Goal: Task Accomplishment & Management: Manage account settings

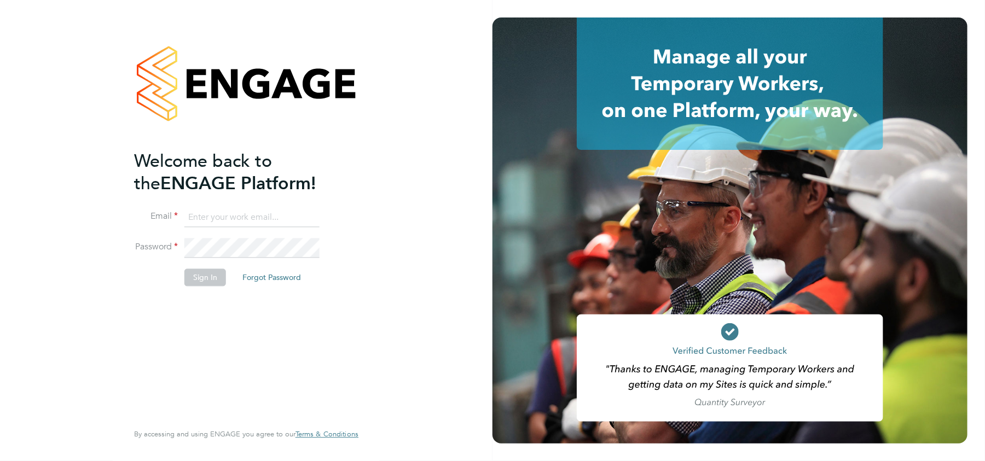
click at [278, 219] on input at bounding box center [251, 218] width 135 height 20
type input "danielle.harris@uk.g4s.com"
click at [209, 236] on li "Email danielle.harris@uk.g4s.com" at bounding box center [240, 223] width 213 height 31
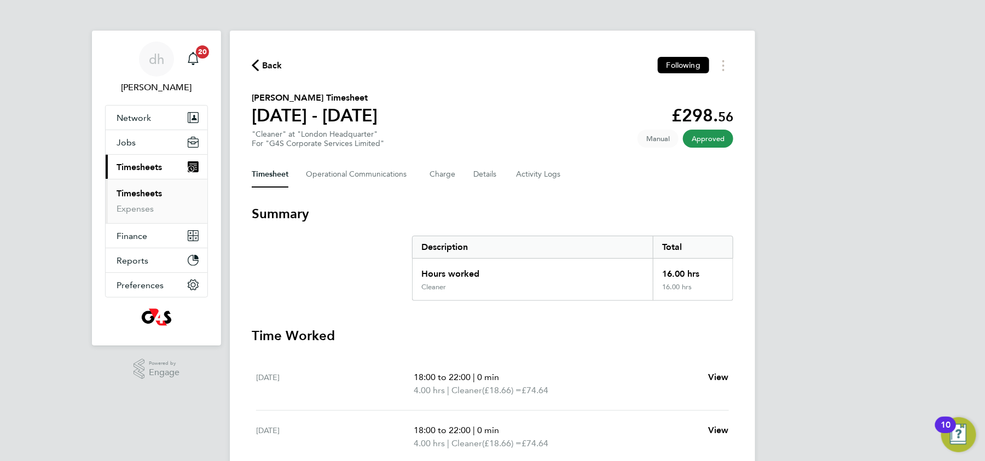
click at [144, 188] on link "Timesheets" at bounding box center [139, 193] width 45 height 10
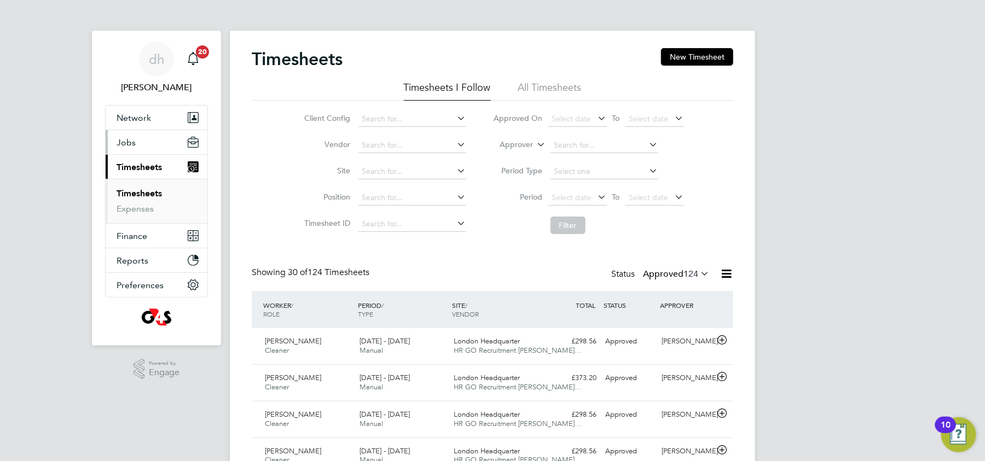
click at [150, 149] on button "Jobs" at bounding box center [157, 142] width 102 height 24
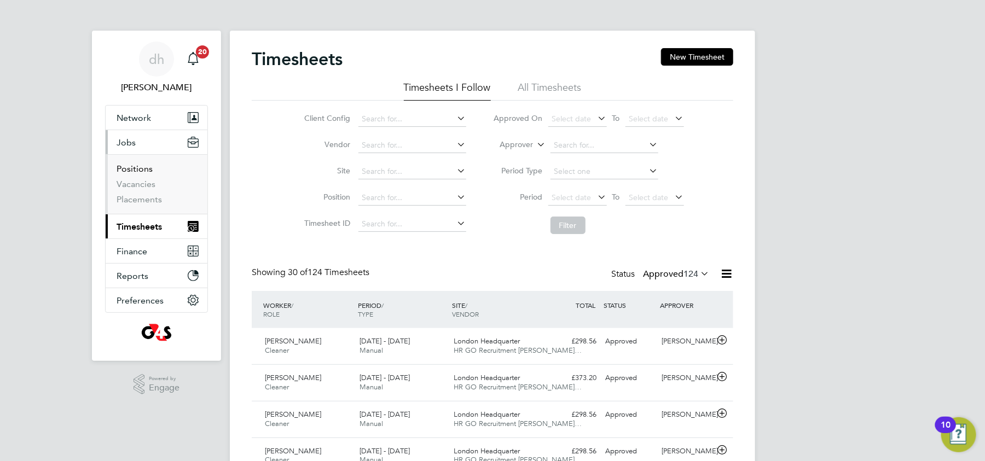
click at [141, 167] on link "Positions" at bounding box center [135, 169] width 36 height 10
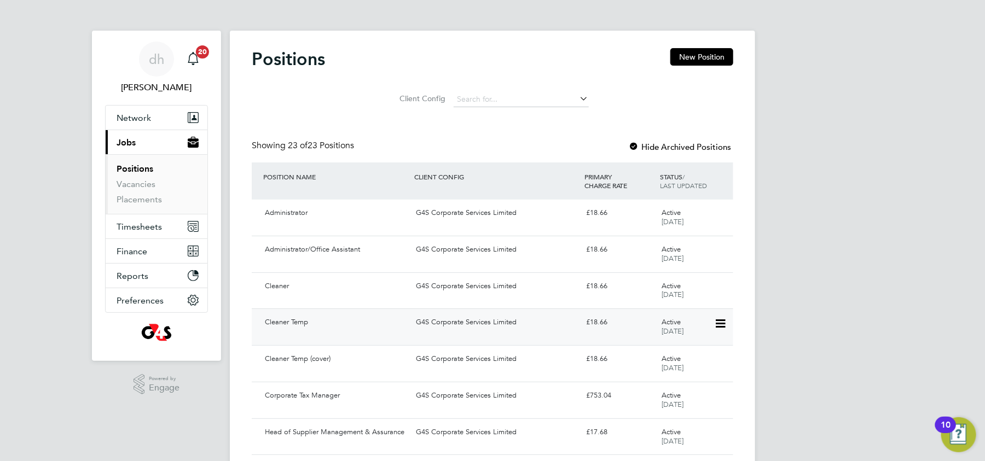
click at [545, 324] on div "G4S Corporate Services Limited" at bounding box center [496, 322] width 170 height 18
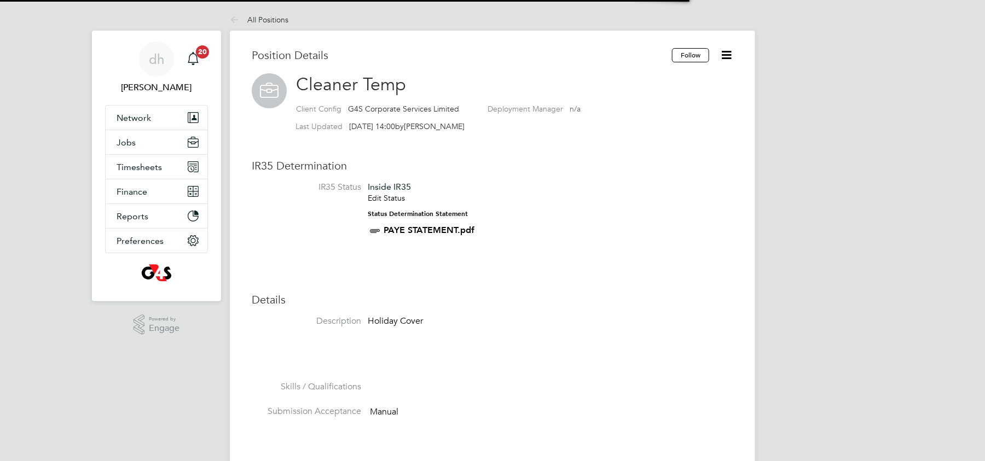
scroll to position [32, 73]
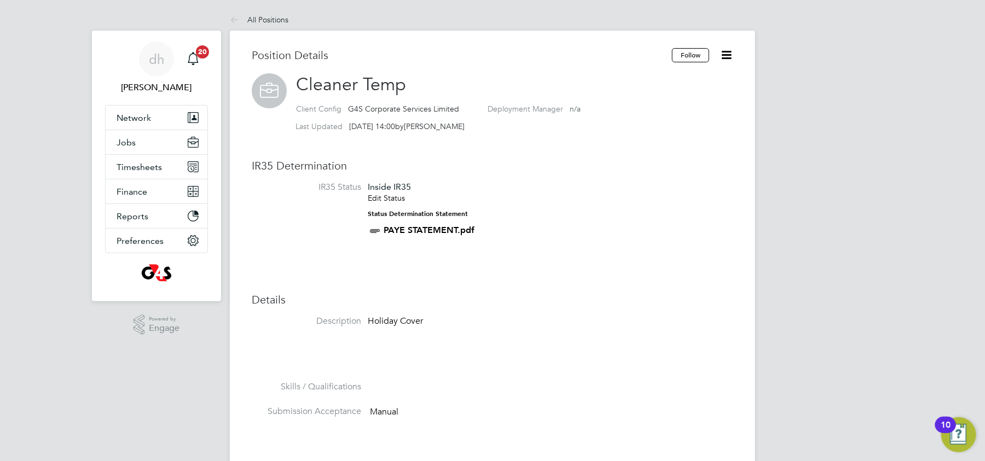
click at [574, 241] on li "IR35 Status Inside IR35 Edit Status Status Determination Statement PAYE STATEME…" at bounding box center [492, 215] width 481 height 67
click at [729, 57] on icon at bounding box center [726, 55] width 14 height 14
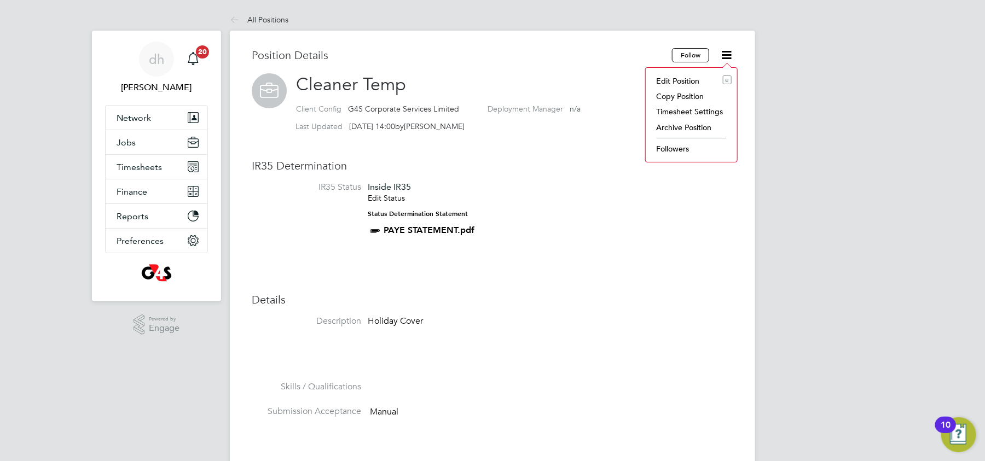
click at [691, 112] on li "Timesheet Settings" at bounding box center [691, 111] width 80 height 15
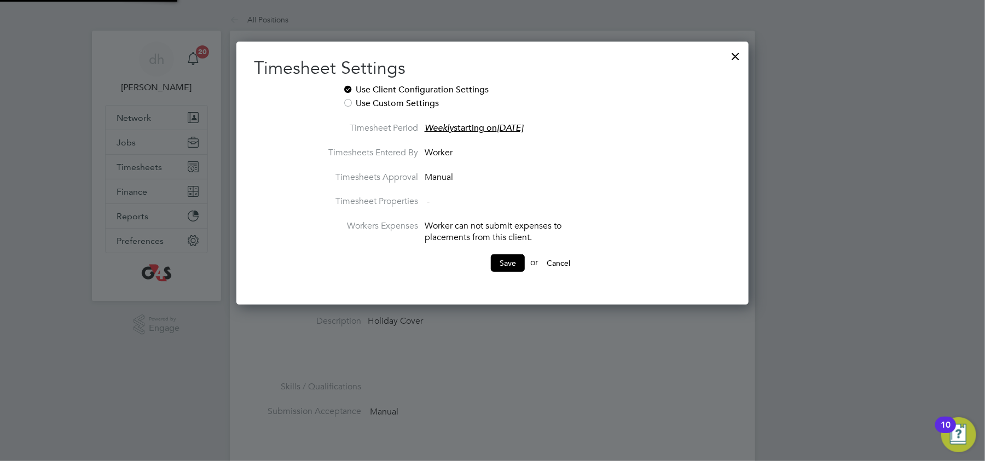
scroll to position [264, 513]
click at [738, 60] on div at bounding box center [736, 54] width 20 height 20
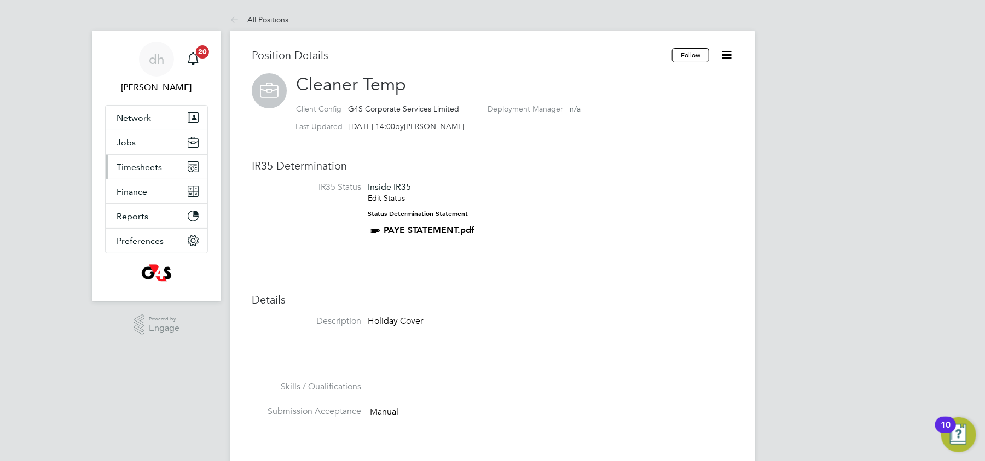
click at [165, 165] on button "Timesheets" at bounding box center [157, 167] width 102 height 24
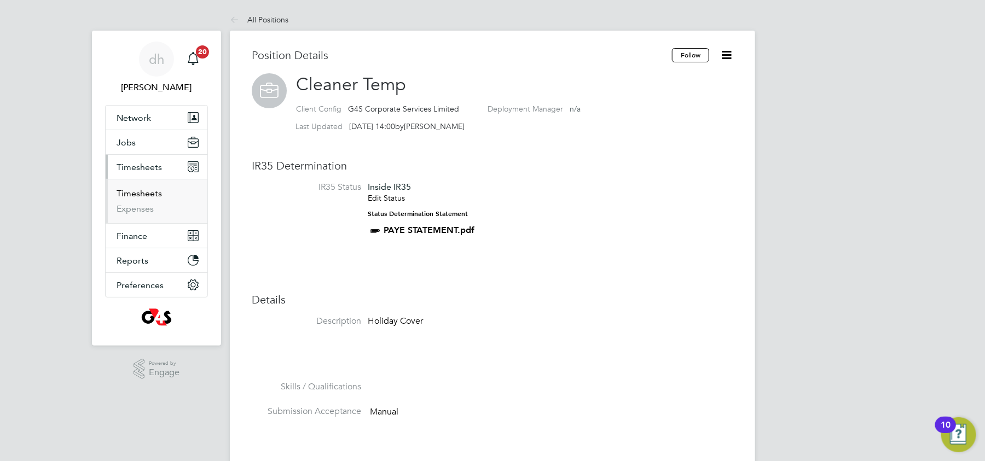
click at [149, 195] on link "Timesheets" at bounding box center [139, 193] width 45 height 10
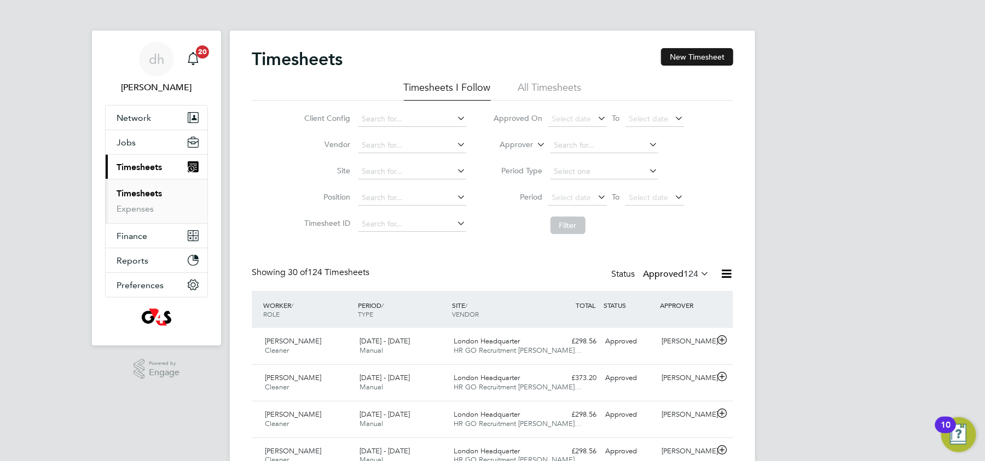
click at [706, 55] on button "New Timesheet" at bounding box center [697, 57] width 72 height 18
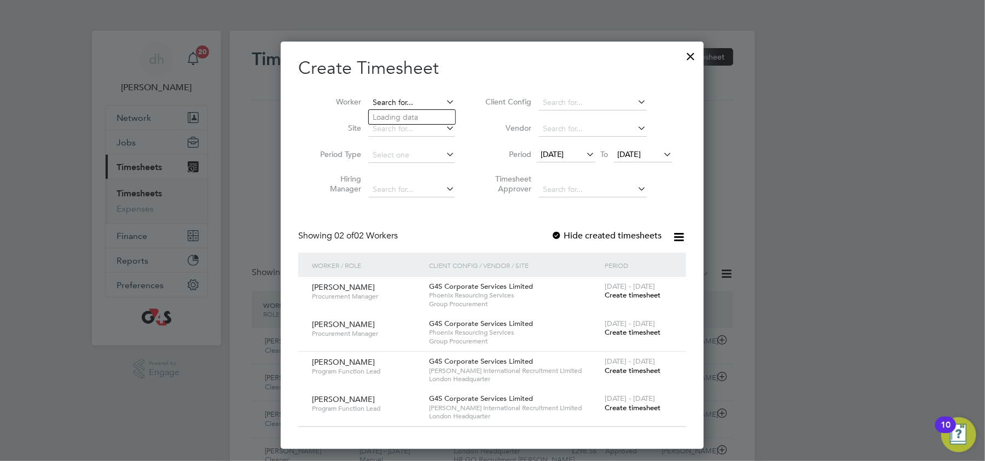
click at [402, 107] on input at bounding box center [412, 102] width 86 height 15
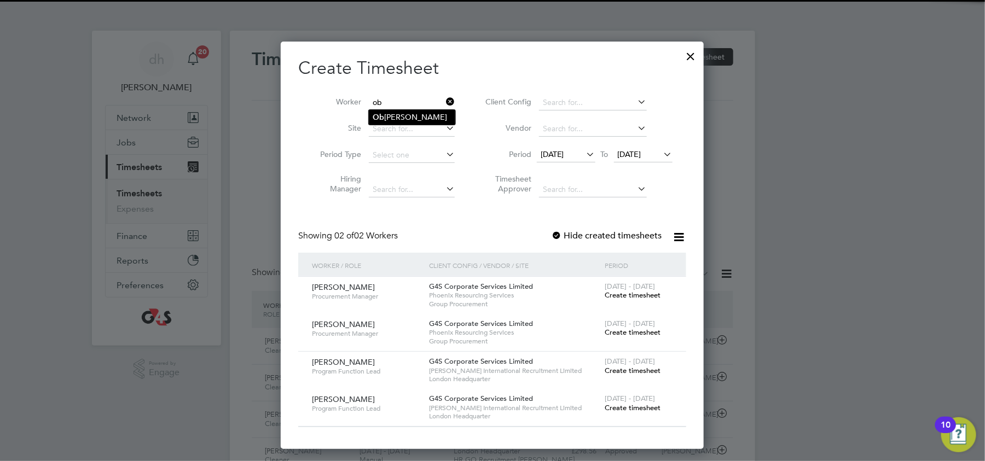
click at [397, 114] on li "Ob inna Ahaotu" at bounding box center [412, 117] width 86 height 15
type input "[PERSON_NAME]"
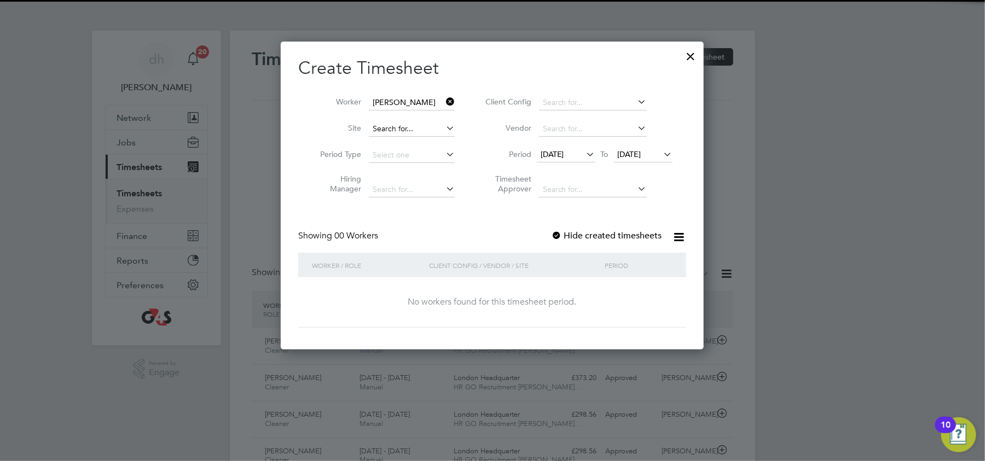
click at [437, 129] on input at bounding box center [412, 128] width 86 height 15
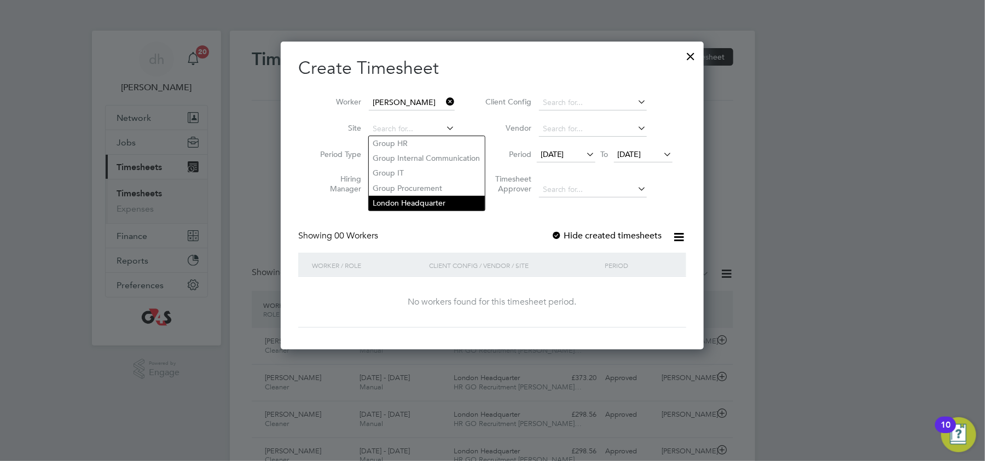
click at [403, 203] on li "London Headquarter" at bounding box center [427, 203] width 116 height 15
type input "London Headquarter"
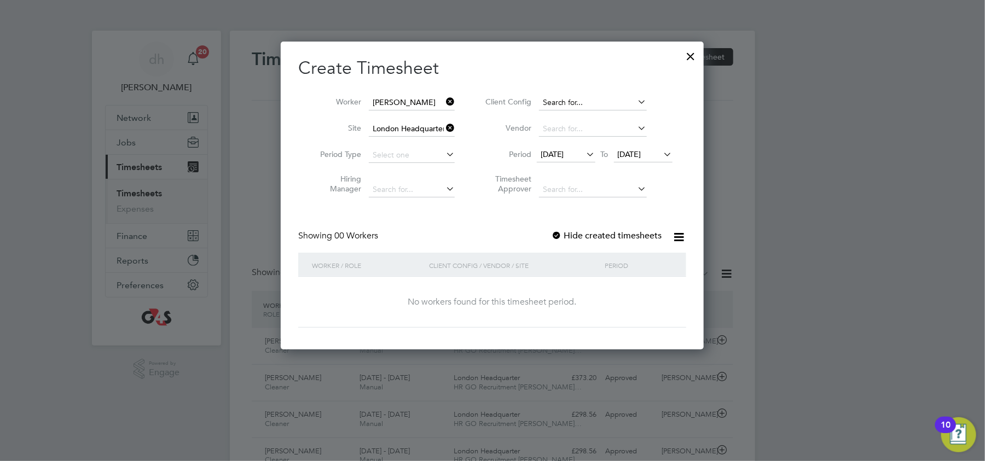
click at [576, 100] on input at bounding box center [593, 102] width 108 height 15
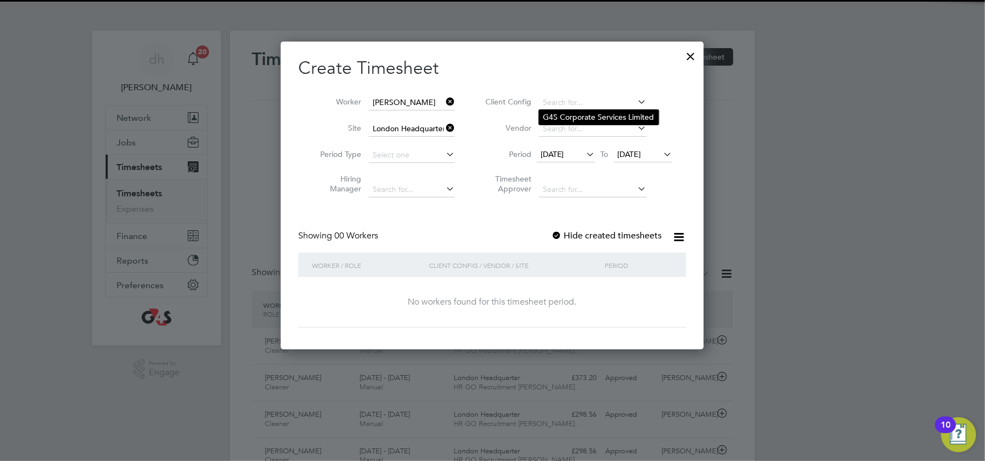
click at [574, 111] on li "G4S Corporate Services Limited" at bounding box center [599, 117] width 120 height 15
type input "G4S Corporate Services Limited"
click at [440, 149] on input at bounding box center [412, 155] width 86 height 15
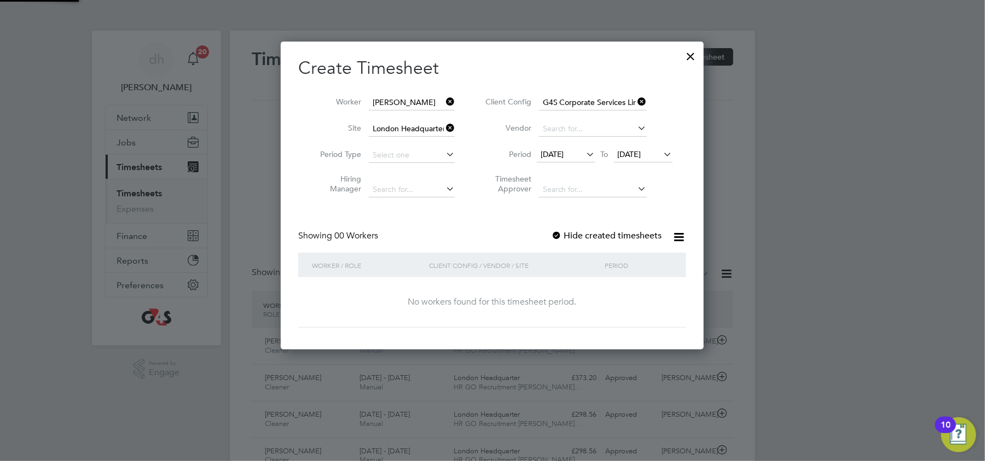
click at [410, 186] on input at bounding box center [412, 189] width 86 height 15
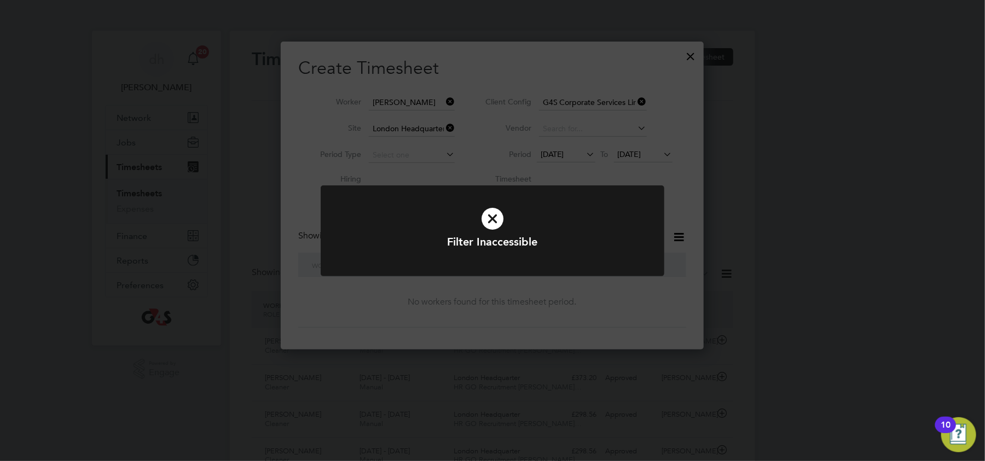
click at [494, 219] on icon at bounding box center [492, 218] width 284 height 43
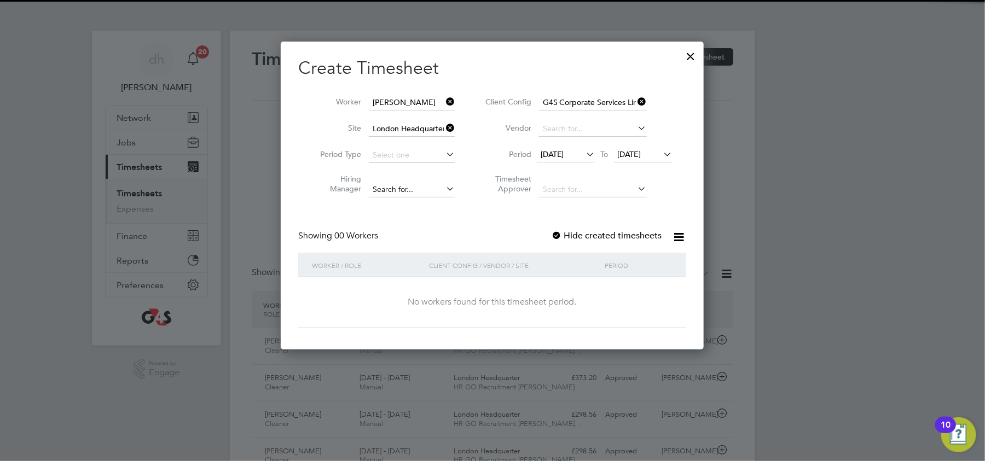
click at [383, 191] on input at bounding box center [412, 189] width 86 height 15
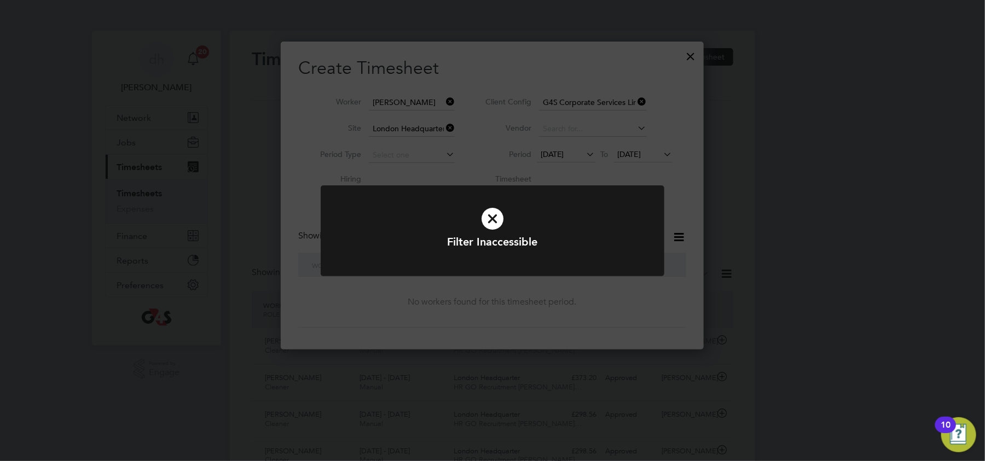
click at [493, 218] on icon at bounding box center [492, 218] width 284 height 43
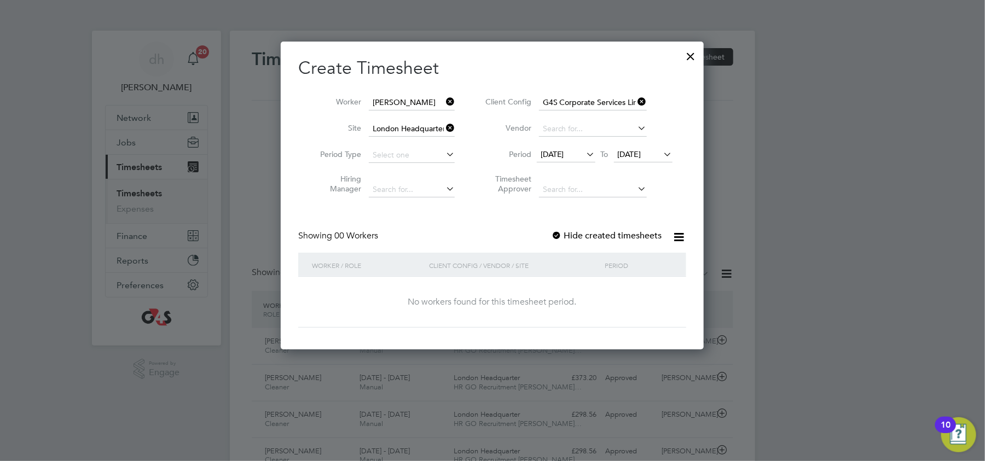
click at [444, 156] on icon at bounding box center [444, 154] width 0 height 15
click at [577, 126] on input at bounding box center [593, 128] width 108 height 15
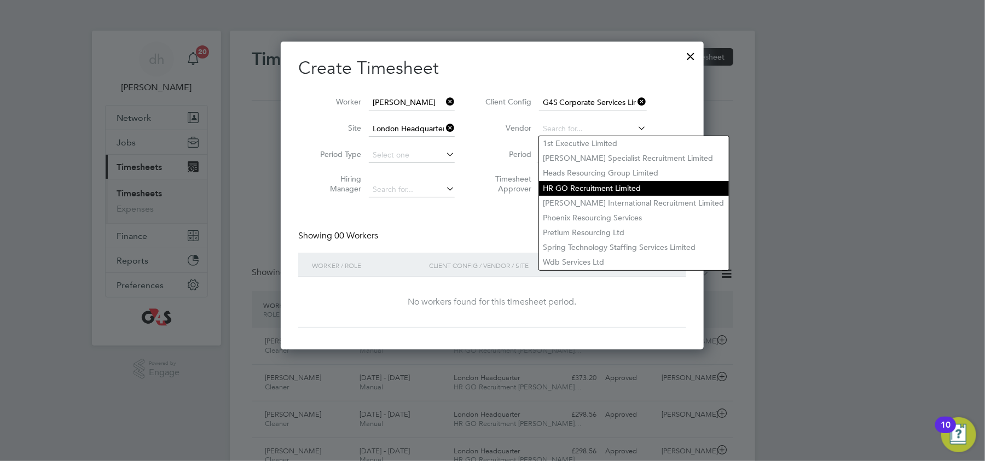
click at [563, 189] on li "HR GO Recruitment Limited" at bounding box center [634, 188] width 190 height 15
type input "HR GO Recruitment Limited"
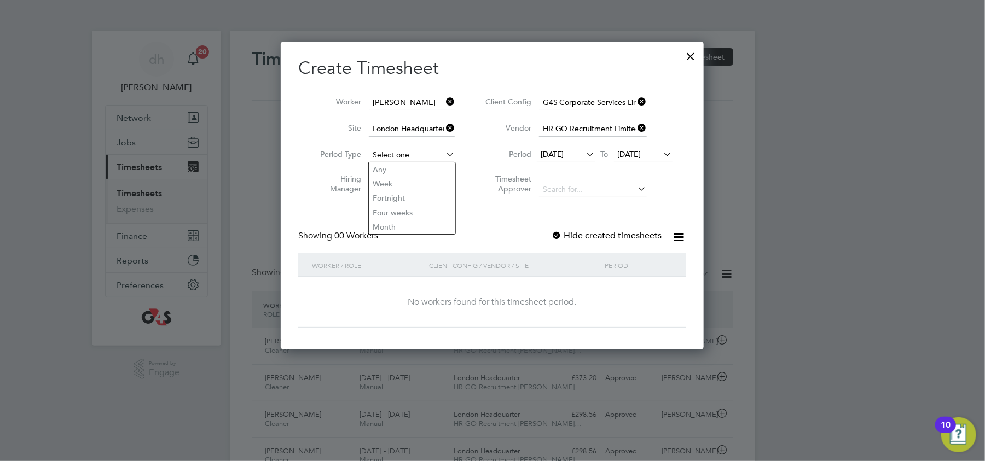
click at [411, 156] on input at bounding box center [412, 155] width 86 height 15
click at [394, 187] on li "Week" at bounding box center [412, 184] width 86 height 14
type input "Week"
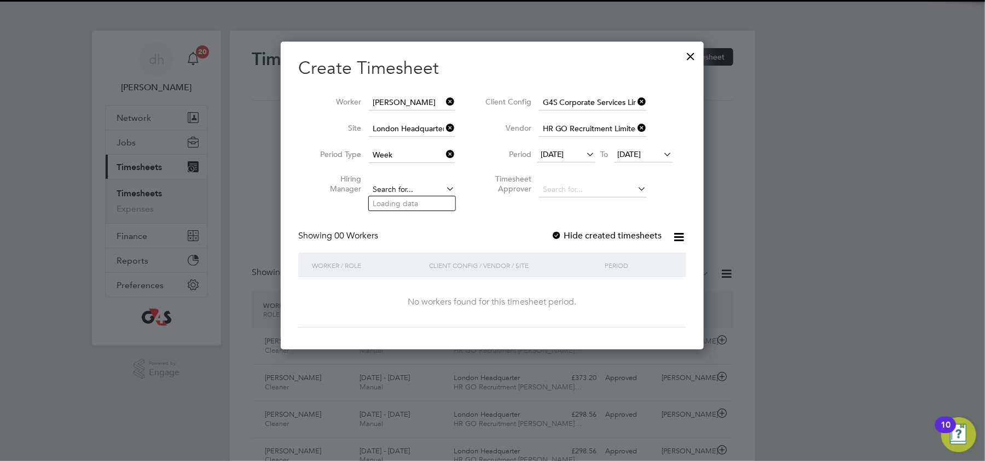
click at [411, 188] on input at bounding box center [412, 189] width 86 height 15
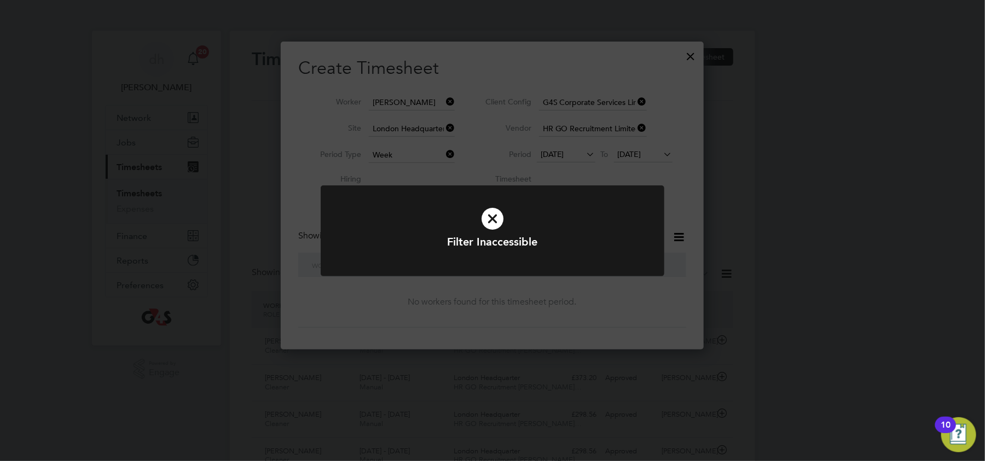
click at [500, 220] on icon at bounding box center [492, 218] width 284 height 43
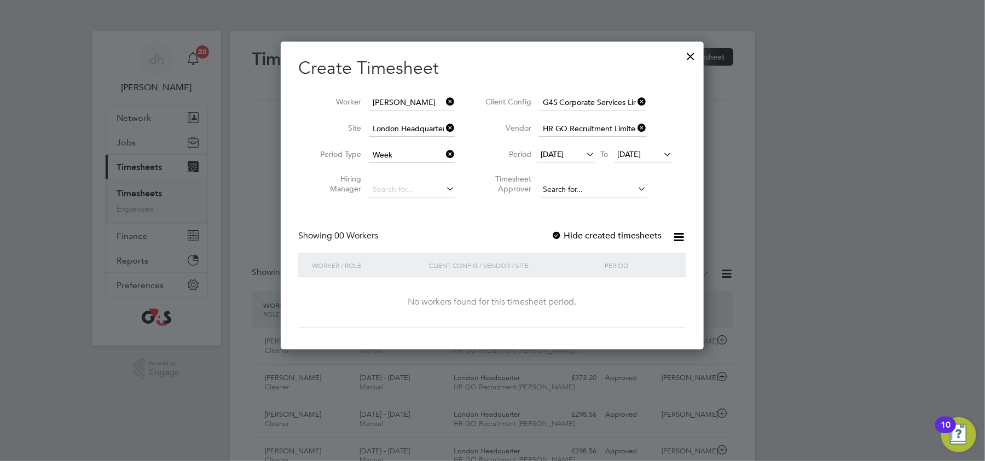
click at [597, 185] on input at bounding box center [593, 189] width 108 height 15
click at [590, 199] on li "dani elle harris" at bounding box center [606, 203] width 135 height 15
type input "[PERSON_NAME]"
click at [394, 290] on div "No workers found for this timesheet period." at bounding box center [492, 302] width 366 height 51
click at [691, 56] on div at bounding box center [691, 54] width 20 height 20
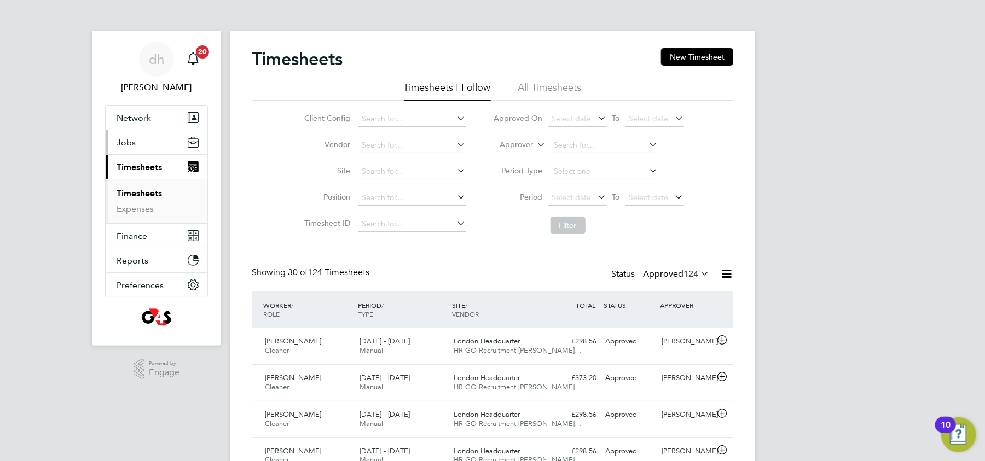
click at [133, 144] on span "Jobs" at bounding box center [126, 142] width 19 height 10
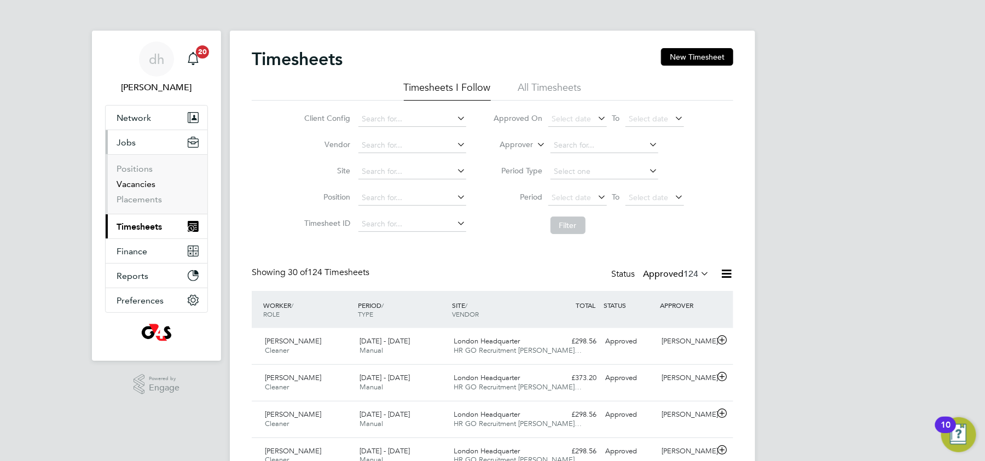
click at [142, 189] on link "Vacancies" at bounding box center [136, 184] width 39 height 10
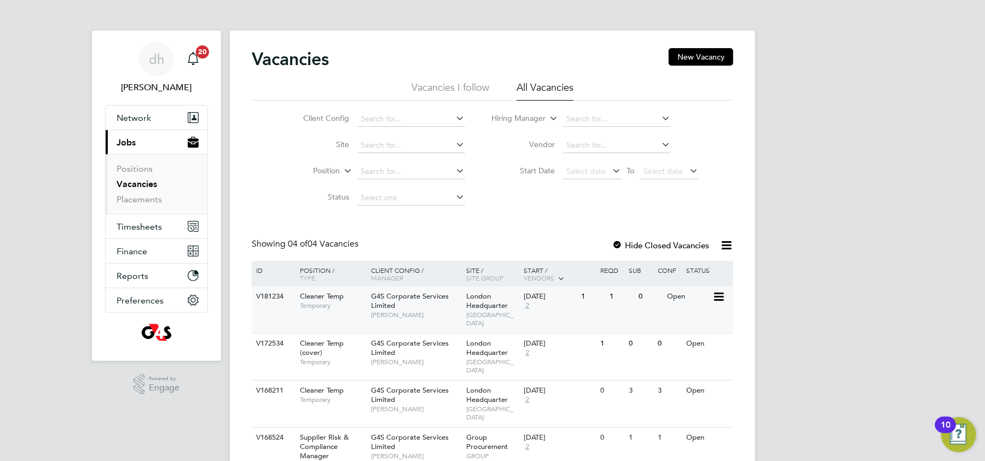
click at [427, 308] on div "G4S Corporate Services Limited danielle harris" at bounding box center [416, 306] width 96 height 38
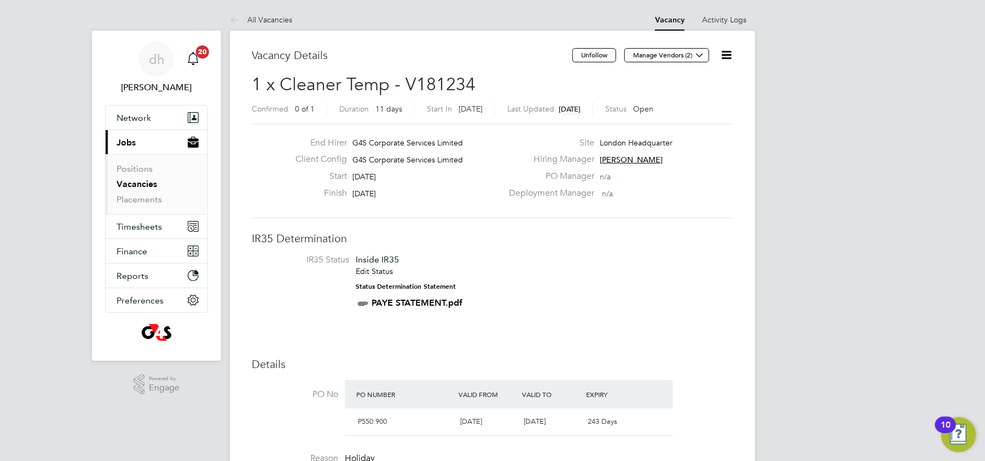
click at [723, 56] on icon at bounding box center [726, 55] width 14 height 14
click at [694, 198] on div "Deployment Manager n/a" at bounding box center [619, 196] width 235 height 17
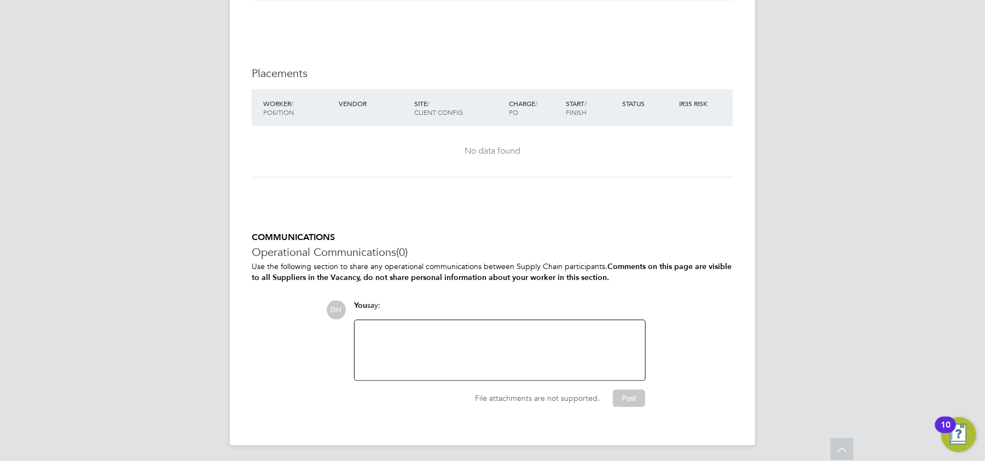
scroll to position [930, 0]
click at [496, 154] on div "No data found" at bounding box center [492, 151] width 459 height 11
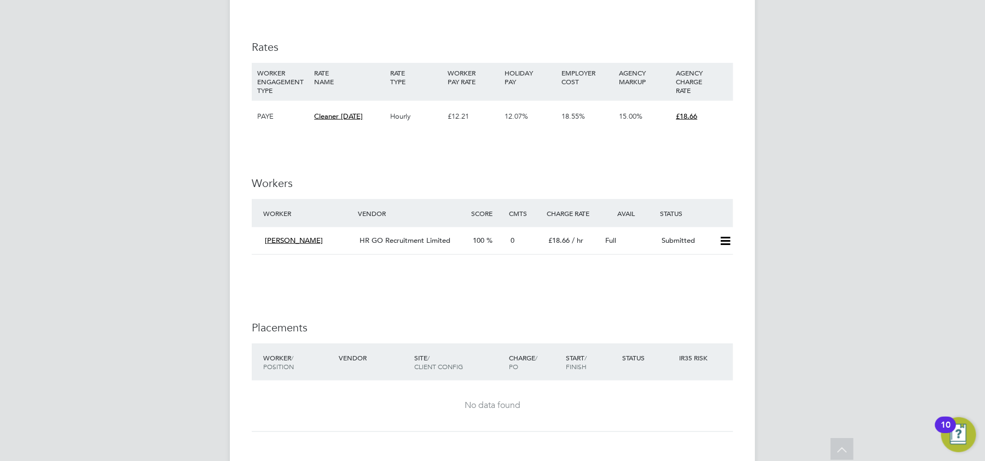
scroll to position [670, 0]
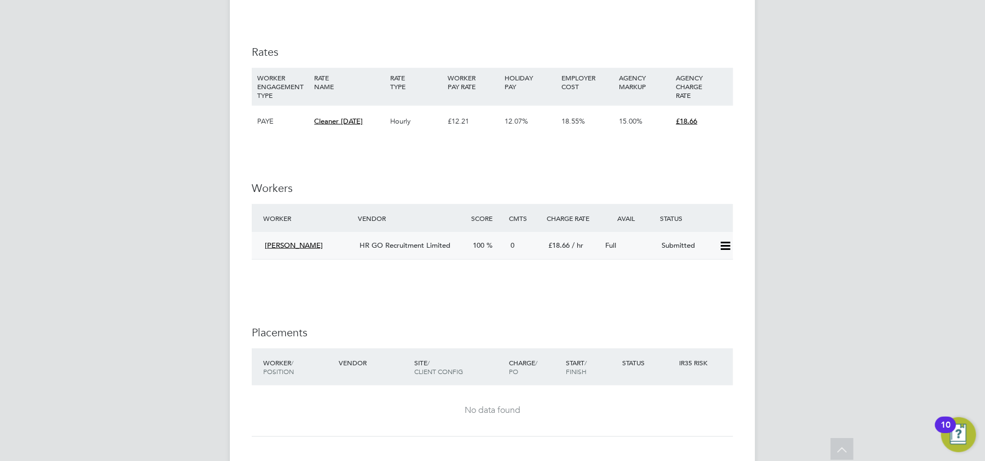
click at [724, 242] on icon at bounding box center [725, 246] width 14 height 9
click at [709, 269] on li "Offer" at bounding box center [711, 269] width 38 height 15
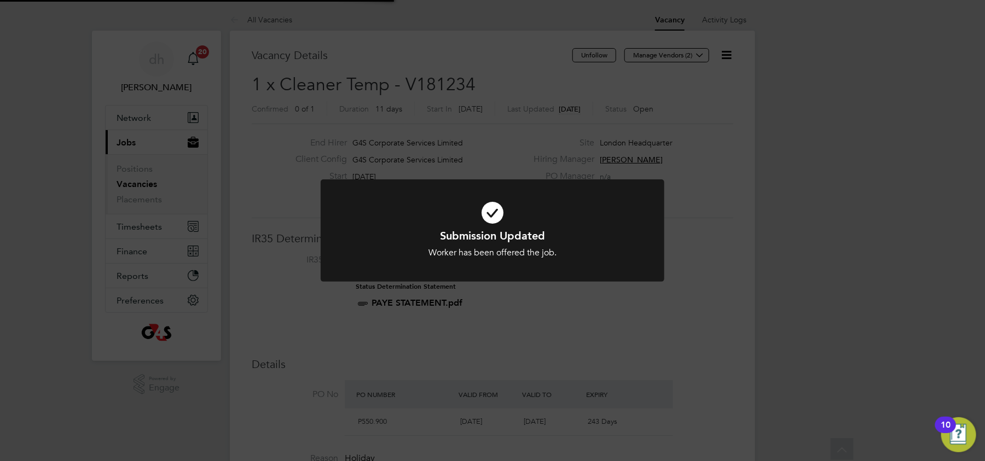
scroll to position [32, 77]
click at [469, 126] on div "Submission Updated Worker has been offered the job. Cancel Okay" at bounding box center [492, 230] width 985 height 461
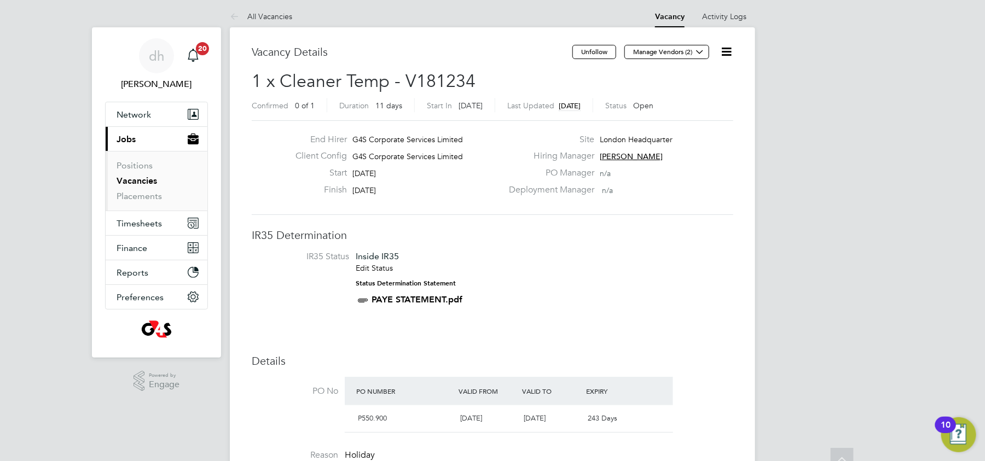
scroll to position [0, 0]
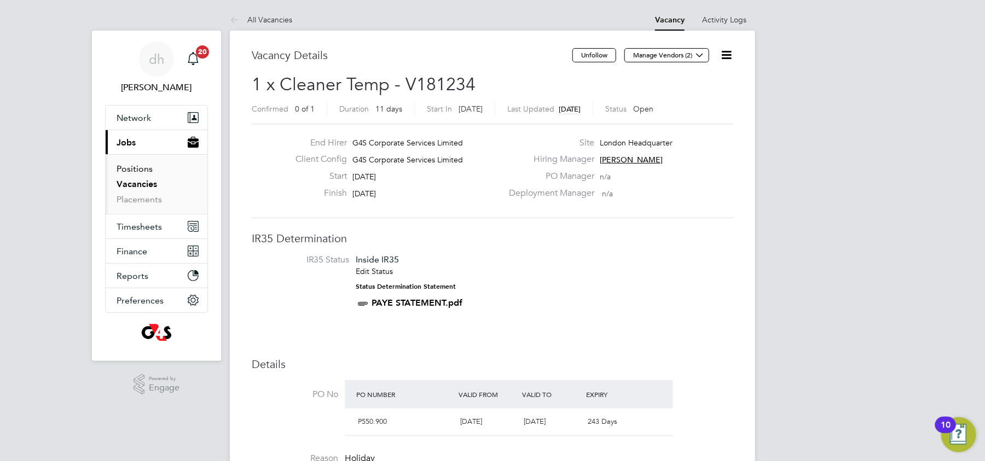
click at [138, 170] on link "Positions" at bounding box center [135, 169] width 36 height 10
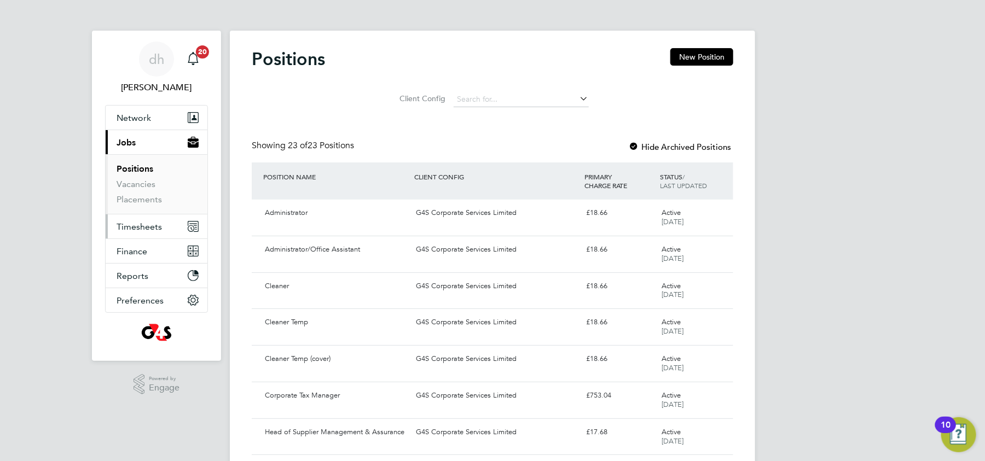
click at [141, 225] on span "Timesheets" at bounding box center [139, 227] width 45 height 10
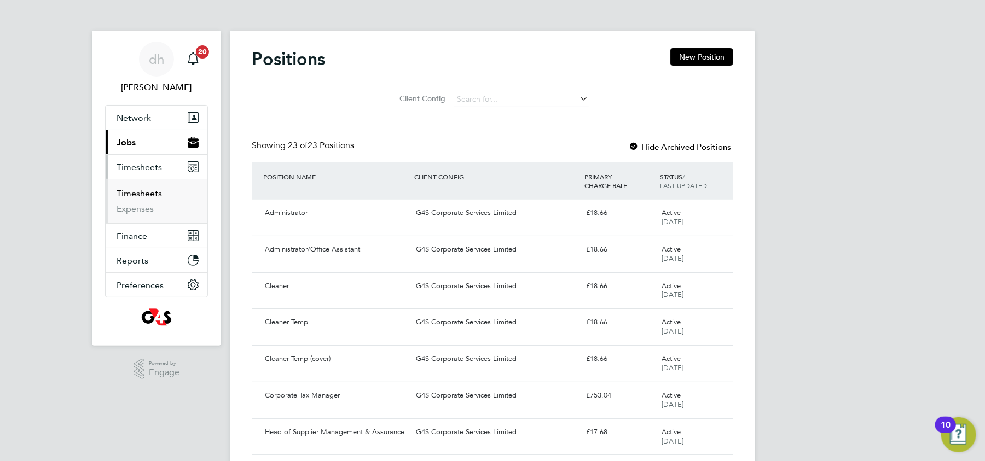
click at [152, 190] on link "Timesheets" at bounding box center [139, 193] width 45 height 10
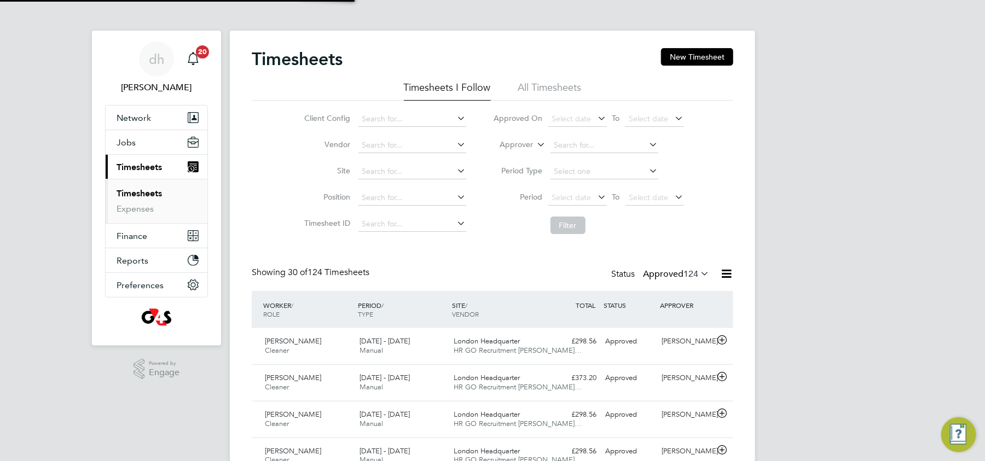
scroll to position [28, 95]
click at [418, 342] on div "22 - 28 Sep 2025 Manual" at bounding box center [402, 346] width 95 height 27
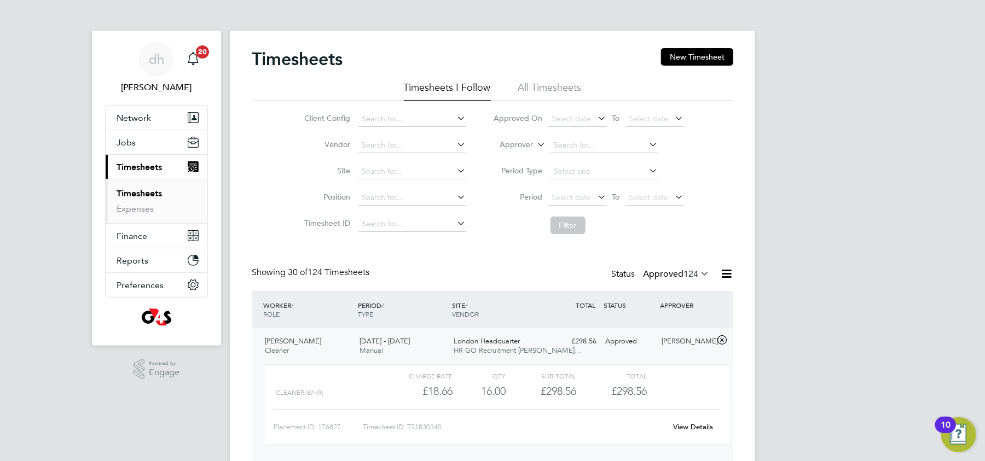
click at [682, 424] on link "View Details" at bounding box center [693, 426] width 40 height 9
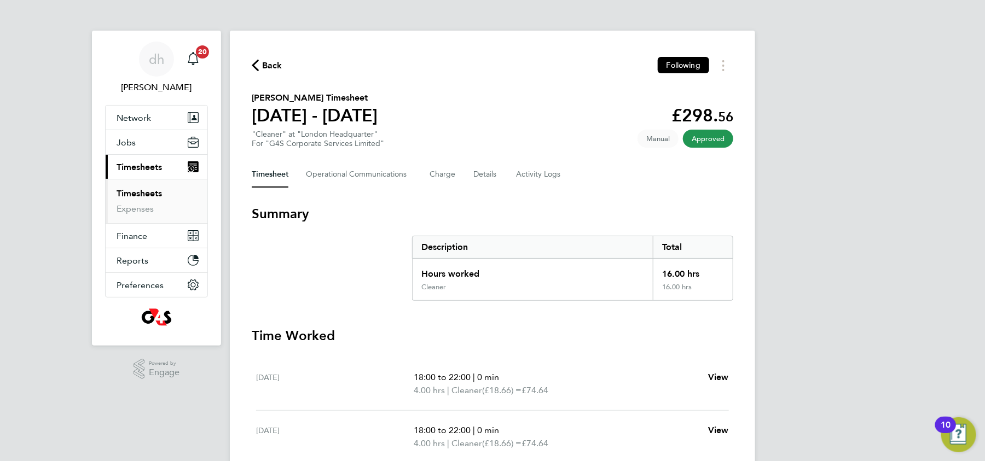
click at [133, 188] on link "Timesheets" at bounding box center [139, 193] width 45 height 10
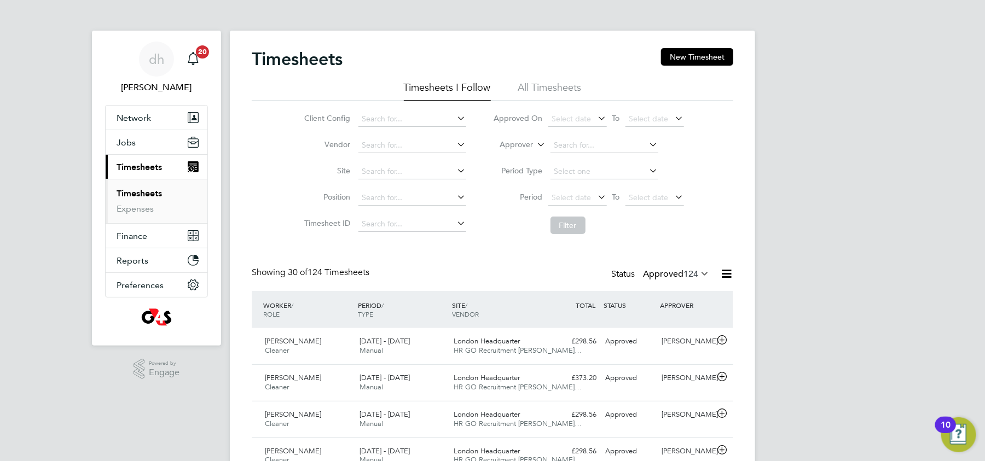
click at [702, 66] on div "Timesheets New Timesheet" at bounding box center [492, 64] width 481 height 33
click at [702, 63] on button "New Timesheet" at bounding box center [697, 57] width 72 height 18
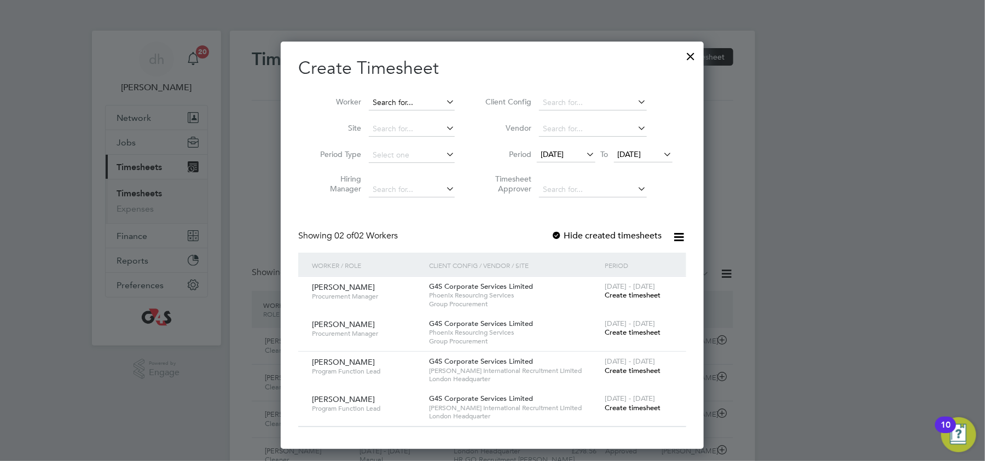
click at [429, 103] on input at bounding box center [412, 102] width 86 height 15
click at [413, 113] on li "Obin na Ahaotu" at bounding box center [412, 117] width 86 height 15
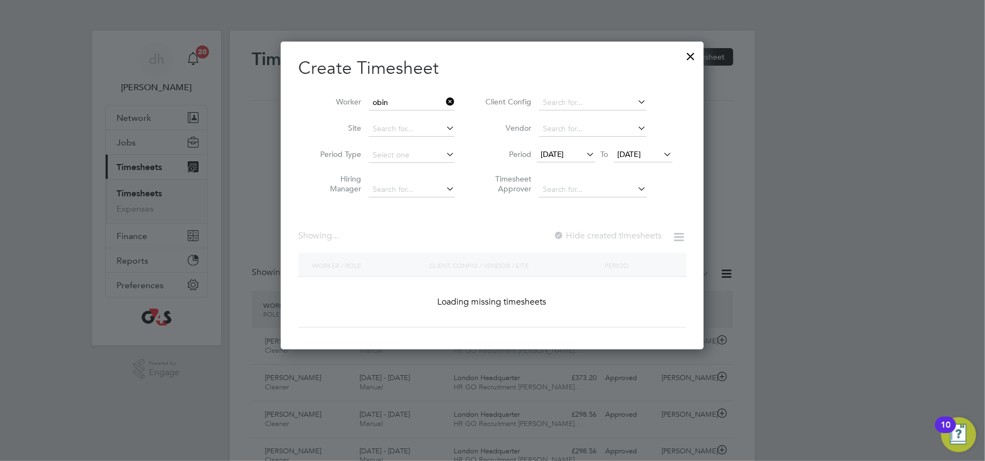
type input "[PERSON_NAME]"
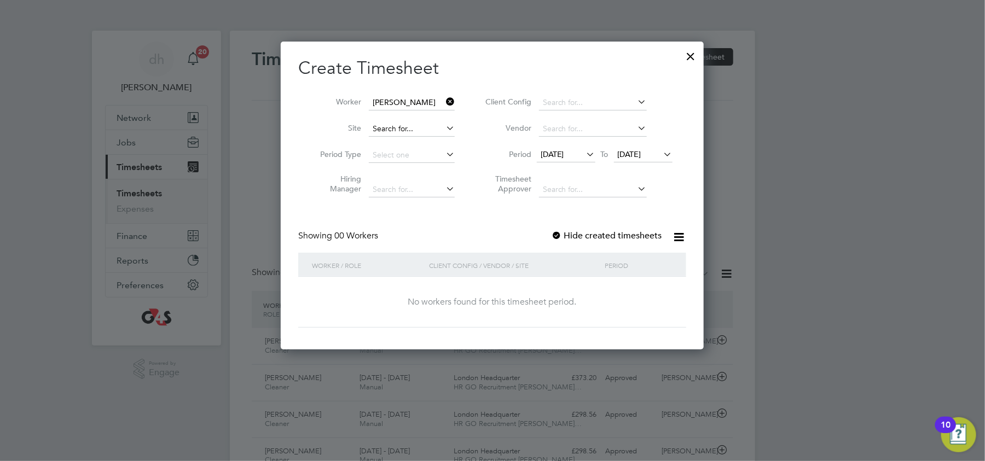
click at [435, 127] on input at bounding box center [412, 128] width 86 height 15
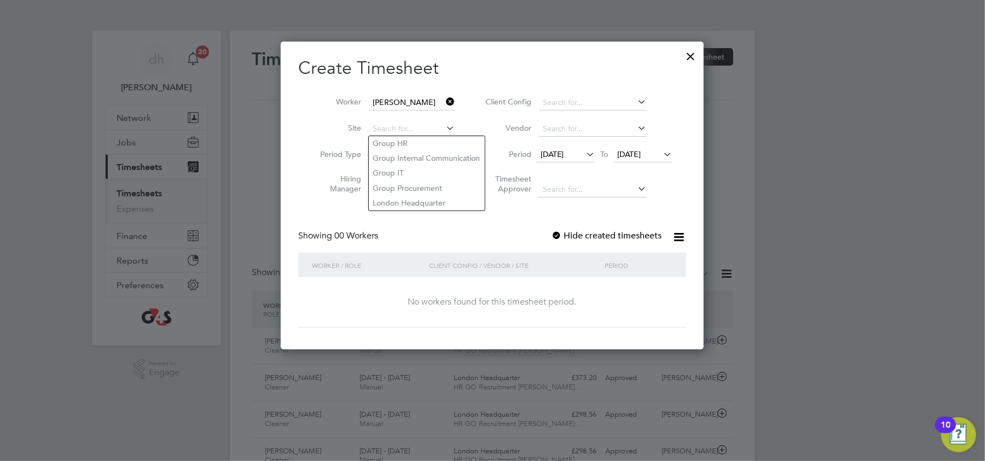
click at [490, 72] on h2 "Create Timesheet" at bounding box center [492, 68] width 388 height 23
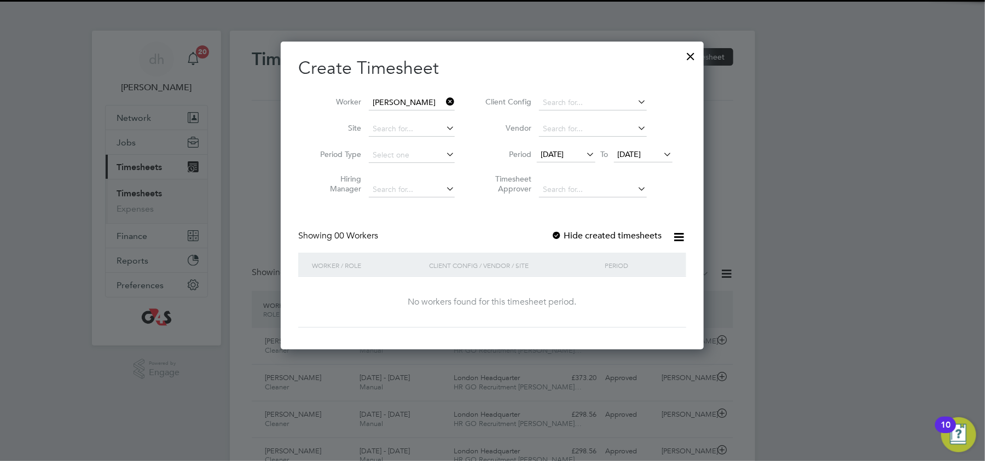
click at [564, 156] on span "[DATE]" at bounding box center [552, 154] width 24 height 10
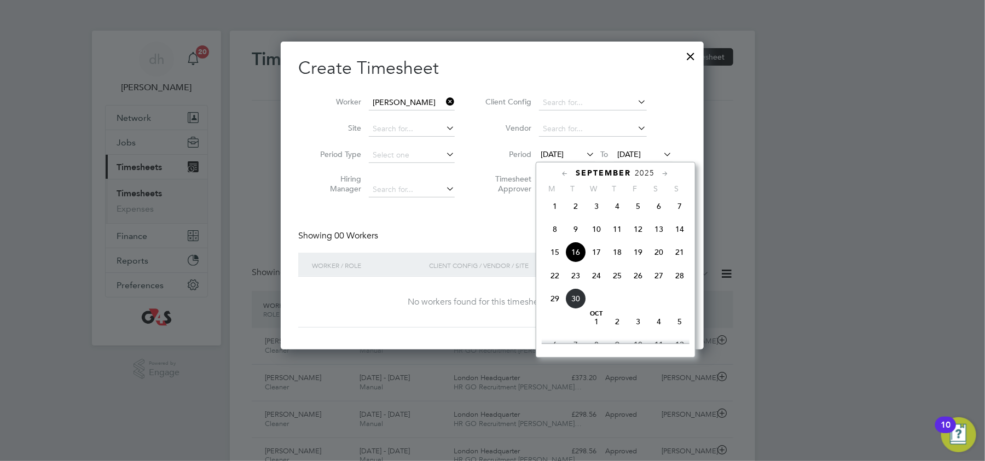
click at [639, 258] on span "19" at bounding box center [637, 252] width 21 height 21
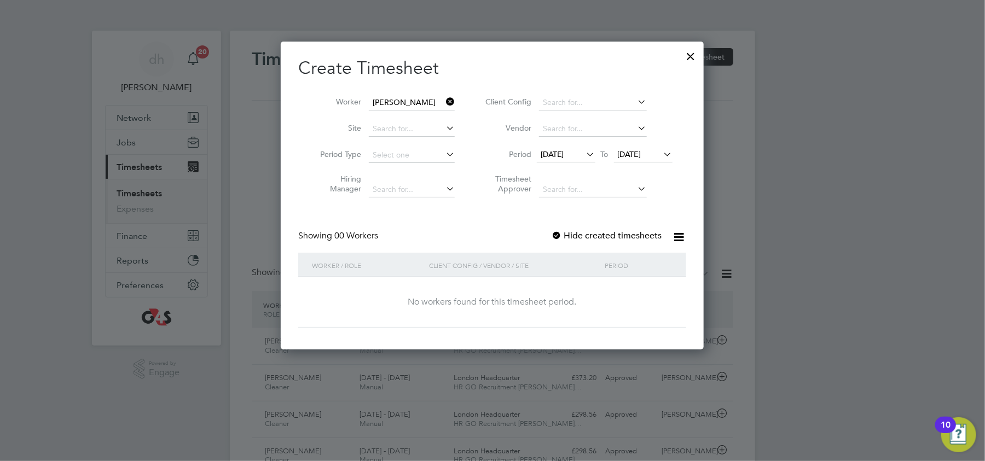
click at [628, 157] on span "23 Sep 2025" at bounding box center [630, 154] width 24 height 10
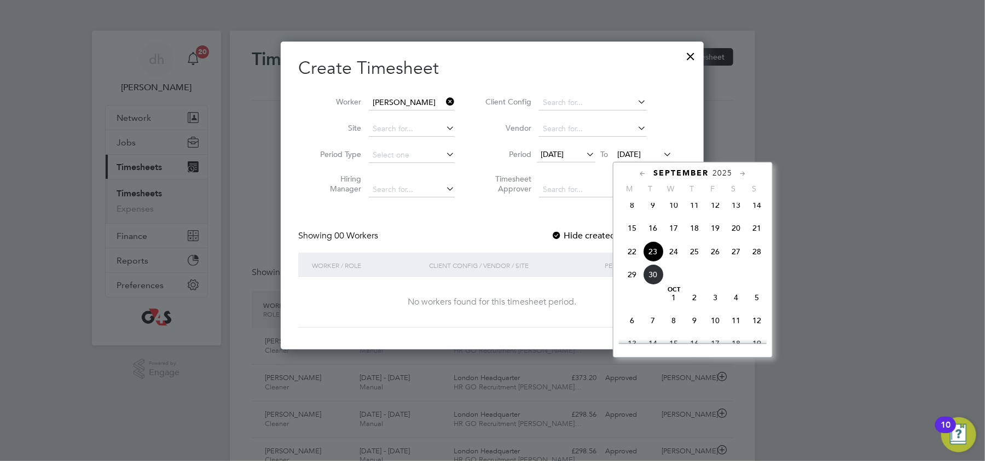
click at [655, 261] on span "23" at bounding box center [652, 251] width 21 height 21
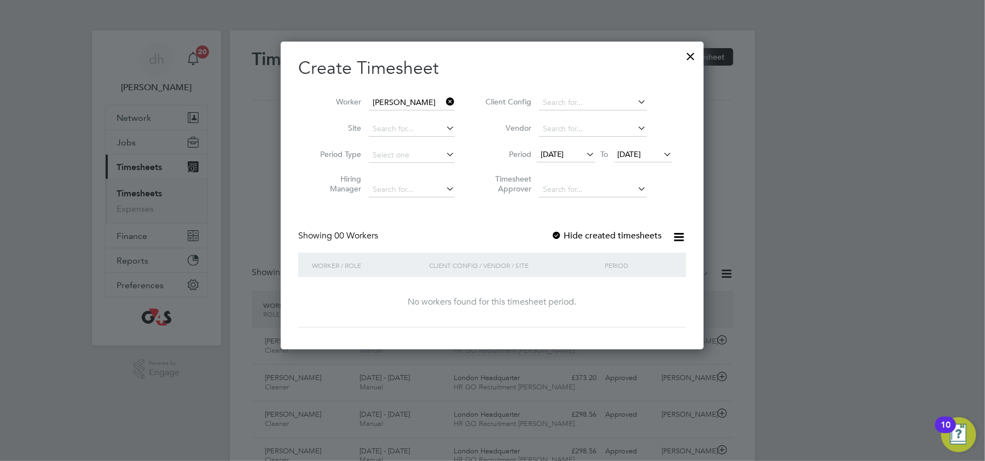
click at [556, 234] on div at bounding box center [556, 236] width 11 height 11
click at [694, 54] on div at bounding box center [691, 54] width 20 height 20
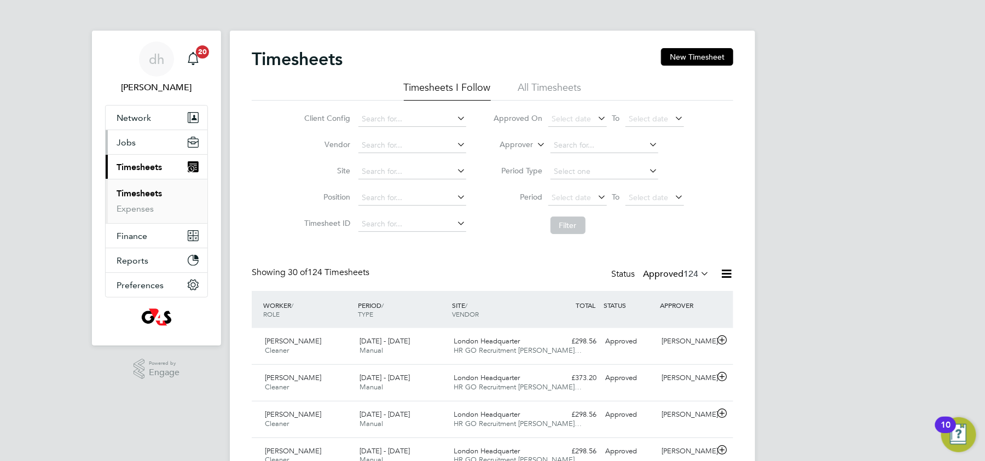
click at [148, 141] on button "Jobs" at bounding box center [157, 142] width 102 height 24
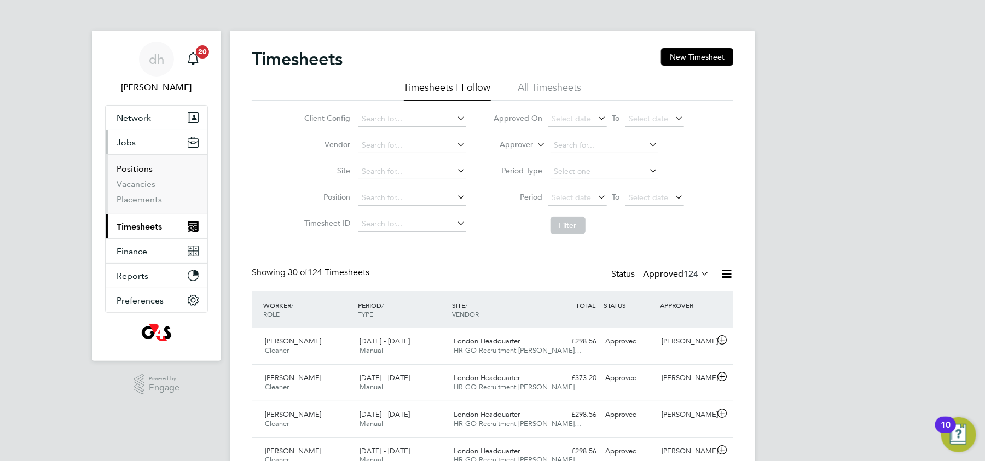
click at [138, 172] on link "Positions" at bounding box center [135, 169] width 36 height 10
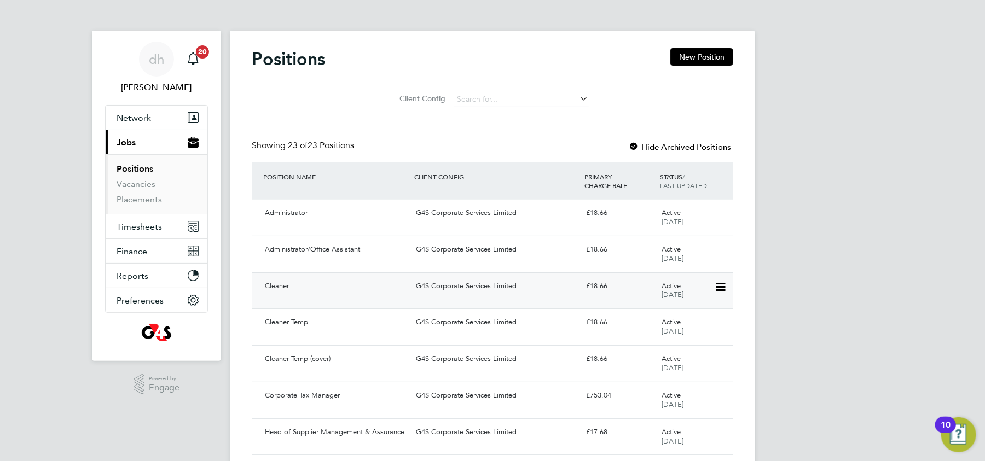
click at [386, 294] on div "Cleaner" at bounding box center [335, 286] width 151 height 18
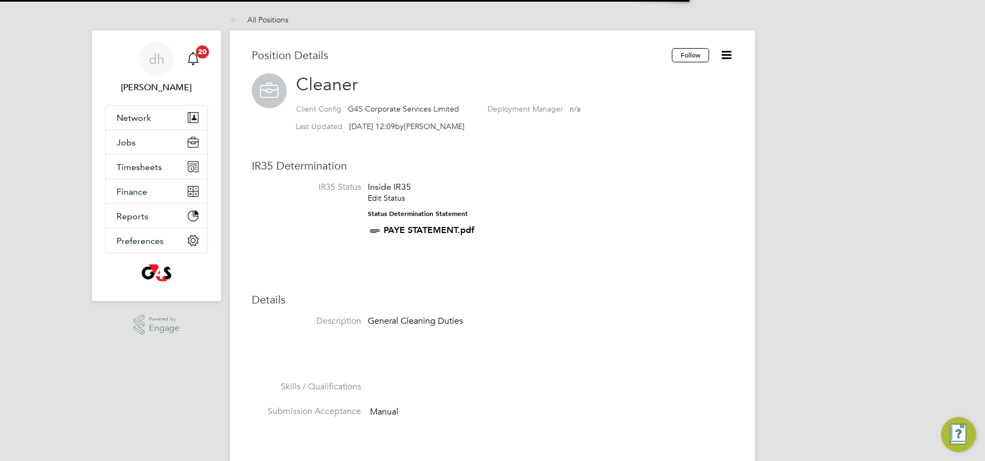
scroll to position [32, 73]
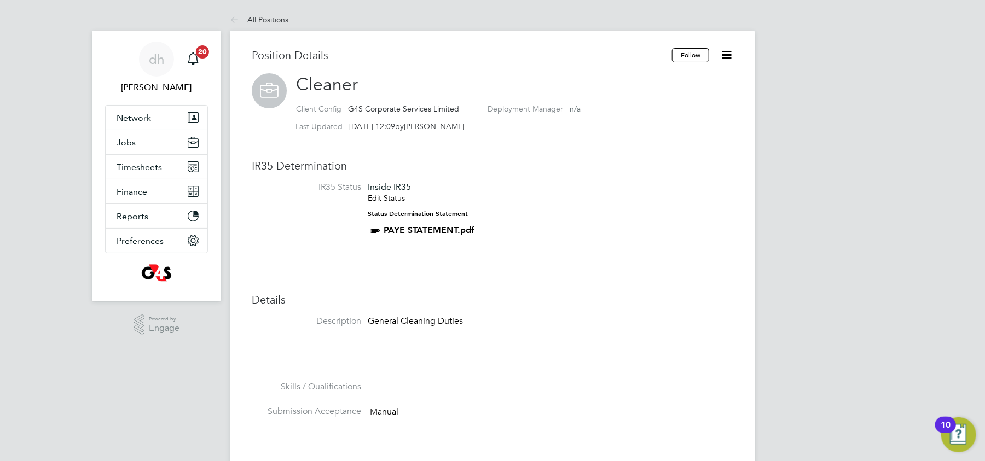
click at [729, 55] on icon at bounding box center [726, 55] width 14 height 14
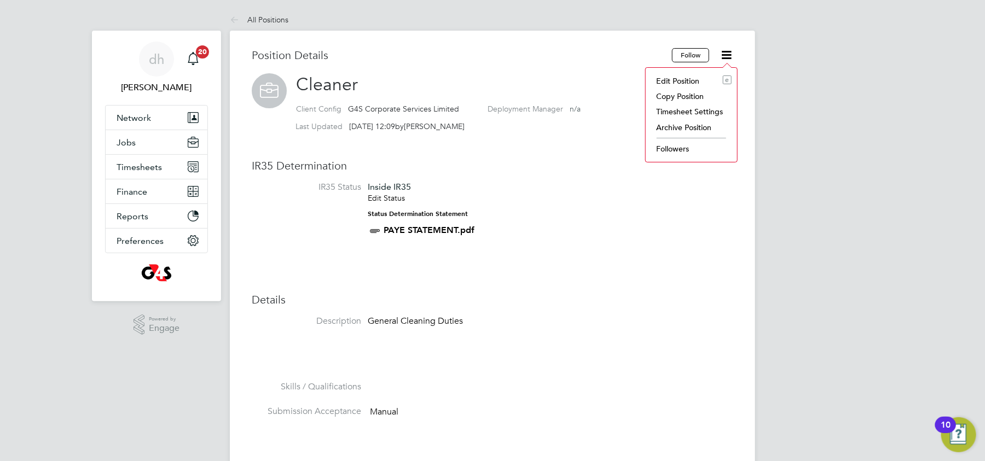
click at [651, 191] on li "IR35 Status Inside IR35 Edit Status Status Determination Statement PAYE STATEME…" at bounding box center [492, 215] width 481 height 67
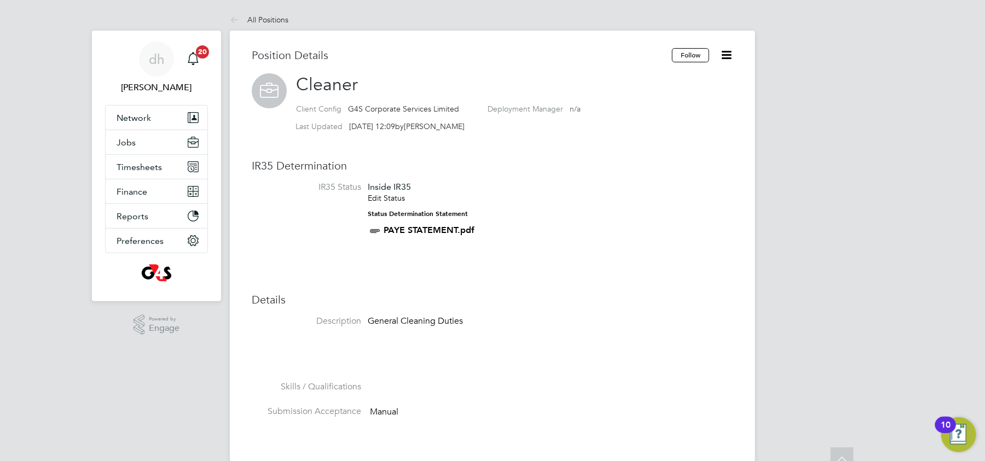
scroll to position [0, 0]
click at [158, 171] on span "Timesheets" at bounding box center [139, 167] width 45 height 10
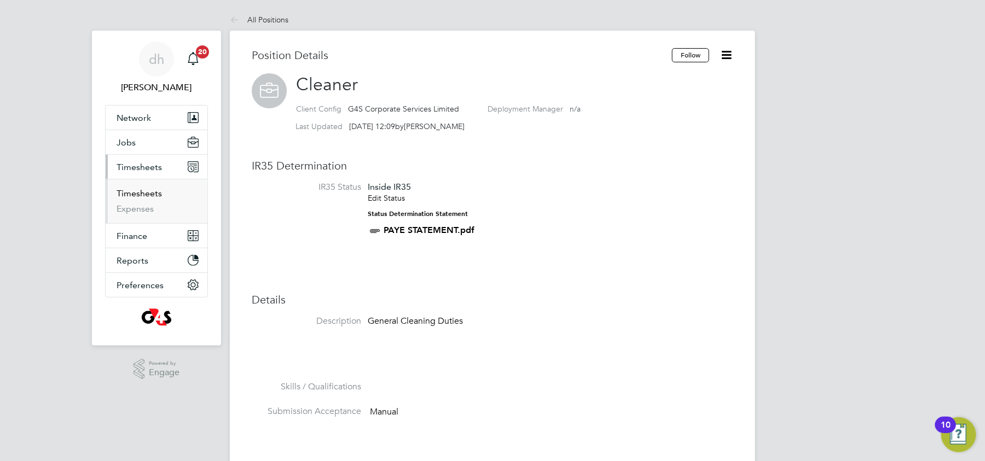
click at [147, 193] on link "Timesheets" at bounding box center [139, 193] width 45 height 10
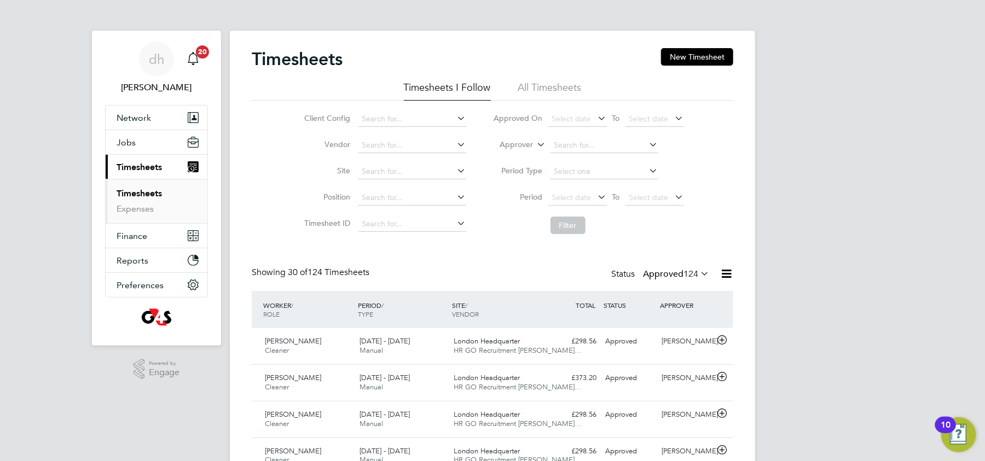
click at [539, 87] on li "All Timesheets" at bounding box center [549, 91] width 63 height 20
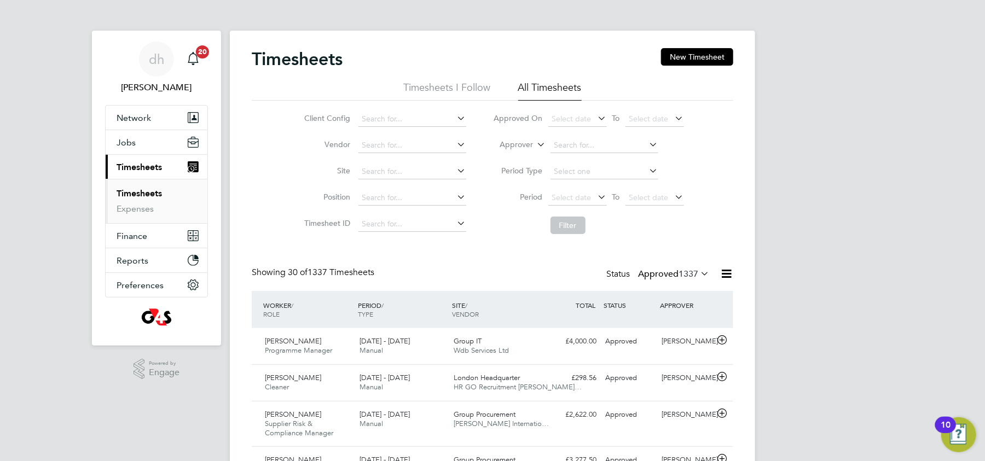
click at [448, 86] on li "Timesheets I Follow" at bounding box center [447, 91] width 87 height 20
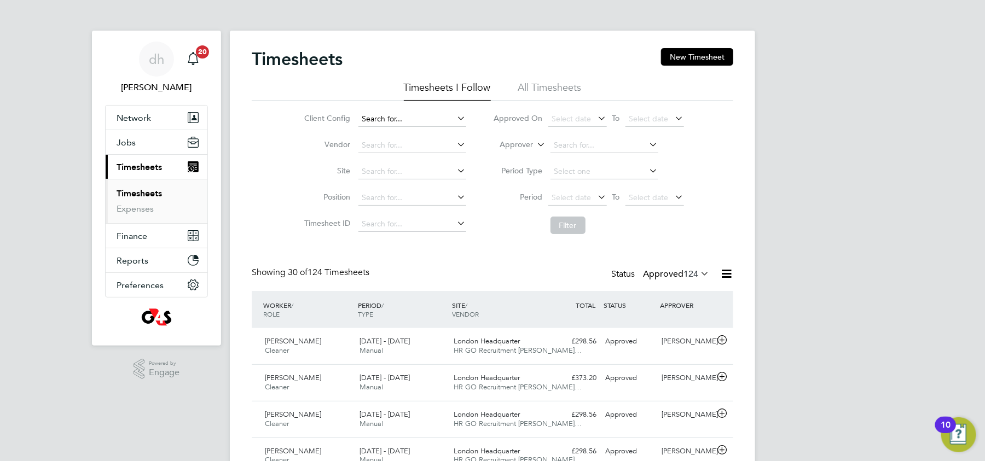
click at [421, 120] on input at bounding box center [412, 119] width 108 height 15
click at [418, 135] on li "G4S Corporate Services Limited" at bounding box center [418, 133] width 120 height 15
type input "G4S Corporate Services Limited"
click at [414, 142] on input at bounding box center [412, 145] width 108 height 15
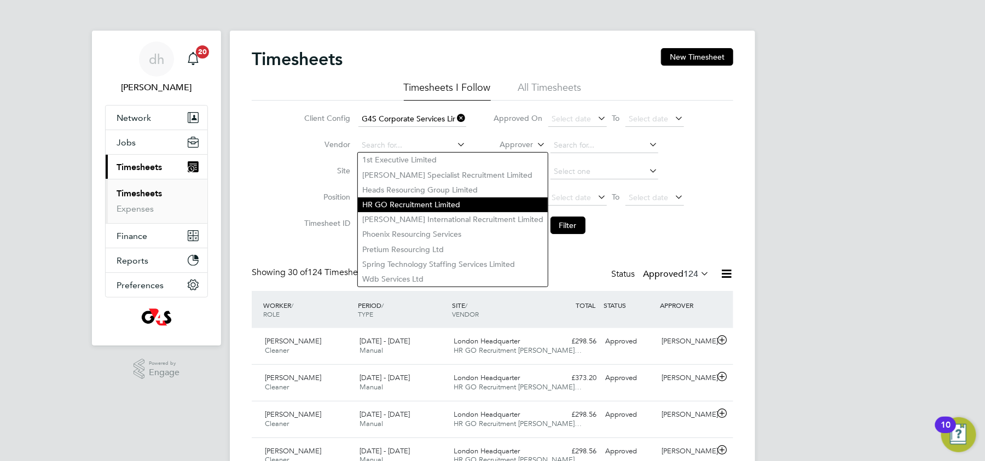
click at [406, 205] on li "HR GO Recruitment Limited" at bounding box center [453, 204] width 190 height 15
type input "HR GO Recruitment Limited"
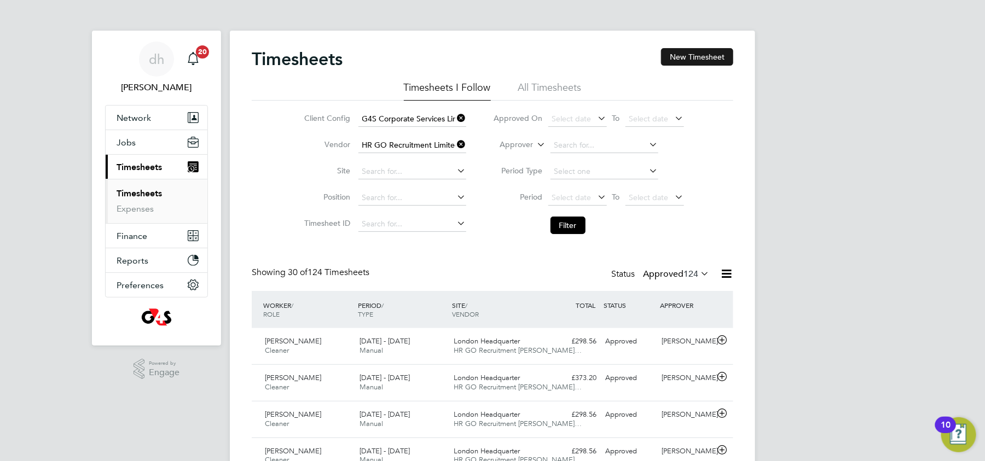
click at [686, 62] on button "New Timesheet" at bounding box center [697, 57] width 72 height 18
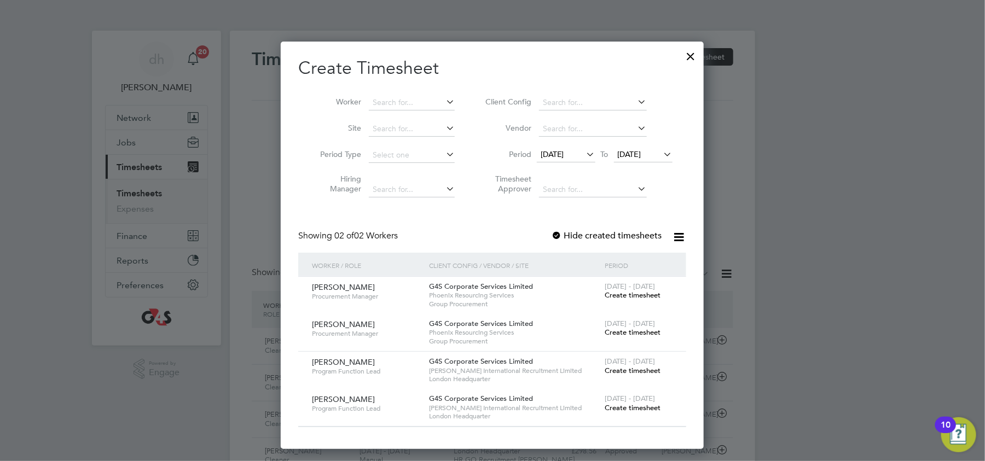
click at [564, 152] on span "16 Sep 2025" at bounding box center [552, 154] width 24 height 10
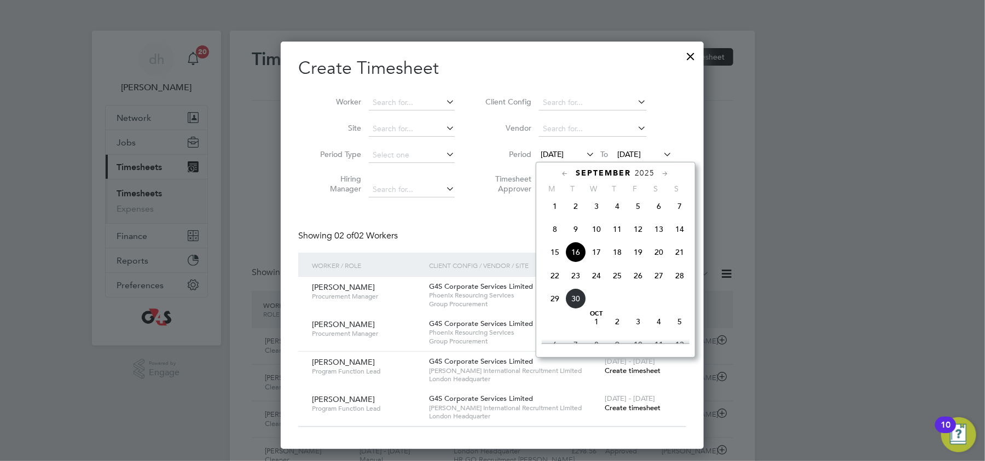
click at [689, 56] on div at bounding box center [691, 54] width 20 height 20
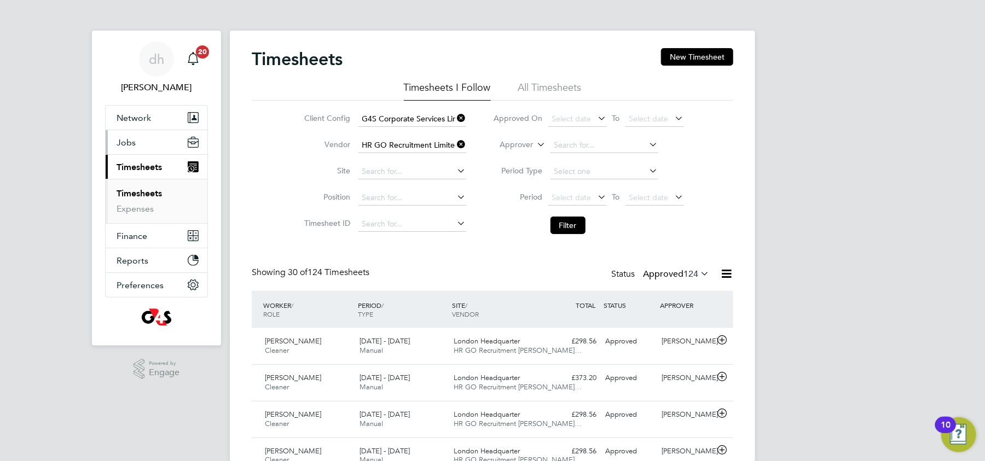
click at [134, 147] on span "Jobs" at bounding box center [126, 142] width 19 height 10
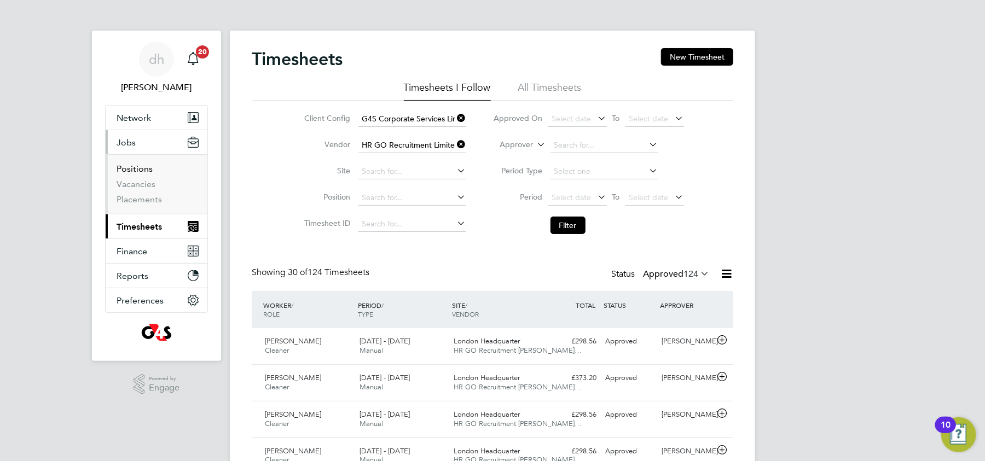
click at [142, 170] on link "Positions" at bounding box center [135, 169] width 36 height 10
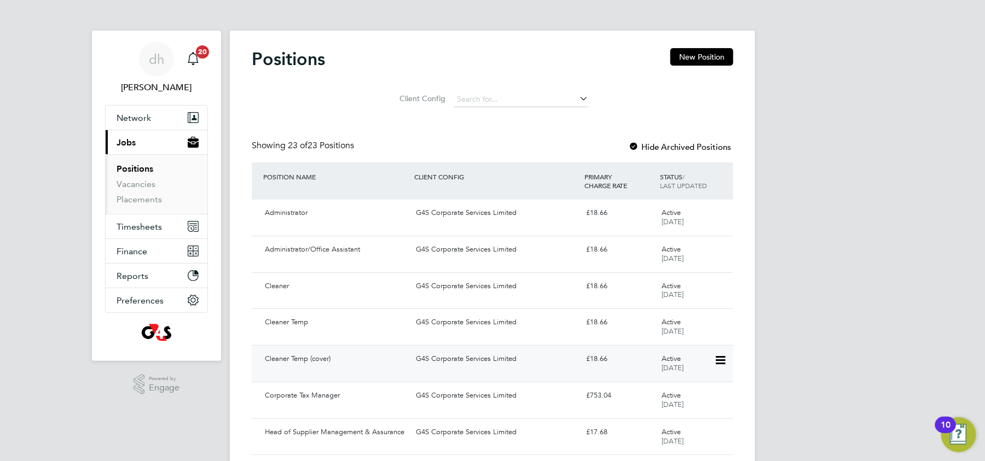
click at [625, 356] on div "£18.66" at bounding box center [619, 359] width 75 height 18
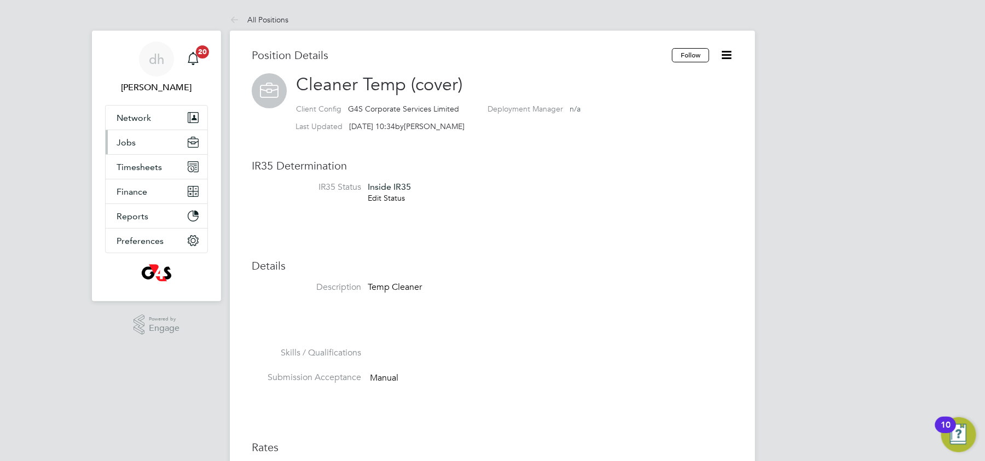
click at [126, 142] on span "Jobs" at bounding box center [126, 142] width 19 height 10
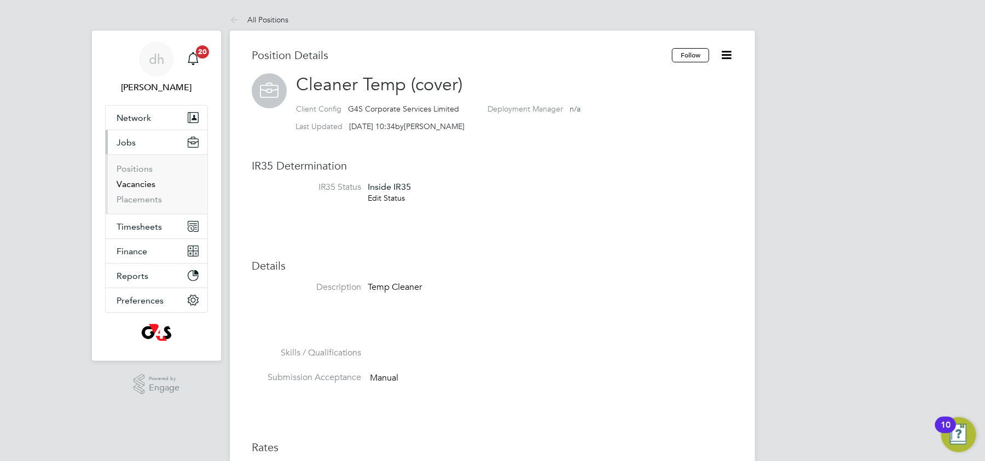
click at [134, 184] on link "Vacancies" at bounding box center [136, 184] width 39 height 10
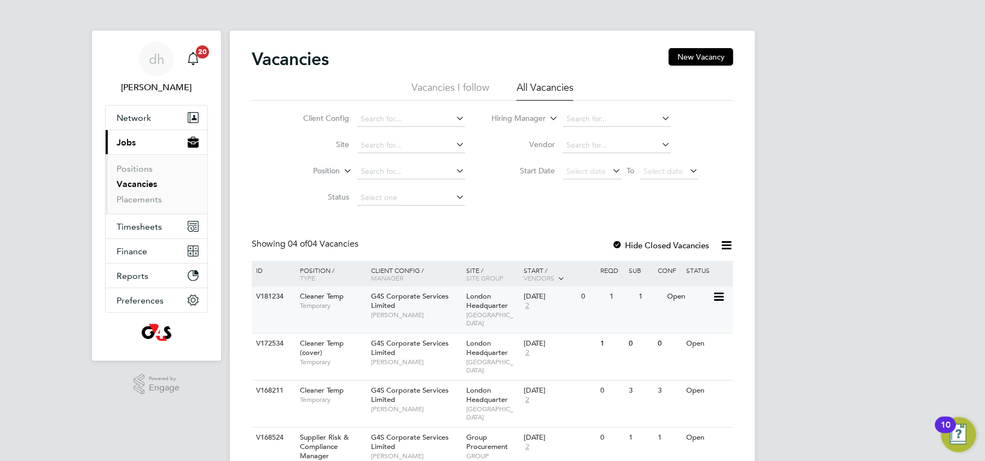
click at [718, 295] on icon at bounding box center [717, 296] width 11 height 13
click at [698, 353] on li "Update Status" at bounding box center [690, 353] width 63 height 15
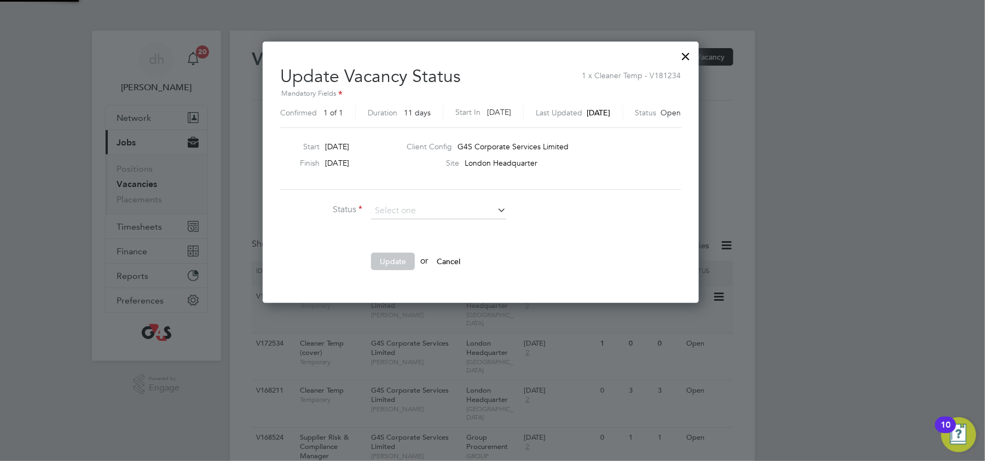
scroll to position [260, 459]
click at [696, 52] on div at bounding box center [686, 54] width 20 height 20
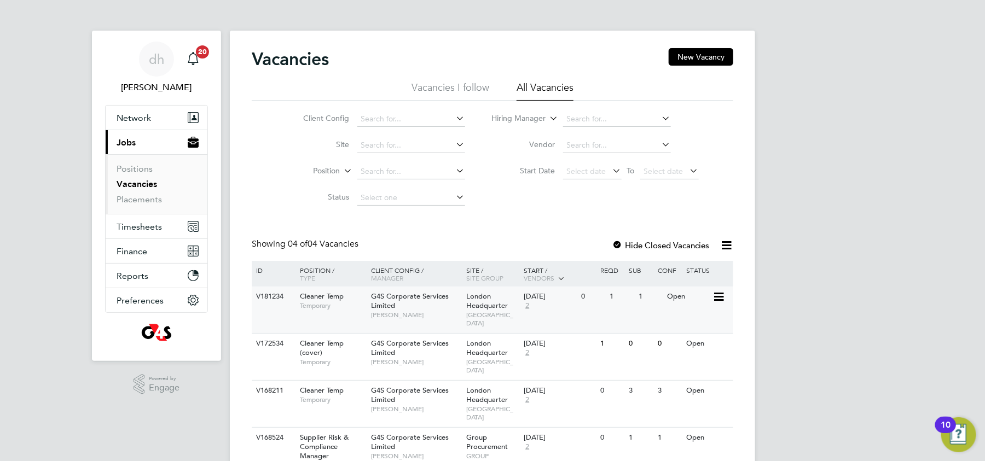
click at [547, 321] on div "V181234 Cleaner Temp Temporary G4S Corporate Services Limited [PERSON_NAME][GEO…" at bounding box center [492, 310] width 481 height 46
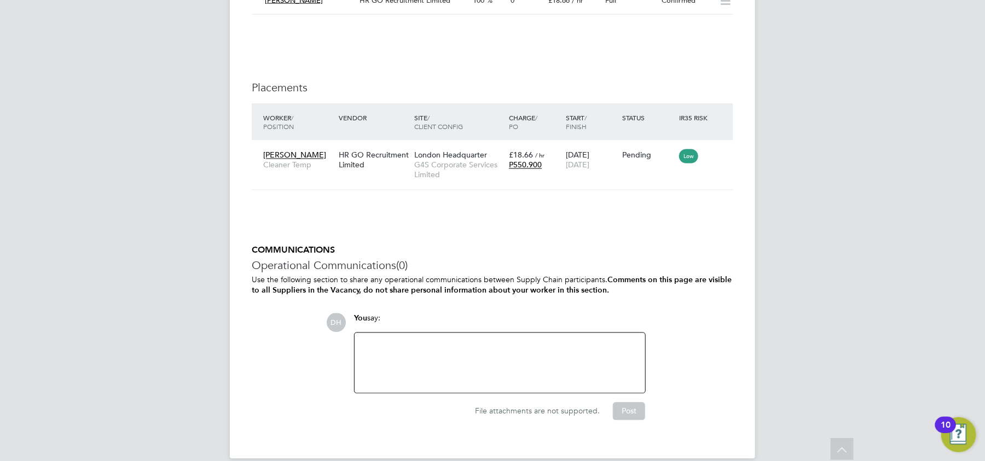
scroll to position [916, 0]
click at [522, 370] on div at bounding box center [499, 362] width 277 height 47
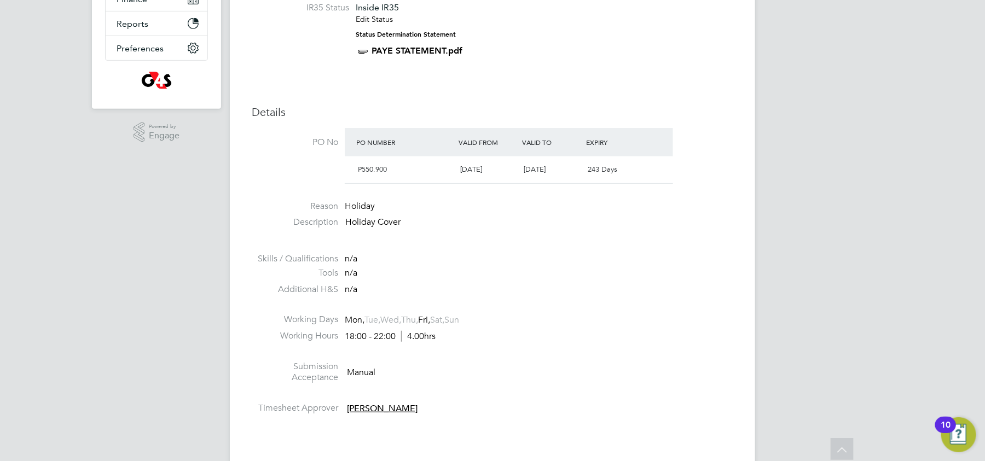
scroll to position [0, 0]
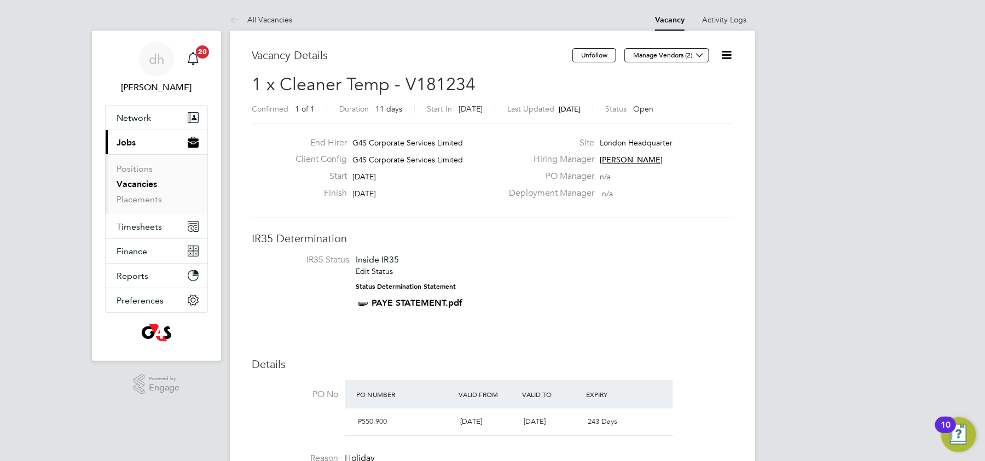
click at [731, 60] on icon at bounding box center [726, 55] width 14 height 14
click at [668, 196] on div "Deployment Manager n/a" at bounding box center [619, 196] width 235 height 17
click at [726, 57] on icon at bounding box center [726, 55] width 14 height 14
click at [128, 171] on link "Positions" at bounding box center [135, 169] width 36 height 10
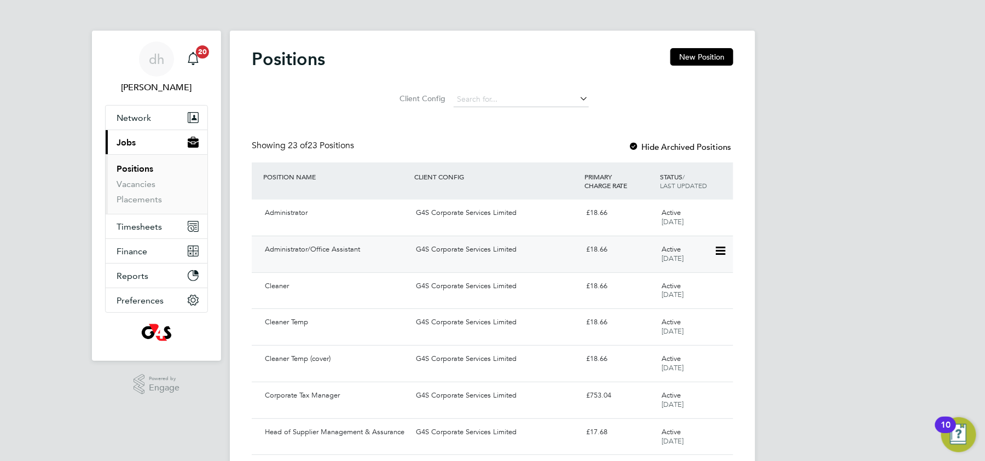
click at [339, 271] on div "Administrator/Office Assistant G4S Corporate Services Limited £18.66 Active 09 …" at bounding box center [492, 254] width 481 height 37
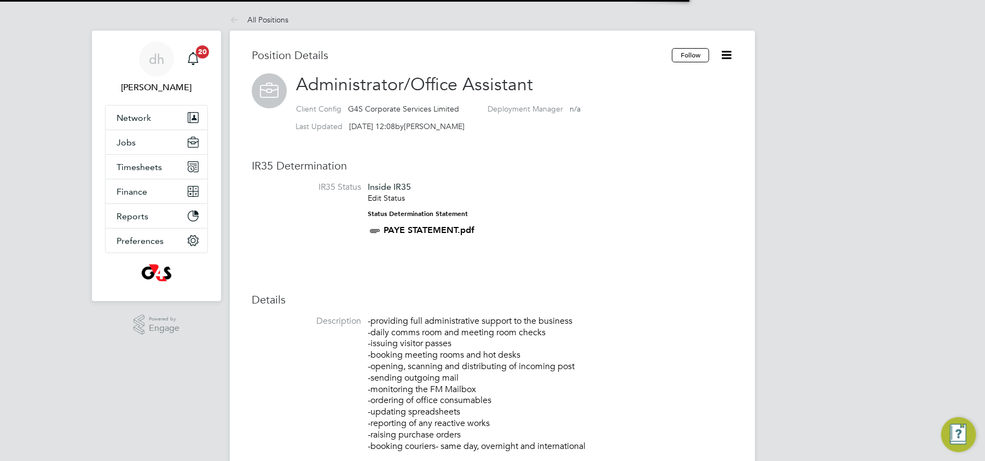
scroll to position [32, 73]
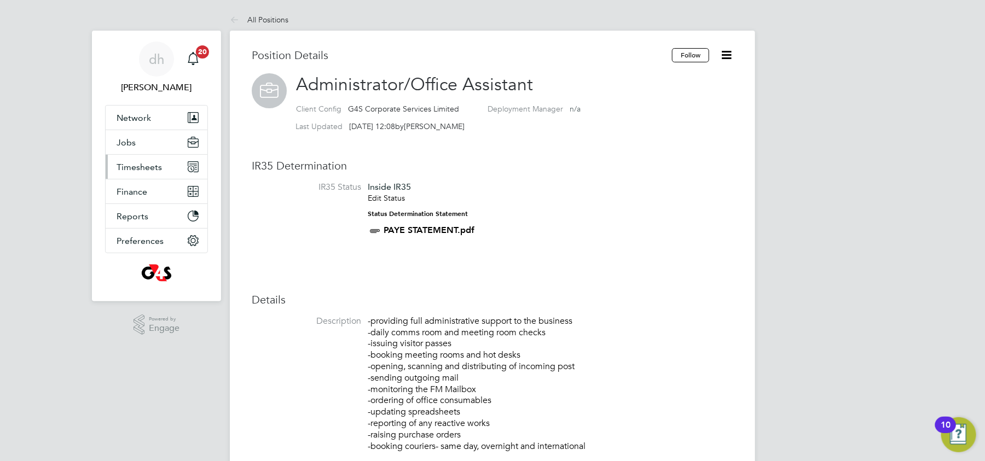
click at [125, 162] on span "Timesheets" at bounding box center [139, 167] width 45 height 10
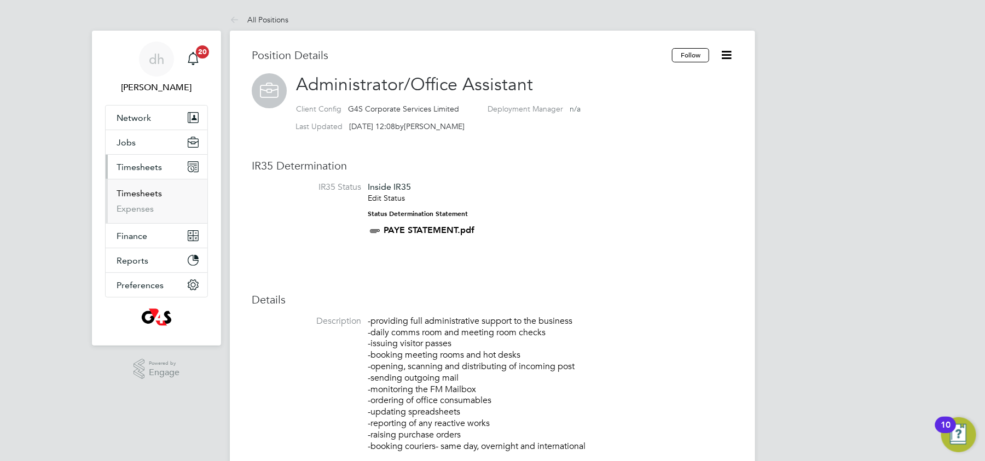
click at [133, 191] on link "Timesheets" at bounding box center [139, 193] width 45 height 10
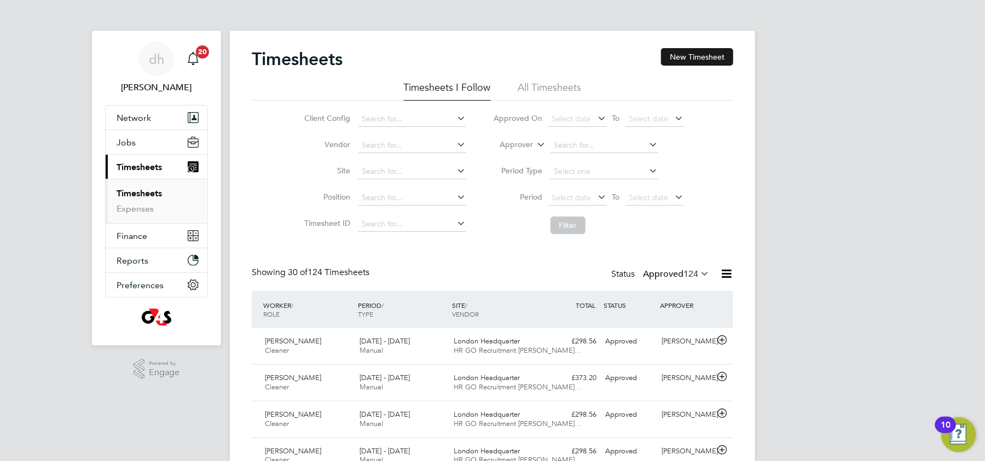
click at [699, 48] on button "New Timesheet" at bounding box center [697, 57] width 72 height 18
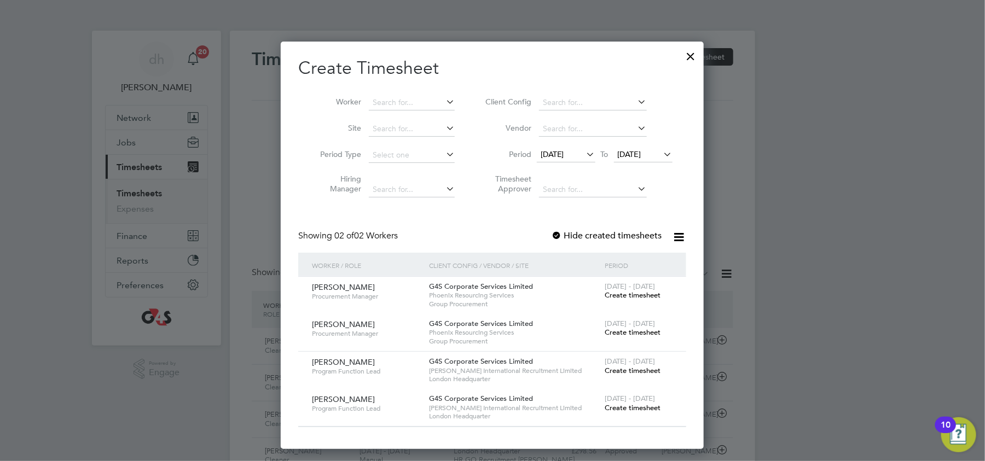
click at [693, 59] on div at bounding box center [691, 54] width 20 height 20
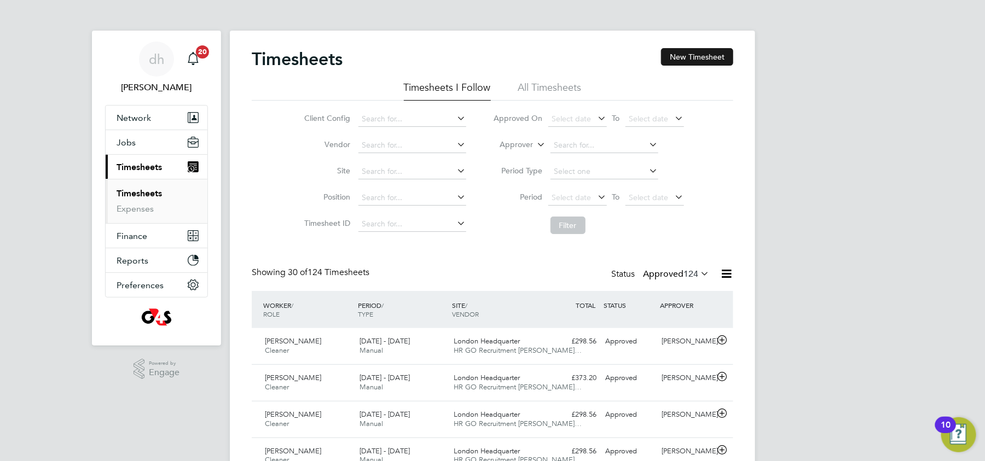
click at [712, 65] on button "New Timesheet" at bounding box center [697, 57] width 72 height 18
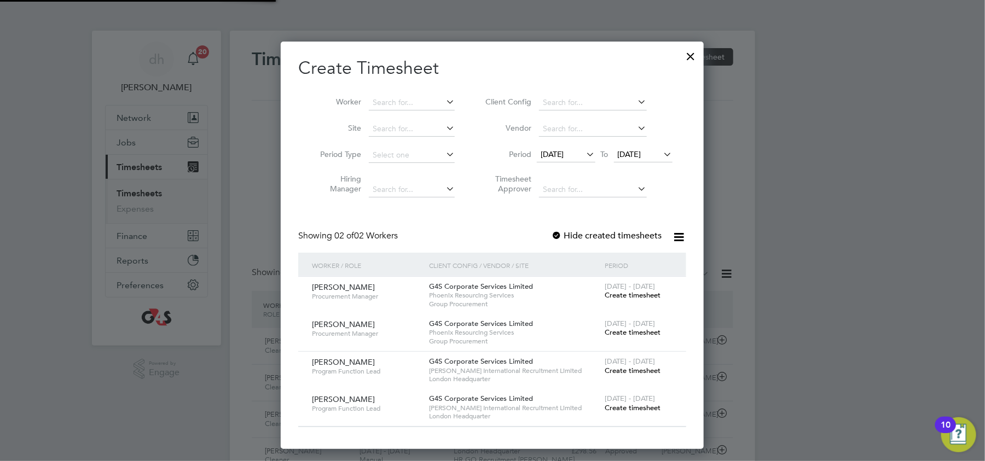
scroll to position [407, 423]
click at [633, 291] on span "Create timesheet" at bounding box center [632, 294] width 56 height 9
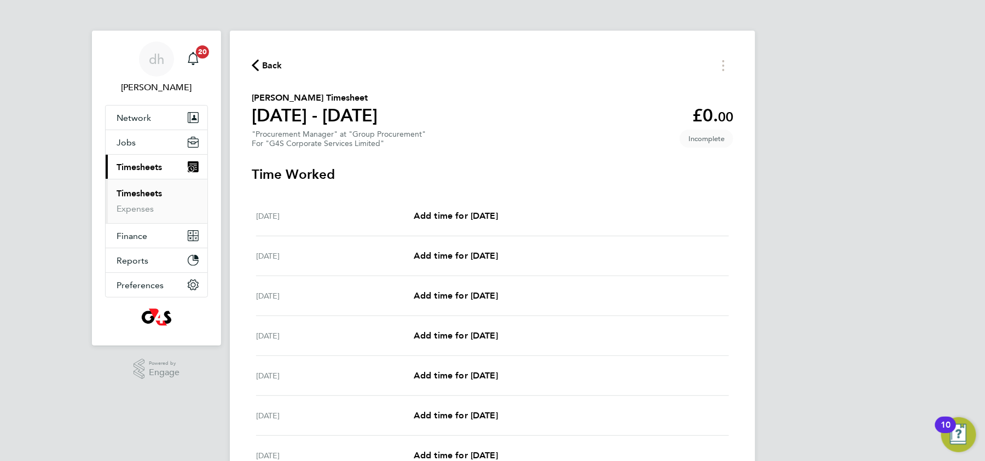
click at [259, 60] on span "Back" at bounding box center [267, 65] width 31 height 10
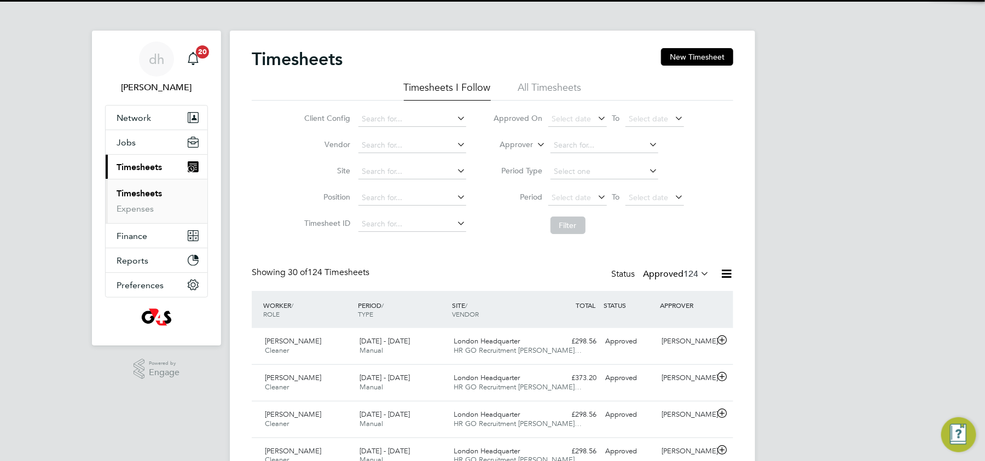
scroll to position [28, 95]
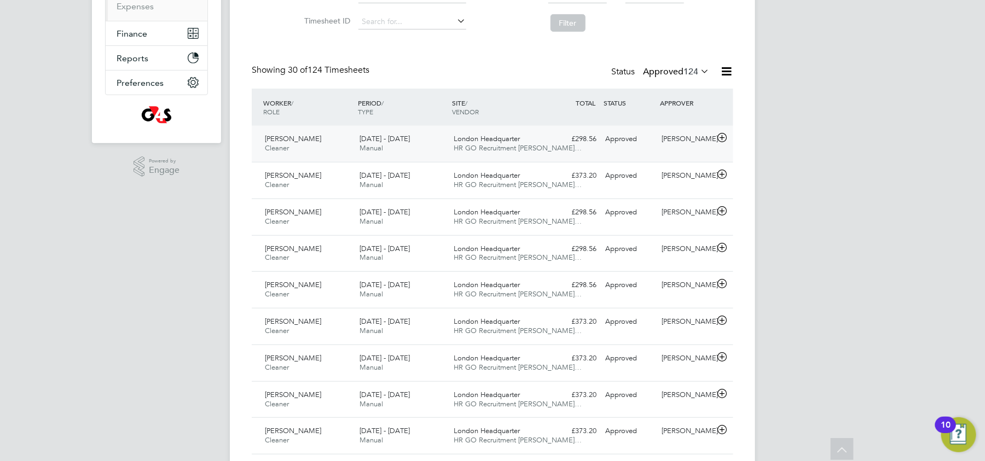
click at [722, 138] on icon at bounding box center [722, 137] width 14 height 9
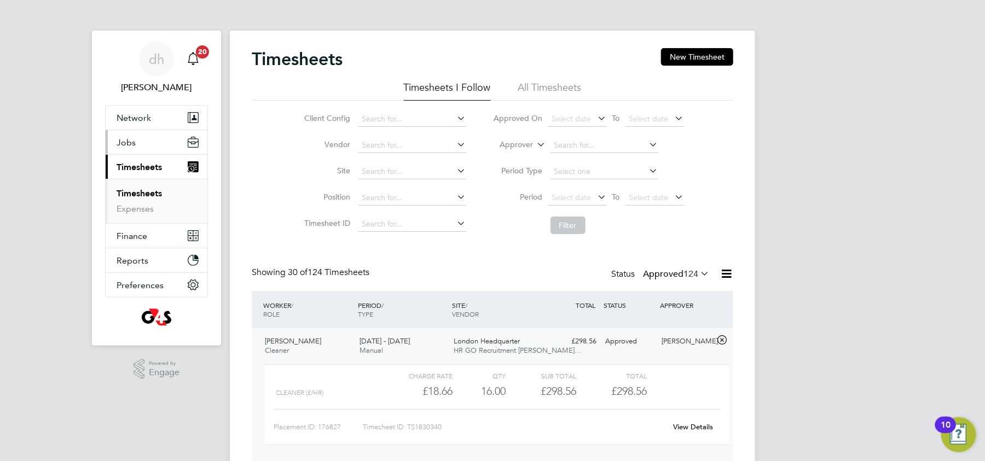
click at [132, 143] on span "Jobs" at bounding box center [126, 142] width 19 height 10
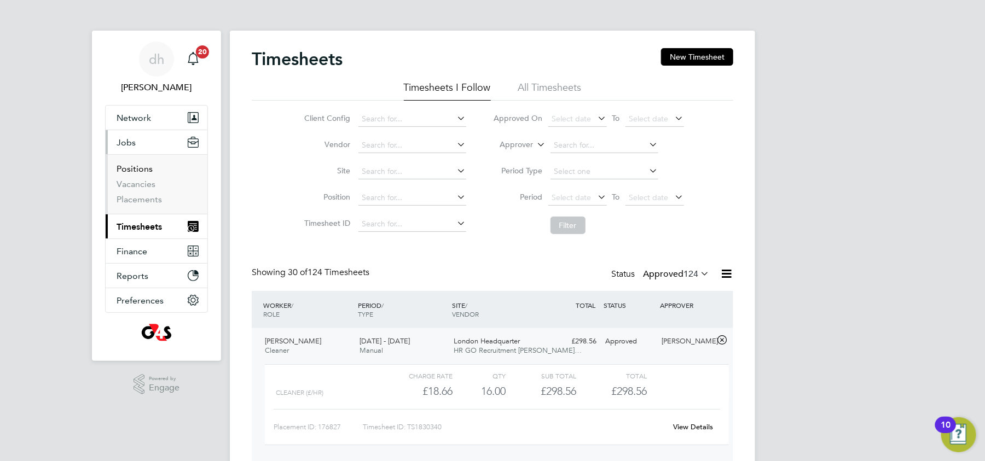
click at [140, 170] on link "Positions" at bounding box center [135, 169] width 36 height 10
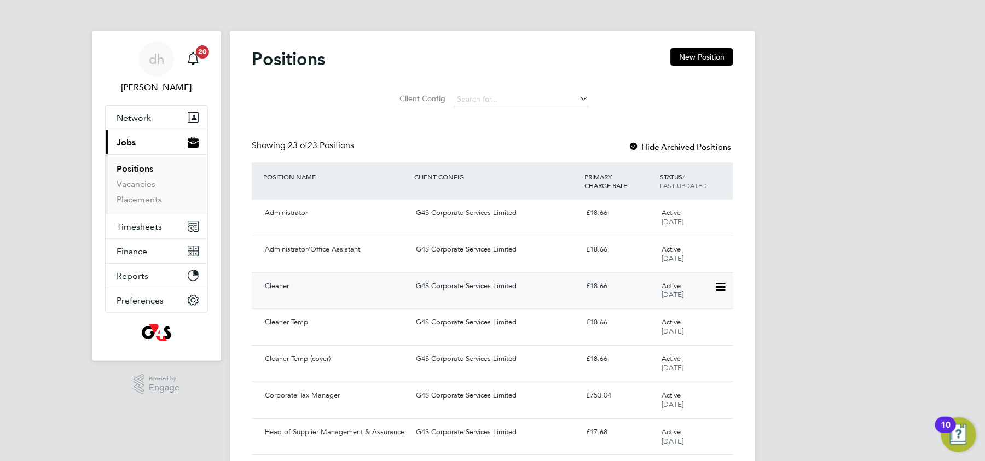
click at [378, 297] on div "Cleaner G4S Corporate Services Limited £18.66 Active 09 Apr 2025" at bounding box center [492, 290] width 481 height 37
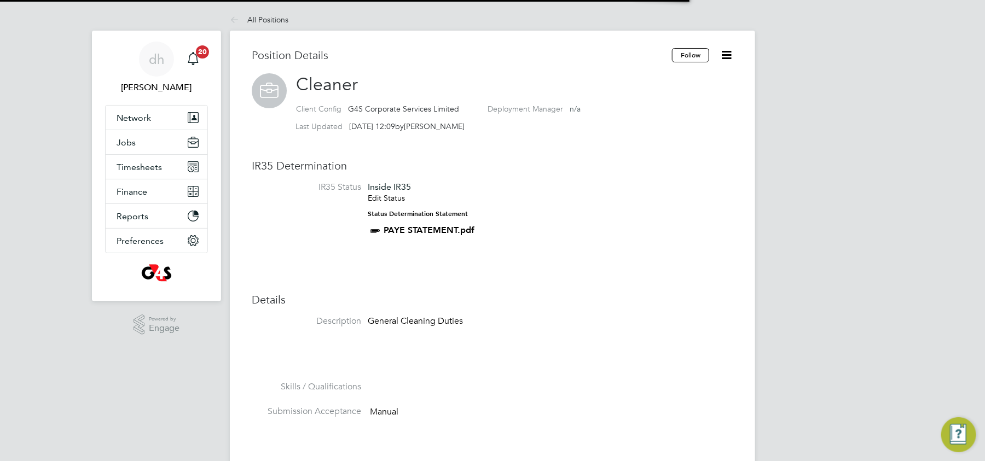
scroll to position [32, 73]
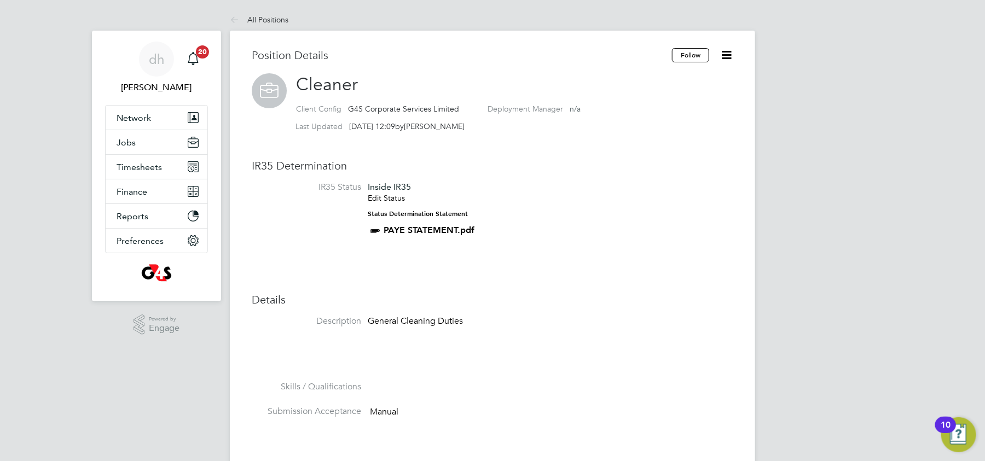
click at [427, 290] on div "Position Details Follow Cleaner Client Config G4S Corporate Services Limited De…" at bounding box center [492, 470] width 481 height 844
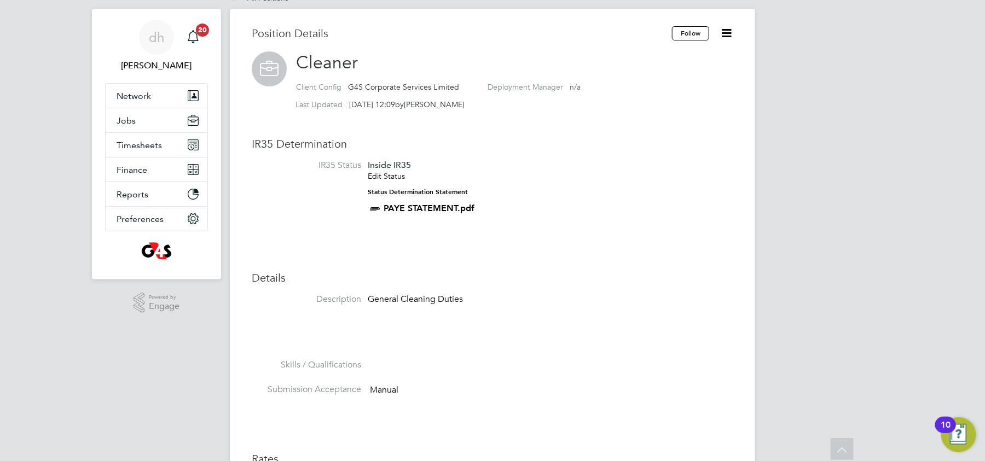
scroll to position [0, 0]
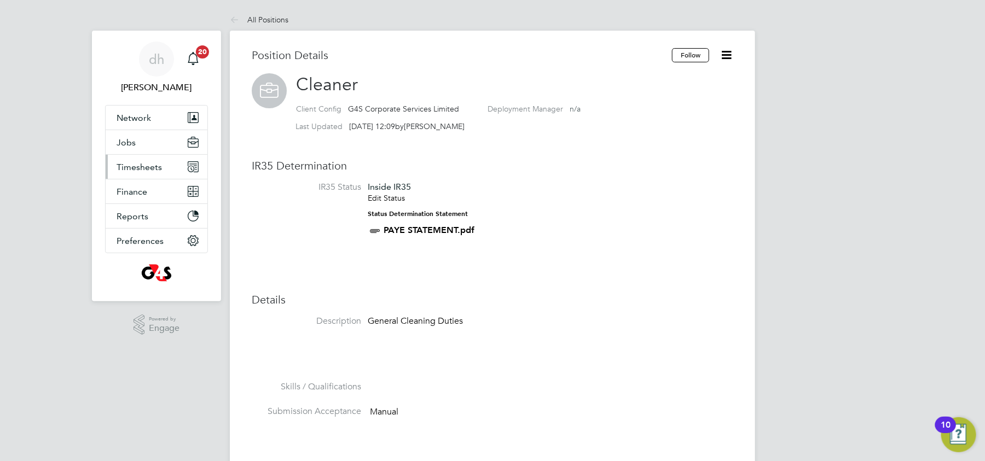
click at [129, 159] on button "Timesheets" at bounding box center [157, 167] width 102 height 24
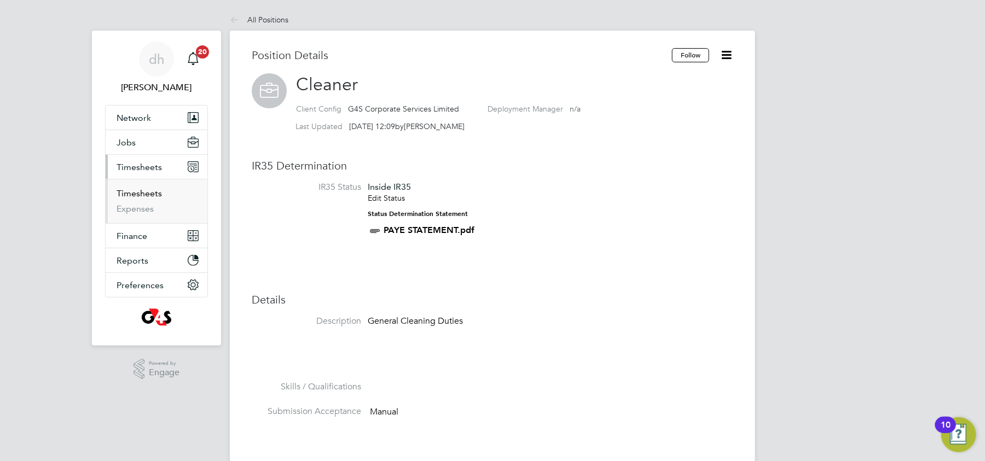
click at [132, 198] on link "Timesheets" at bounding box center [139, 193] width 45 height 10
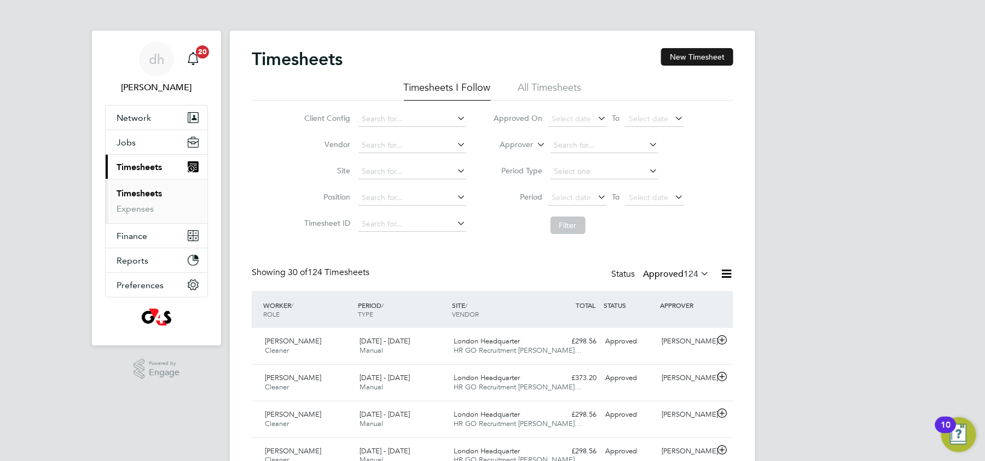
click at [682, 60] on button "New Timesheet" at bounding box center [697, 57] width 72 height 18
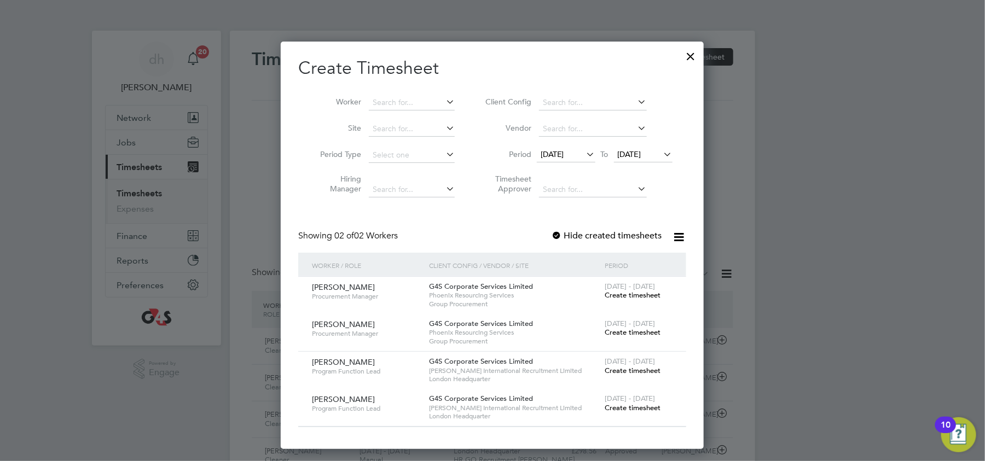
click at [692, 56] on div at bounding box center [691, 54] width 20 height 20
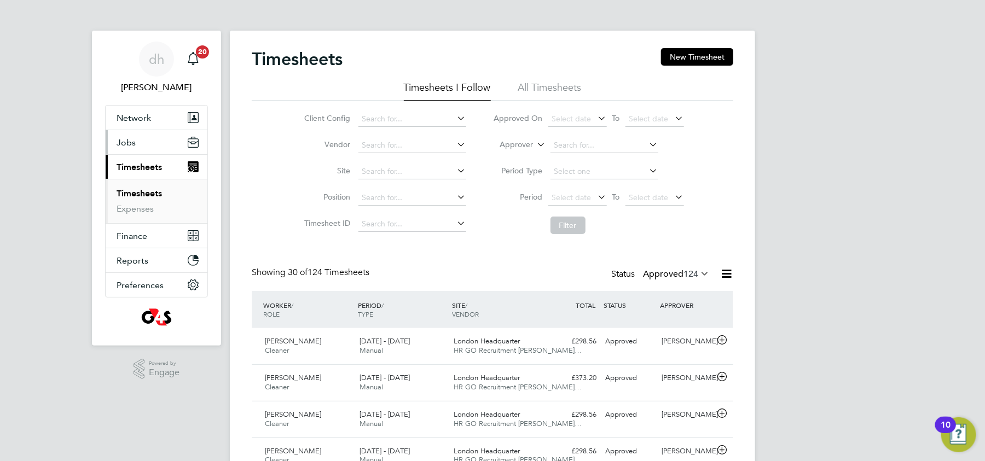
click at [126, 141] on span "Jobs" at bounding box center [126, 142] width 19 height 10
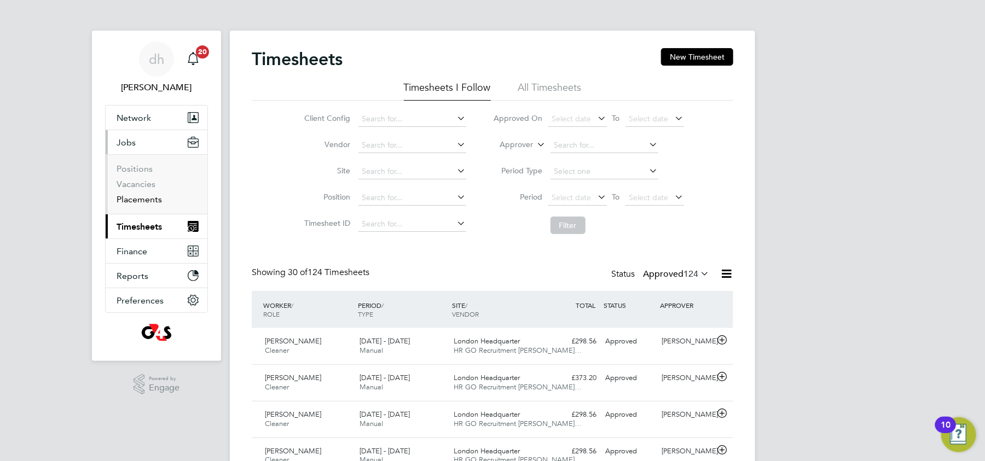
click at [136, 195] on link "Placements" at bounding box center [139, 199] width 45 height 10
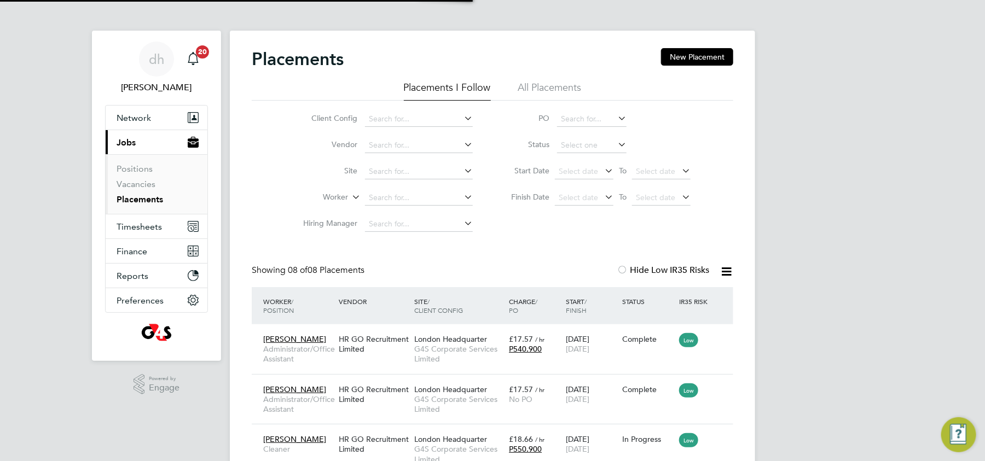
click at [136, 195] on link "Placements" at bounding box center [140, 199] width 46 height 10
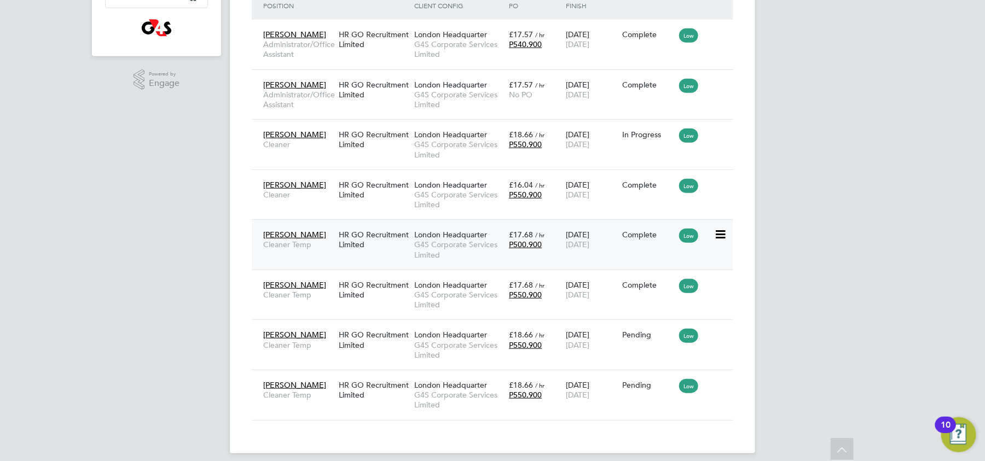
click at [400, 252] on div "HR GO Recruitment Limited" at bounding box center [373, 239] width 75 height 31
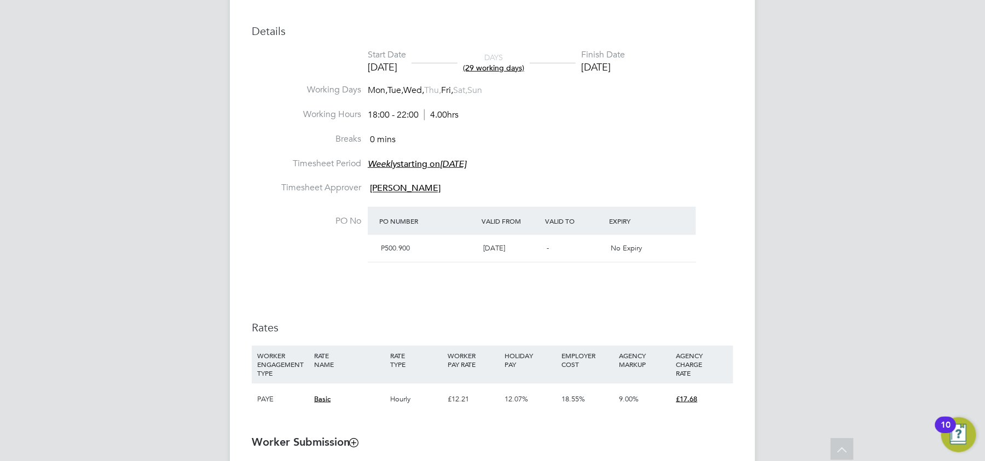
scroll to position [457, 0]
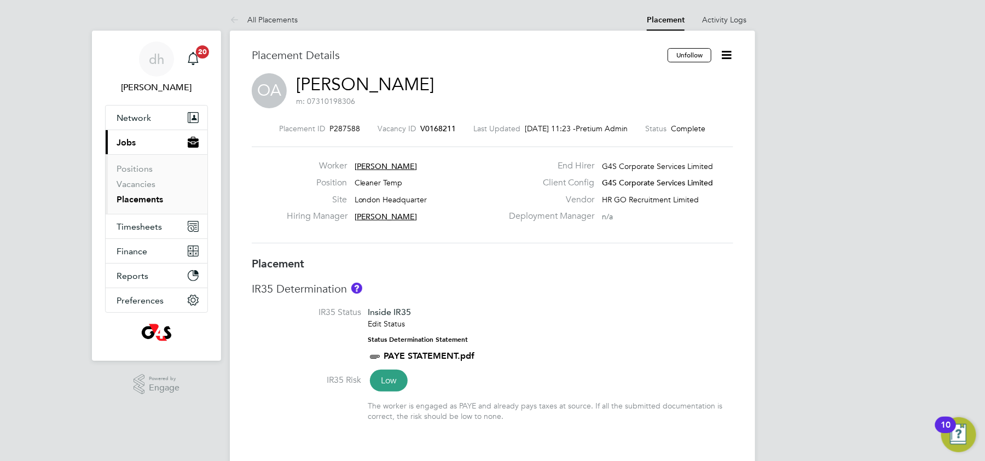
click at [727, 50] on icon at bounding box center [726, 55] width 14 height 14
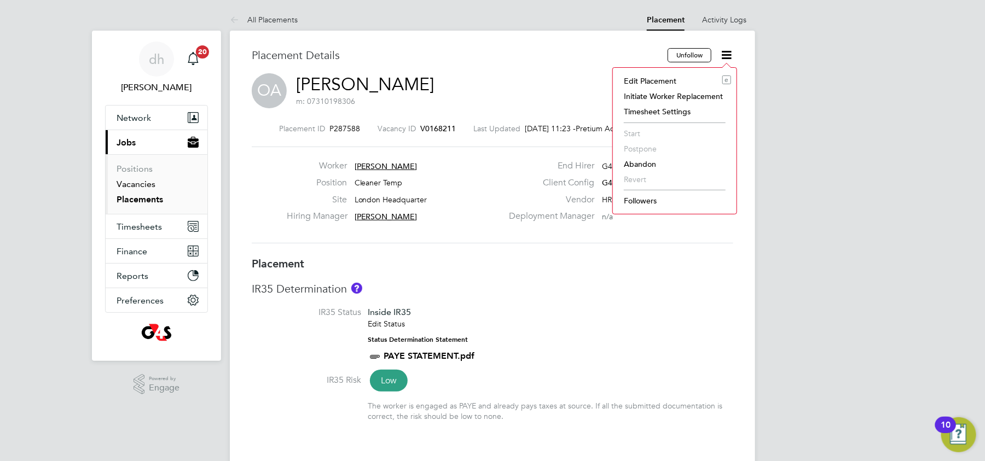
click at [131, 185] on link "Vacancies" at bounding box center [136, 184] width 39 height 10
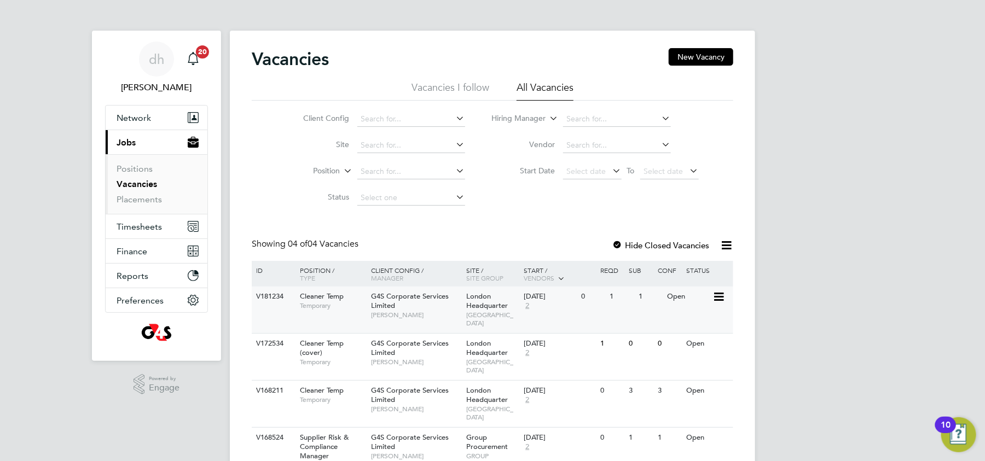
click at [461, 298] on div "G4S Corporate Services Limited [PERSON_NAME]" at bounding box center [416, 306] width 96 height 38
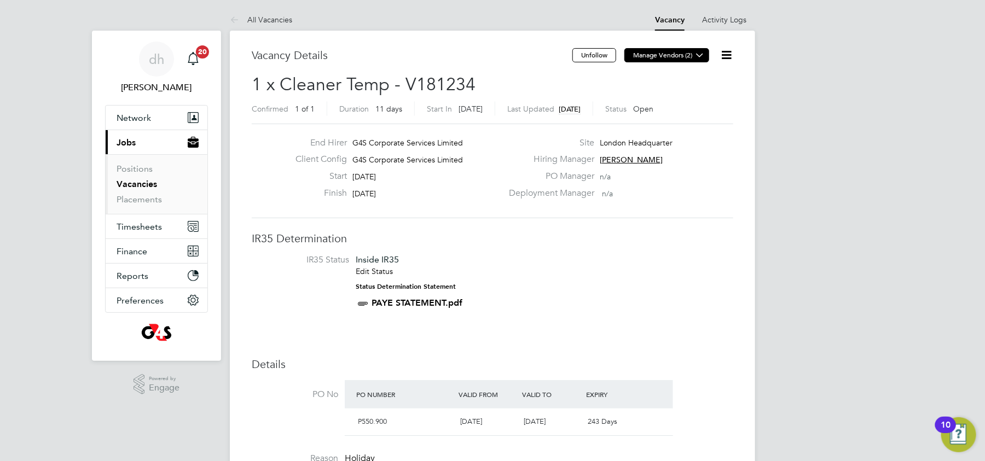
click at [698, 55] on icon at bounding box center [699, 55] width 8 height 8
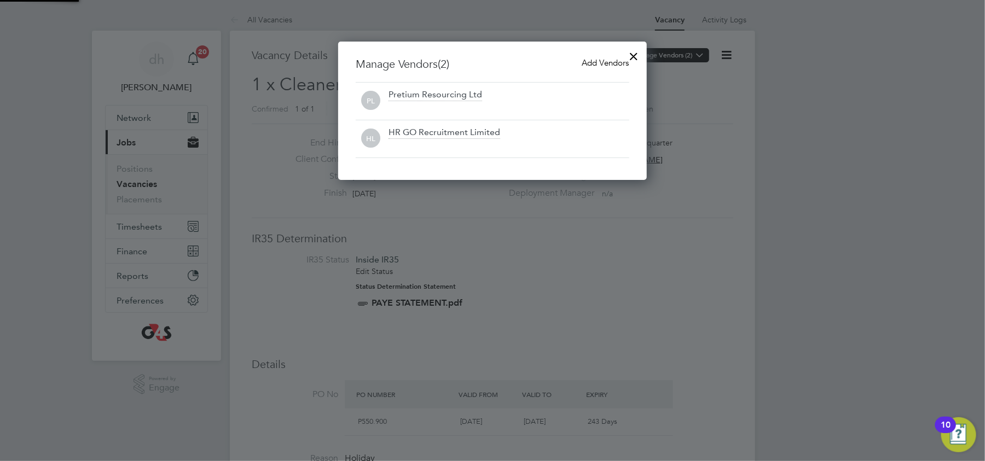
scroll to position [139, 309]
click at [692, 159] on div at bounding box center [492, 230] width 985 height 461
click at [715, 67] on div at bounding box center [492, 230] width 985 height 461
click at [726, 53] on div at bounding box center [492, 230] width 985 height 461
click at [639, 59] on div at bounding box center [634, 54] width 20 height 20
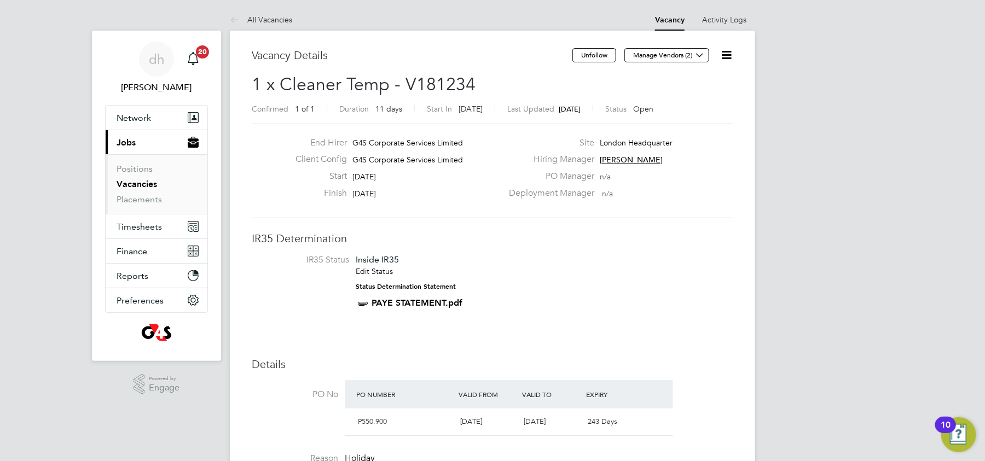
click at [733, 54] on icon at bounding box center [726, 55] width 14 height 14
click at [694, 82] on li "Edit Vacancy" at bounding box center [699, 80] width 63 height 15
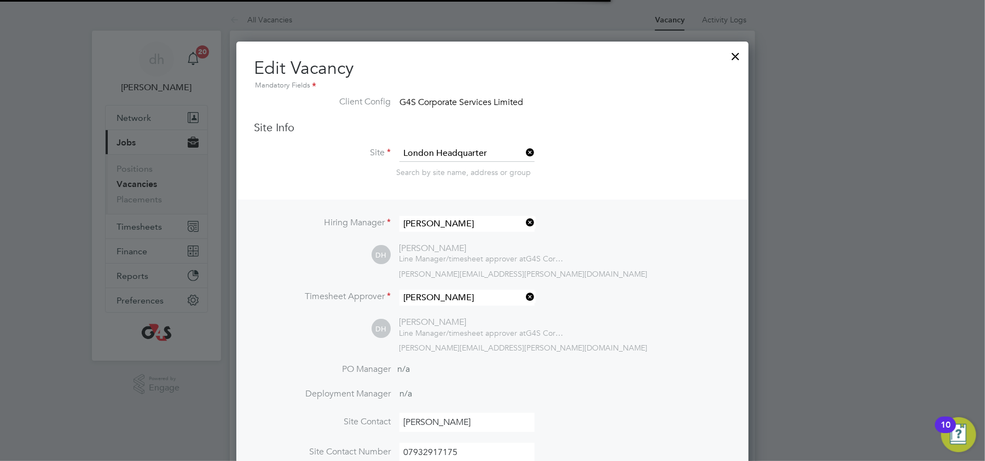
scroll to position [25, 478]
click at [691, 213] on div "Hiring Manager danielle harris DH danielle harris Line Manager/timesheet approv…" at bounding box center [492, 339] width 510 height 279
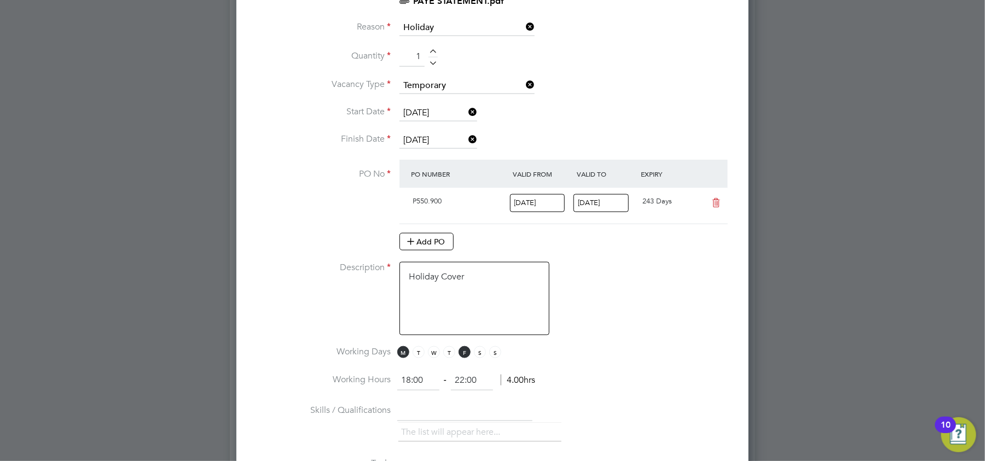
click at [671, 328] on li "Description Holiday Cover" at bounding box center [492, 304] width 477 height 84
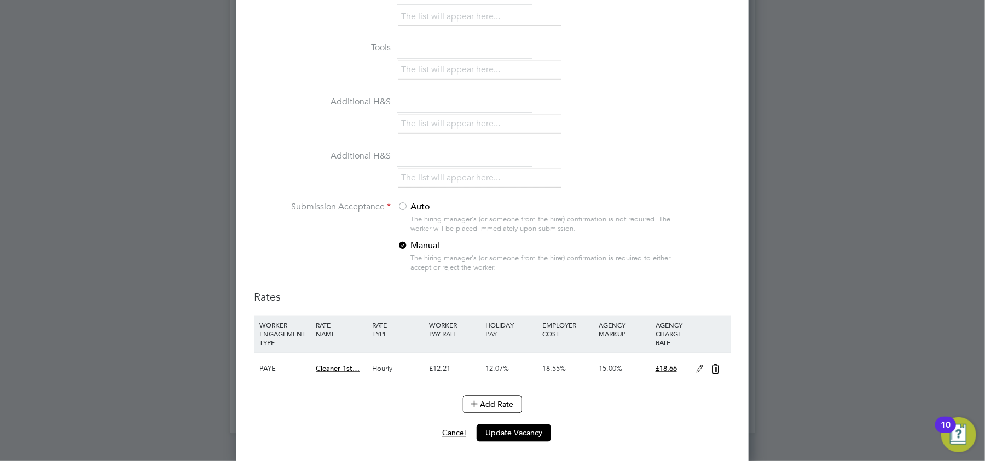
click at [439, 433] on button "Cancel" at bounding box center [453, 433] width 41 height 18
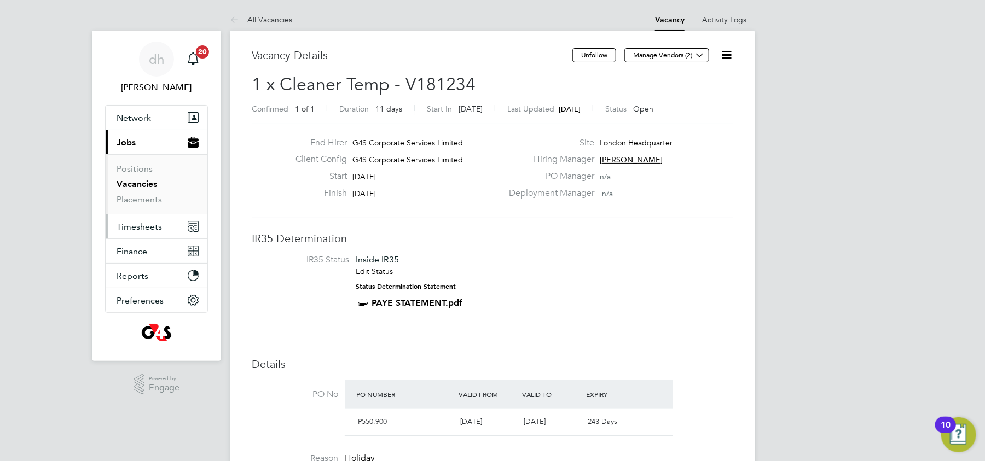
click at [144, 231] on span "Timesheets" at bounding box center [139, 227] width 45 height 10
click at [152, 224] on span "Timesheets" at bounding box center [139, 227] width 45 height 10
click at [141, 225] on span "Timesheets" at bounding box center [139, 227] width 45 height 10
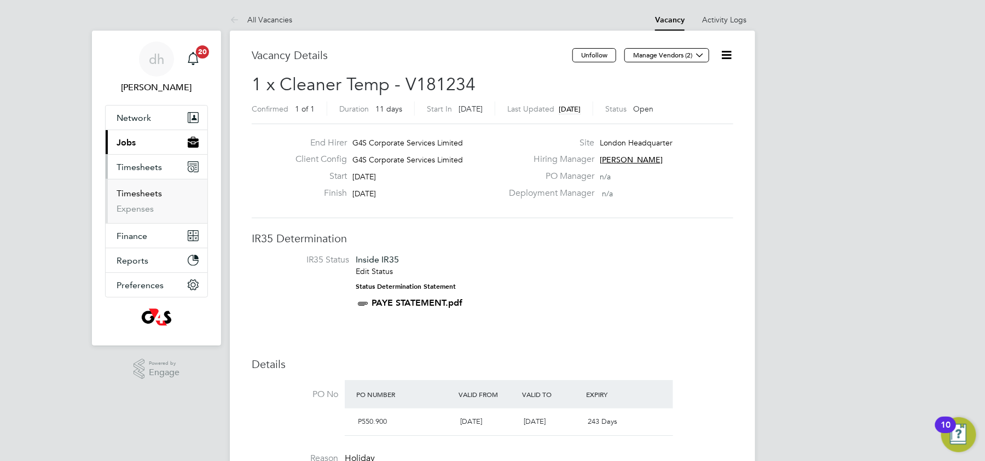
click at [149, 192] on link "Timesheets" at bounding box center [139, 193] width 45 height 10
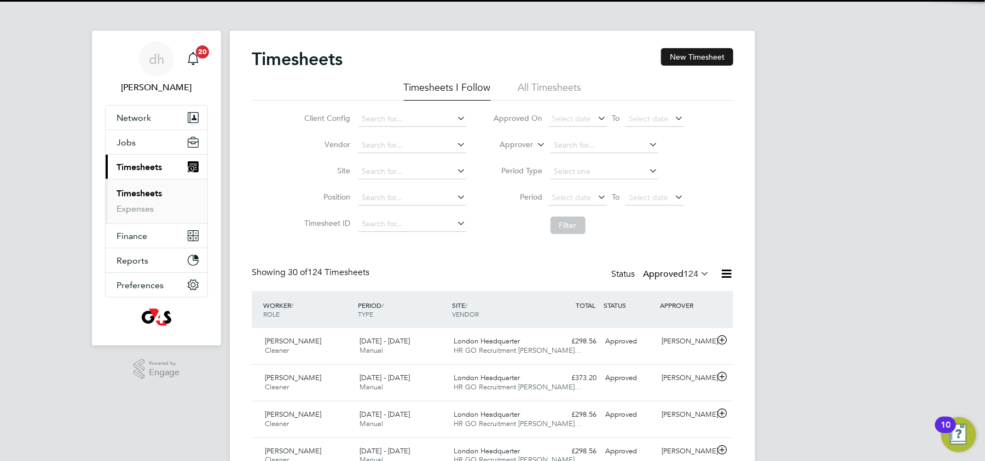
scroll to position [28, 95]
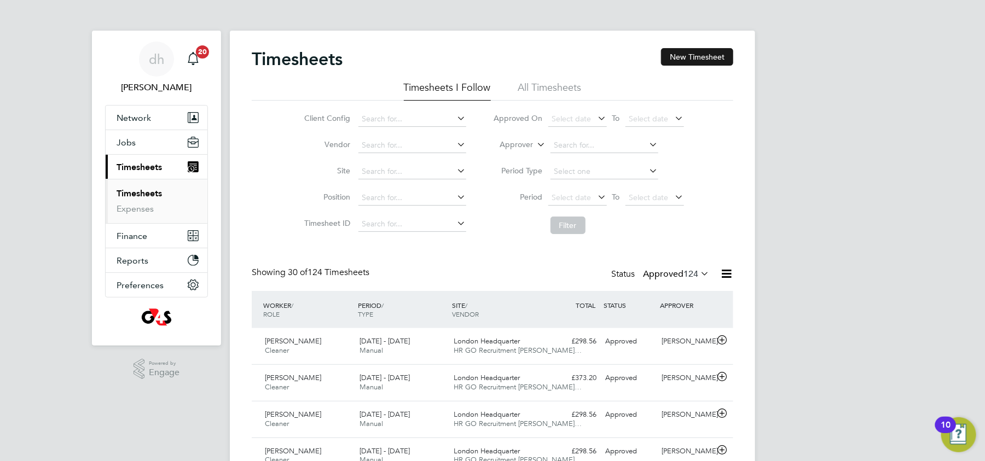
click at [694, 57] on button "New Timesheet" at bounding box center [697, 57] width 72 height 18
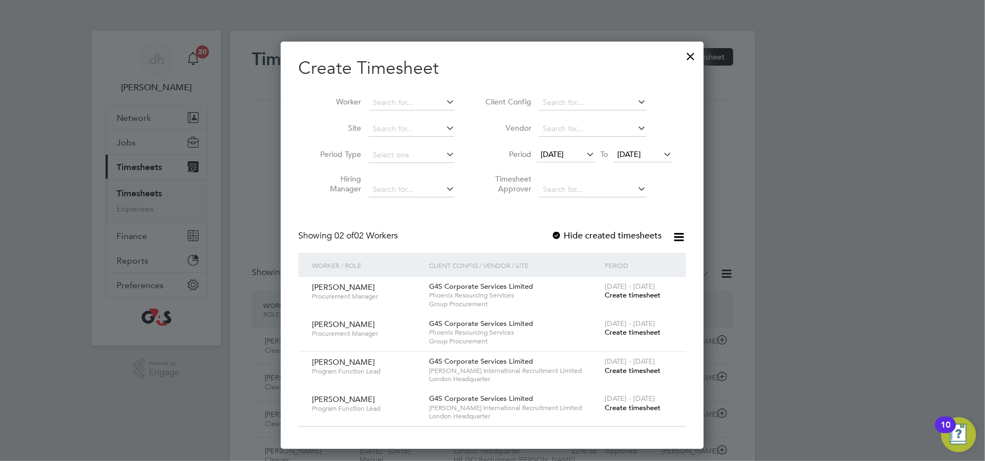
click at [422, 92] on li "Worker" at bounding box center [383, 103] width 170 height 26
click at [418, 97] on input at bounding box center [412, 102] width 86 height 15
click at [392, 114] on li "Ob inna Ahaotu" at bounding box center [412, 117] width 86 height 15
type input "[PERSON_NAME]"
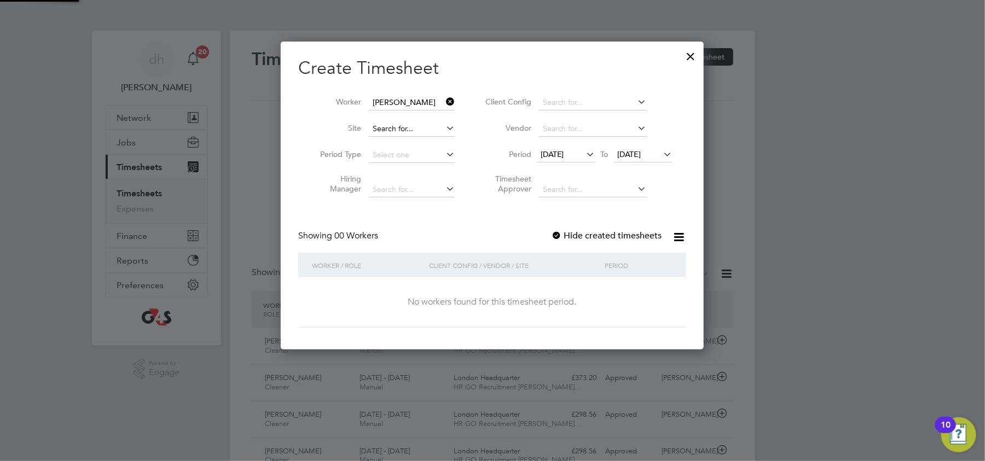
click at [395, 121] on input at bounding box center [412, 128] width 86 height 15
click at [393, 204] on li "London Headquarter" at bounding box center [427, 203] width 116 height 15
type input "London Headquarter"
click at [443, 139] on li "Site London Headquarter" at bounding box center [383, 129] width 170 height 26
click at [441, 156] on input at bounding box center [412, 155] width 86 height 15
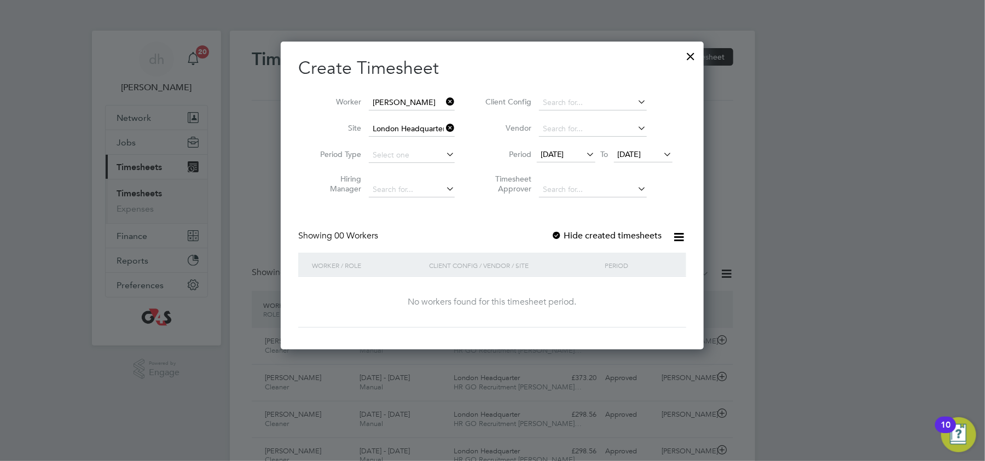
click at [422, 173] on li "Any" at bounding box center [412, 169] width 86 height 14
type input "Any"
click at [417, 158] on input at bounding box center [412, 155] width 86 height 15
click at [395, 183] on li "Week" at bounding box center [412, 184] width 86 height 14
type input "Week"
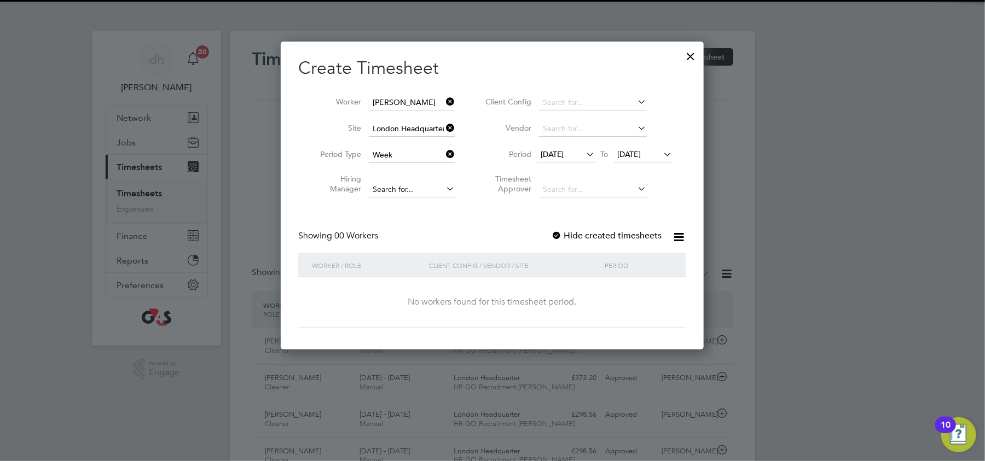
click at [408, 187] on input at bounding box center [412, 189] width 86 height 15
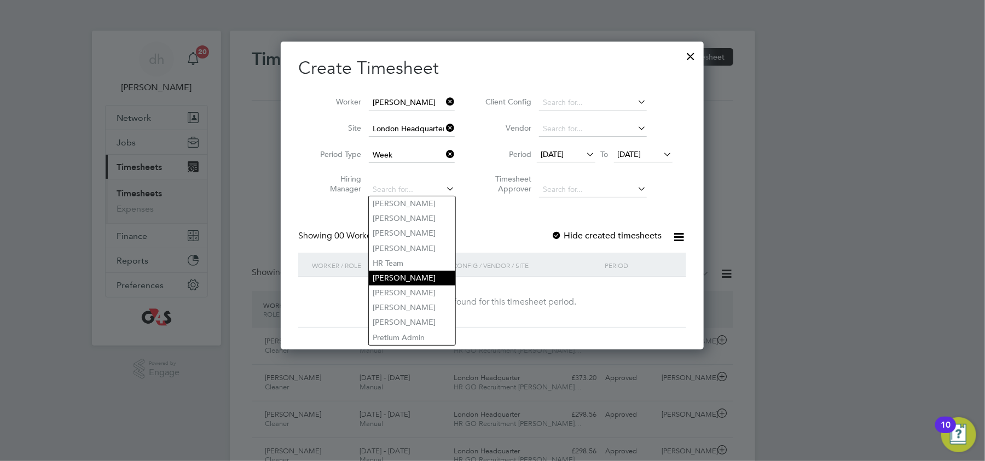
click at [399, 276] on li "[PERSON_NAME]" at bounding box center [412, 278] width 86 height 15
type input "[PERSON_NAME]"
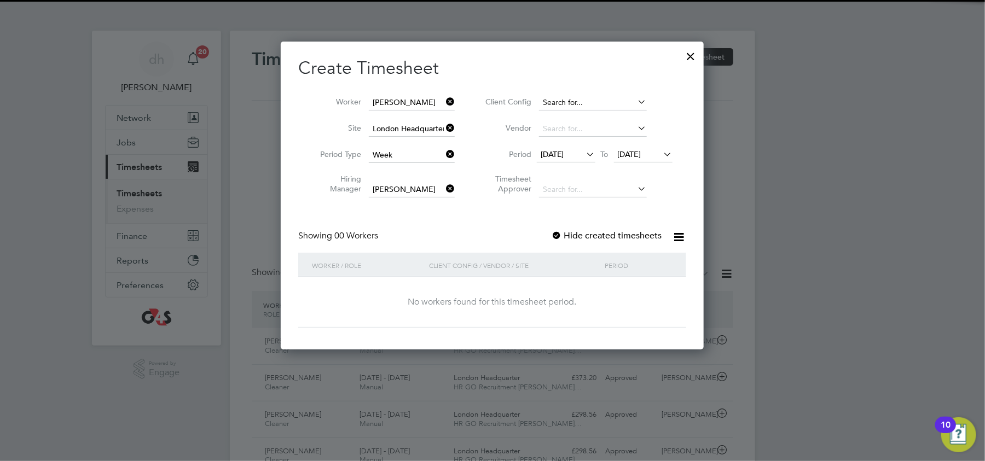
click at [593, 107] on input at bounding box center [593, 102] width 108 height 15
click at [607, 116] on li "G4S Corporate Services Limited" at bounding box center [599, 117] width 120 height 15
type input "G4S Corporate Services Limited"
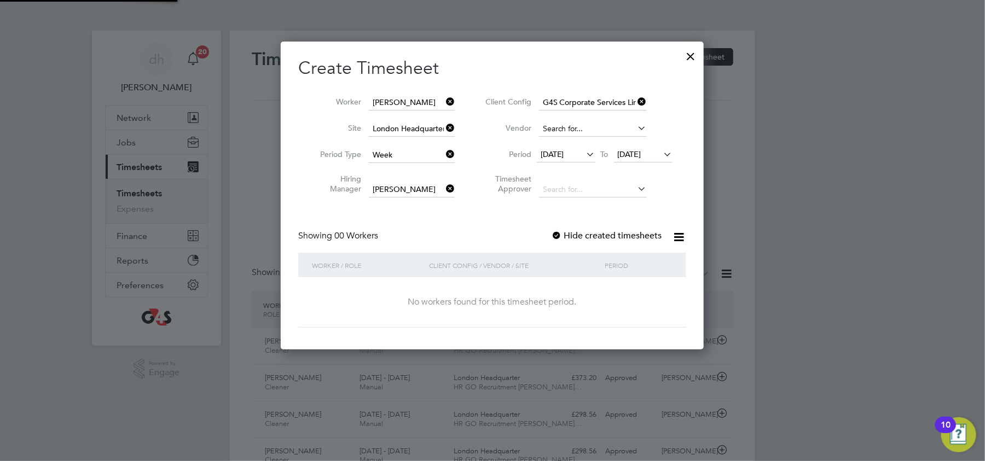
click at [600, 123] on input at bounding box center [593, 128] width 108 height 15
click at [579, 186] on li "HR GO Recruitment Limited" at bounding box center [634, 188] width 190 height 15
type input "HR GO Recruitment Limited"
click at [484, 227] on div "Create Timesheet Worker Obinna Ahaotu Site London Headquarter Period Type Week …" at bounding box center [492, 192] width 388 height 271
click at [580, 180] on li "Timesheet Approver" at bounding box center [577, 185] width 218 height 34
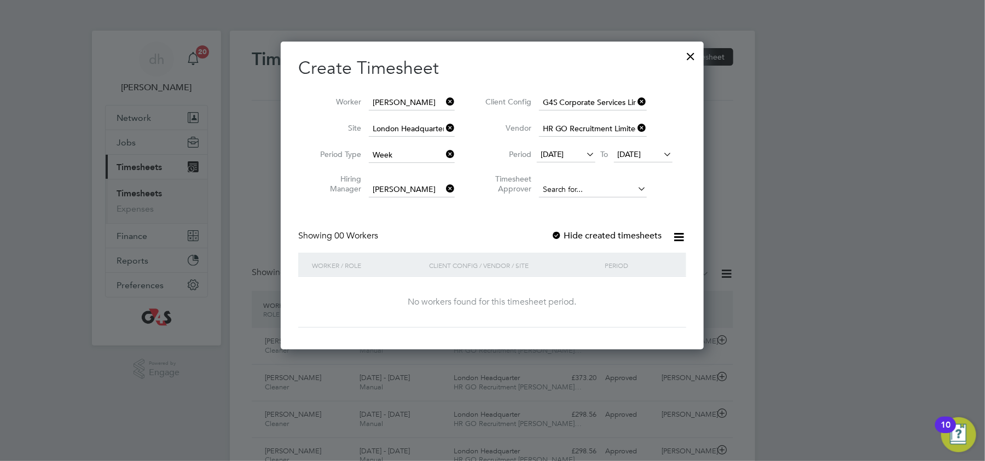
click at [578, 187] on input at bounding box center [593, 189] width 108 height 15
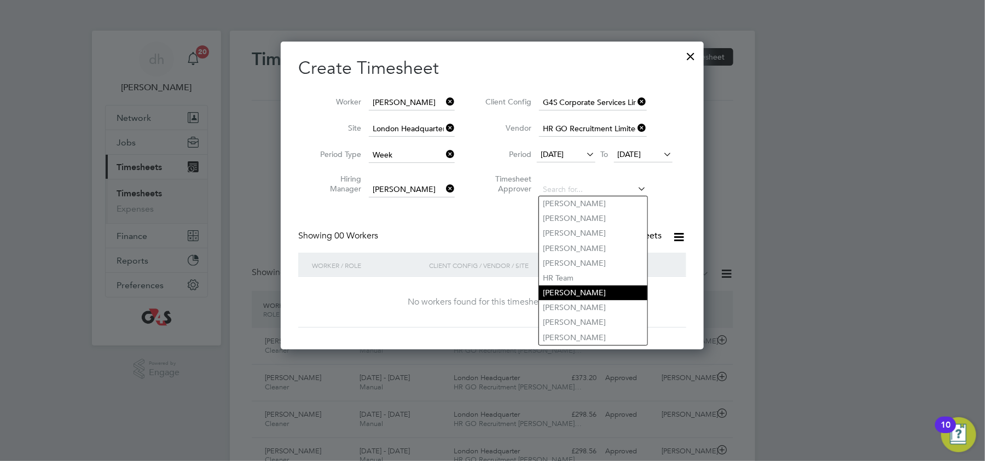
click at [576, 290] on li "[PERSON_NAME]" at bounding box center [593, 293] width 108 height 15
type input "[PERSON_NAME]"
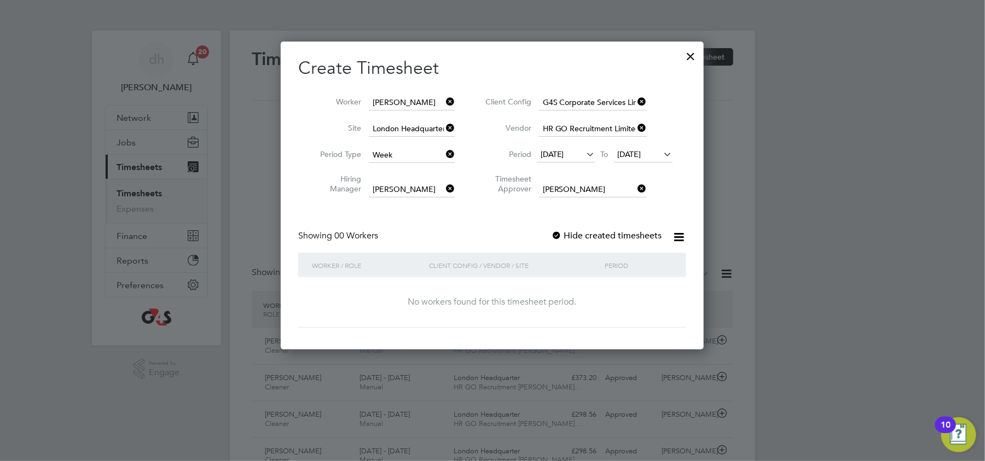
click at [530, 228] on div "Create Timesheet Worker Obinna Ahaotu Site London Headquarter Period Type Week …" at bounding box center [492, 192] width 388 height 271
click at [676, 234] on icon at bounding box center [679, 237] width 14 height 14
click at [475, 226] on div "Create Timesheet Worker Obinna Ahaotu Site London Headquarter Period Type Week …" at bounding box center [492, 192] width 388 height 271
click at [444, 97] on icon at bounding box center [444, 101] width 0 height 15
click at [690, 58] on div at bounding box center [691, 54] width 20 height 20
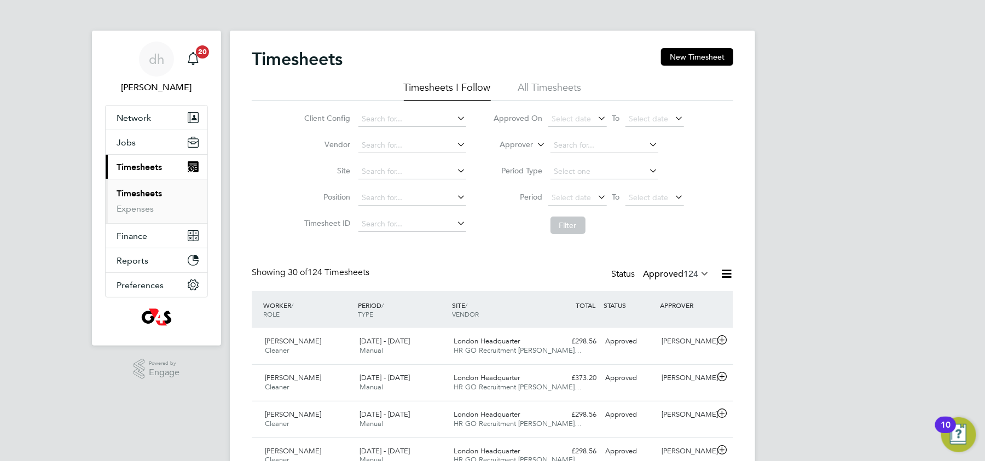
click at [528, 93] on li "All Timesheets" at bounding box center [549, 91] width 63 height 20
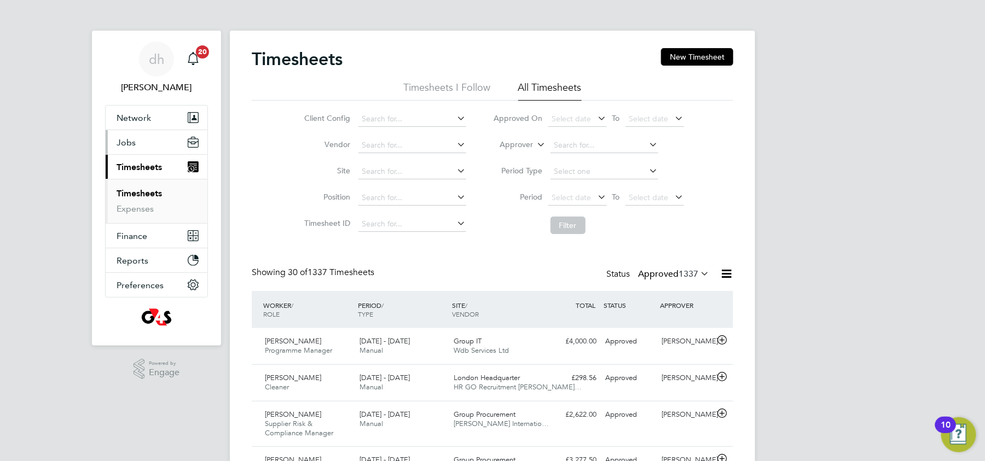
click at [139, 142] on button "Jobs" at bounding box center [157, 142] width 102 height 24
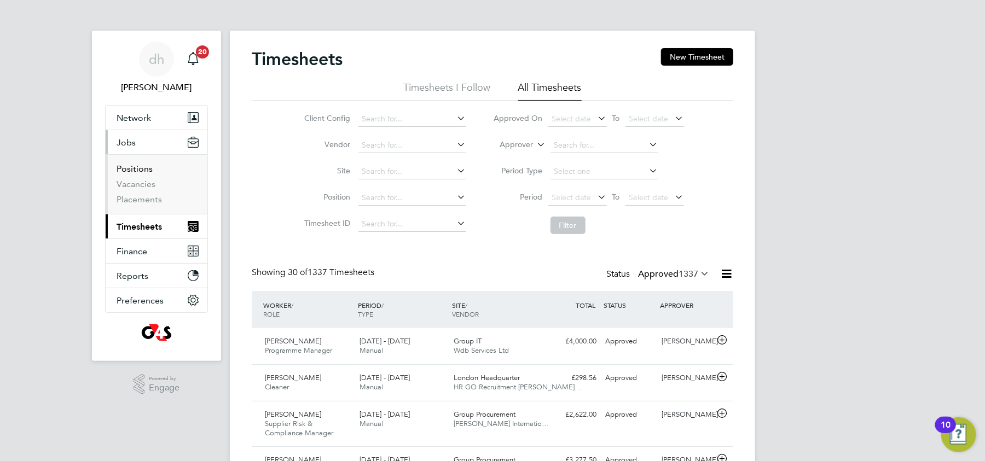
click at [135, 167] on link "Positions" at bounding box center [135, 169] width 36 height 10
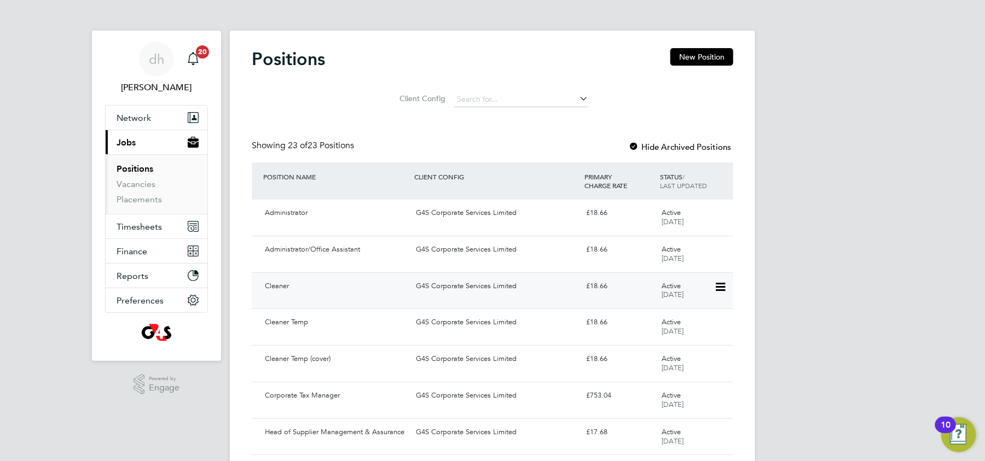
click at [722, 284] on icon at bounding box center [719, 287] width 11 height 13
click at [597, 289] on div "£18.66" at bounding box center [619, 286] width 75 height 18
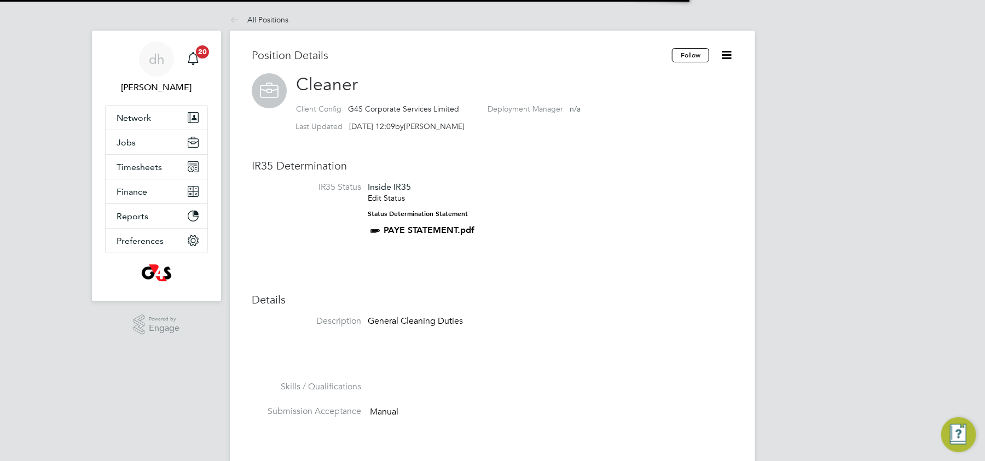
scroll to position [32, 73]
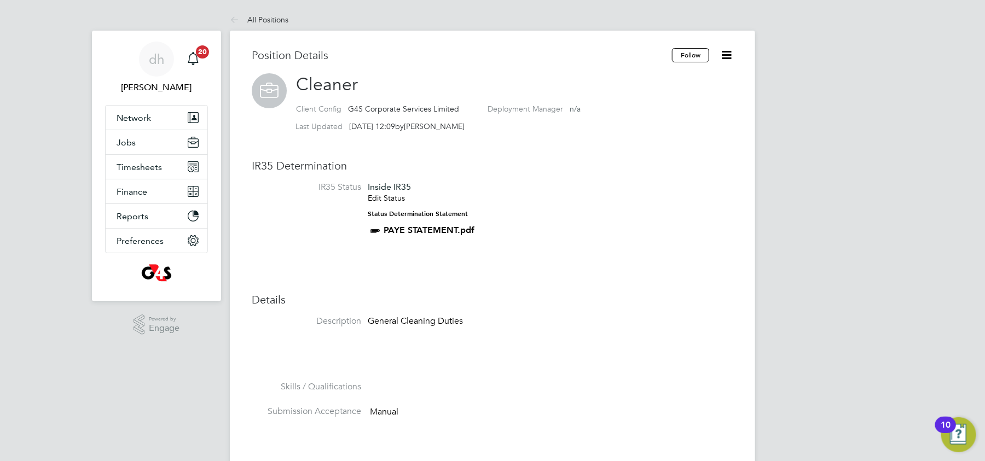
click at [658, 210] on li "IR35 Status Inside IR35 Edit Status Status Determination Statement PAYE STATEME…" at bounding box center [492, 215] width 481 height 67
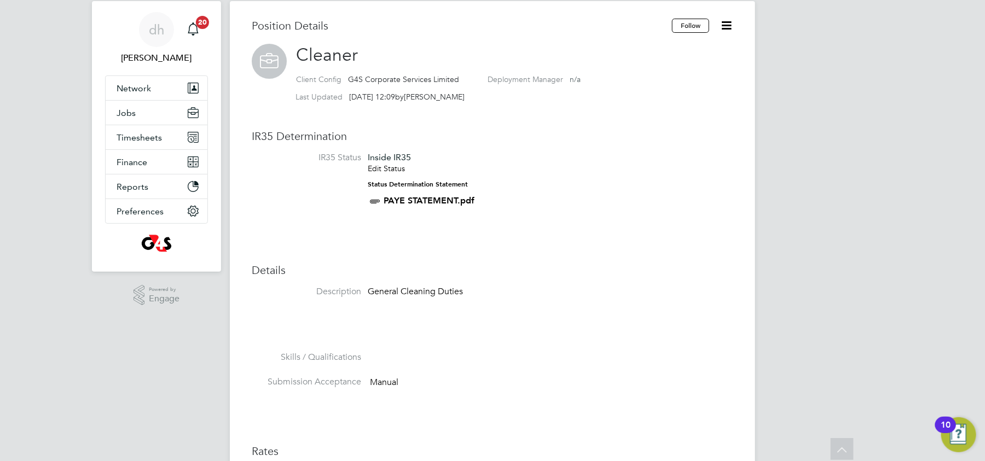
scroll to position [0, 0]
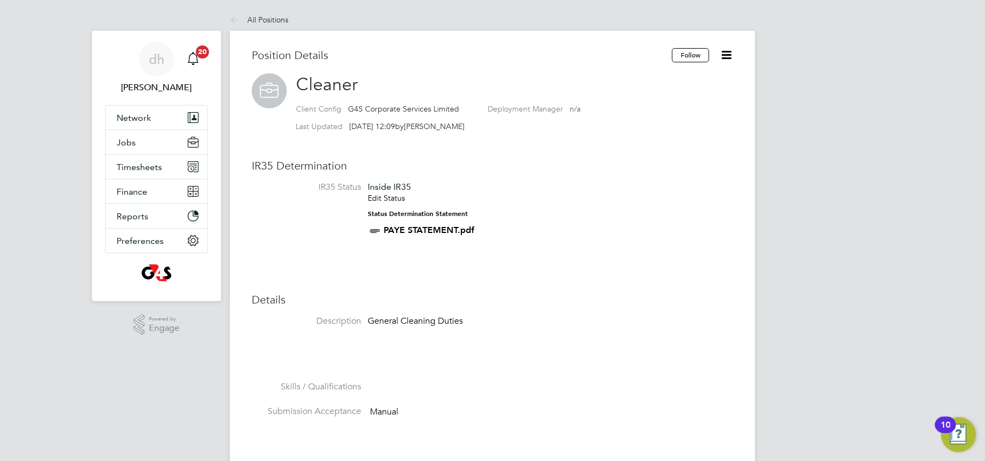
click at [724, 50] on icon at bounding box center [726, 55] width 14 height 14
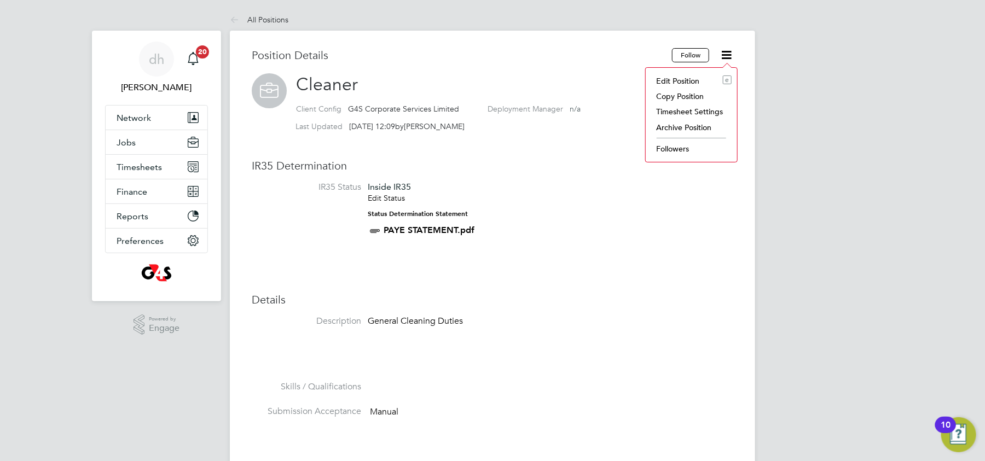
click at [689, 80] on li "Edit Position e" at bounding box center [691, 80] width 80 height 15
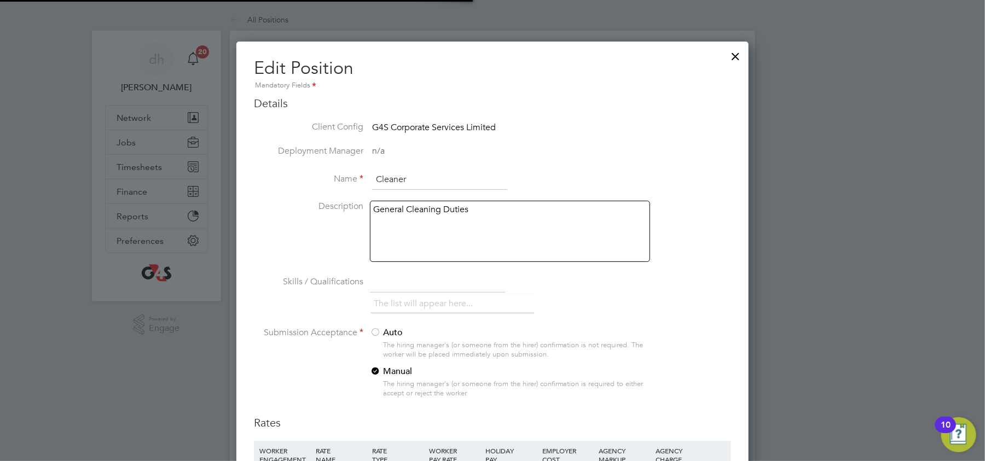
scroll to position [718, 513]
click at [689, 80] on div "Mandatory Fields" at bounding box center [492, 86] width 477 height 12
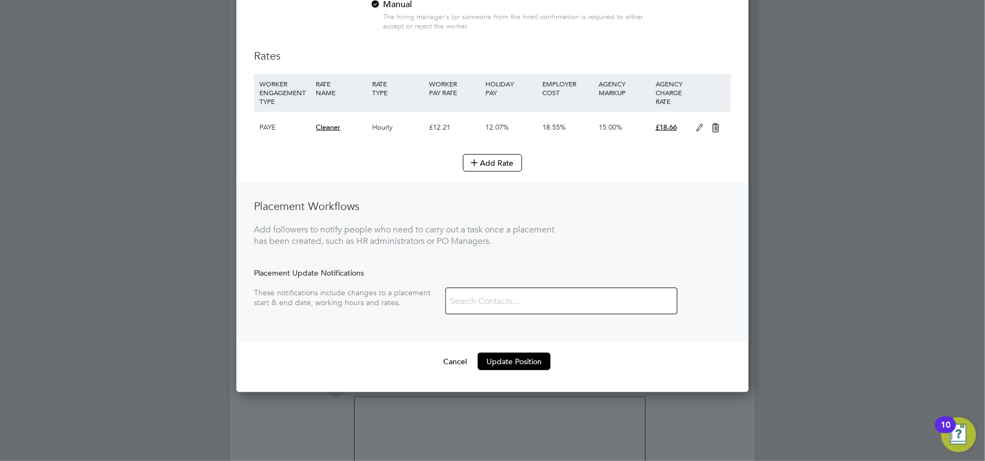
scroll to position [370, 0]
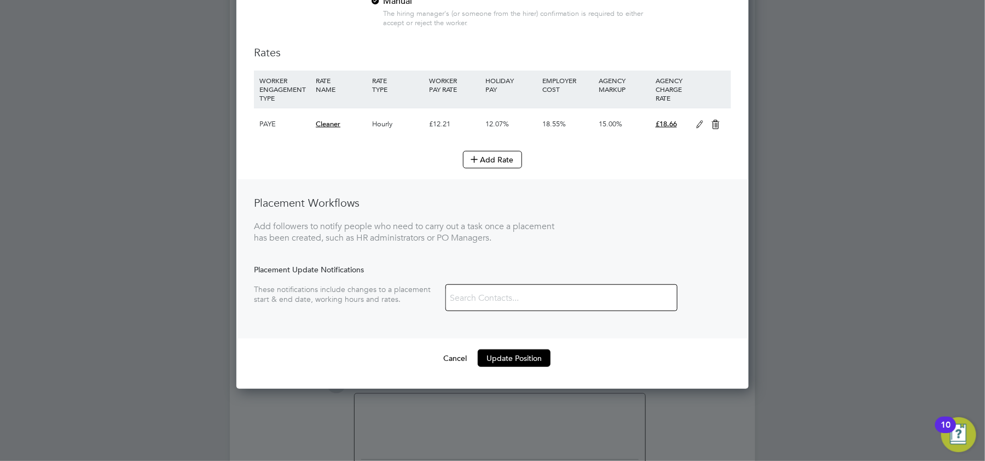
click at [557, 208] on div "Placement Workflows Add followers to notify people who need to carry out a task…" at bounding box center [492, 258] width 510 height 159
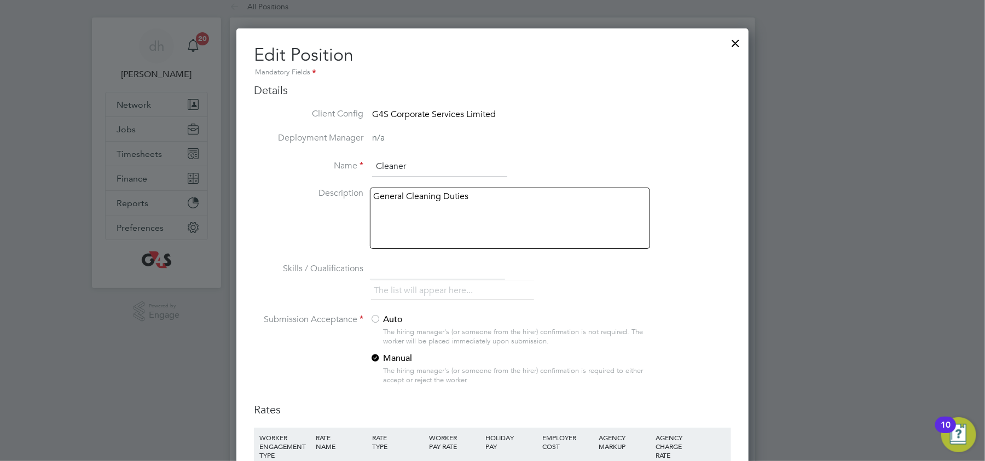
scroll to position [0, 0]
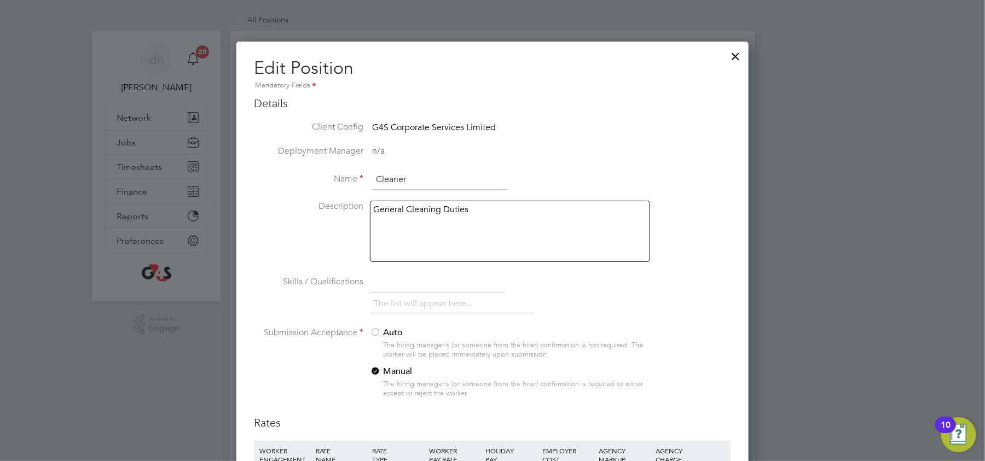
click at [729, 58] on div at bounding box center [736, 54] width 20 height 20
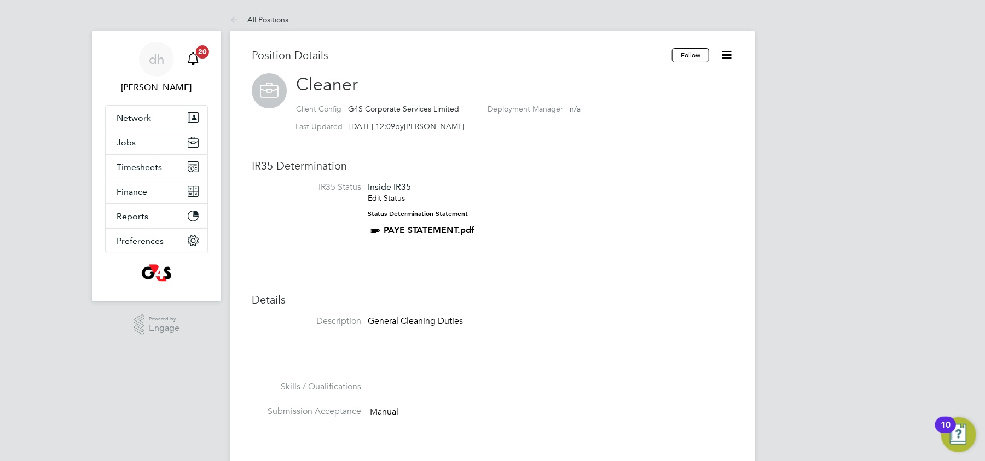
click at [193, 50] on div "Main navigation" at bounding box center [193, 59] width 22 height 22
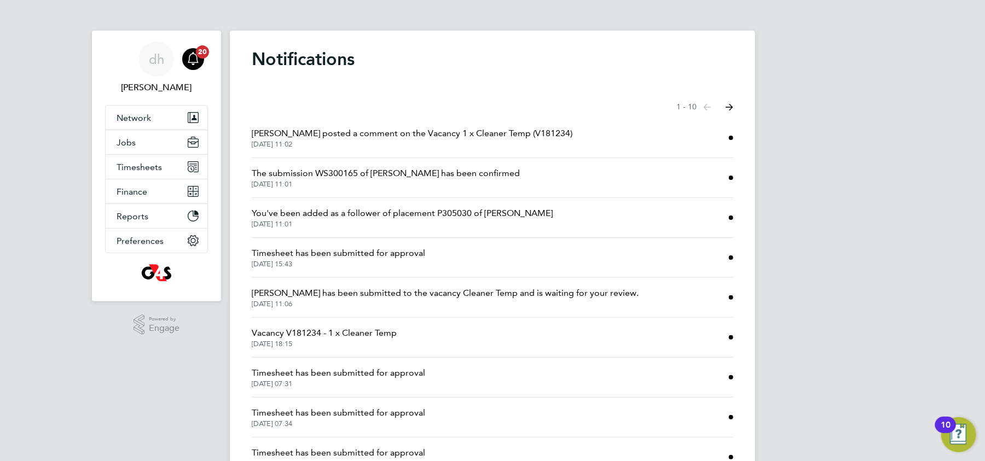
click at [312, 142] on span "30 Sep 2025, 11:02" at bounding box center [412, 144] width 321 height 9
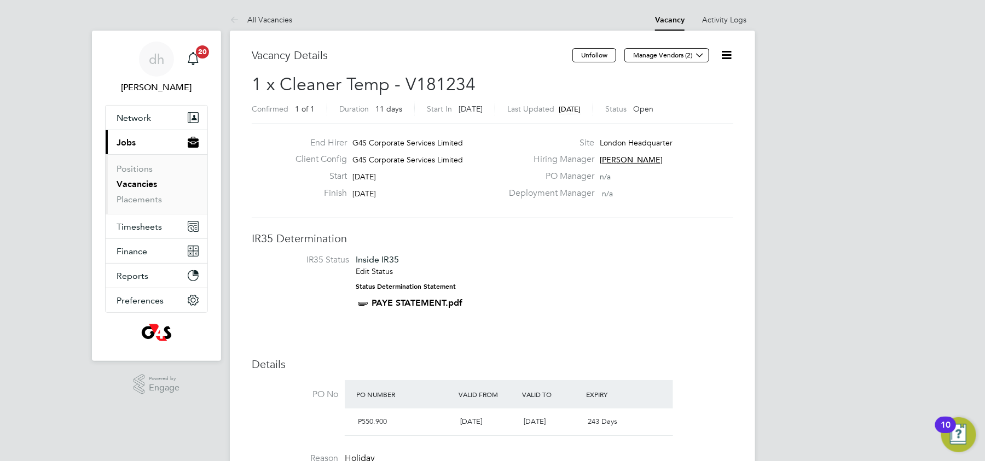
click at [480, 201] on div "Finish 06 Oct 2025" at bounding box center [395, 196] width 216 height 17
click at [726, 56] on icon at bounding box center [726, 55] width 14 height 14
click at [701, 94] on li "Update Status" at bounding box center [699, 96] width 63 height 15
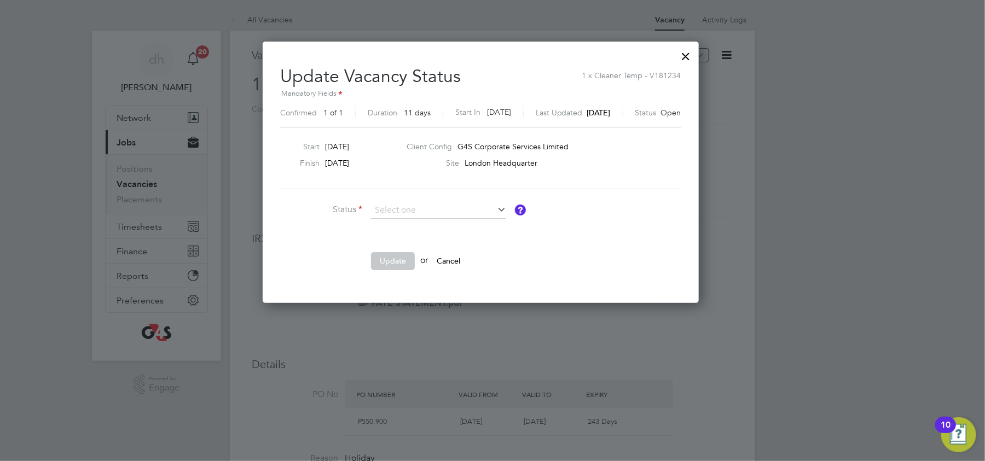
click at [696, 61] on div at bounding box center [686, 54] width 20 height 20
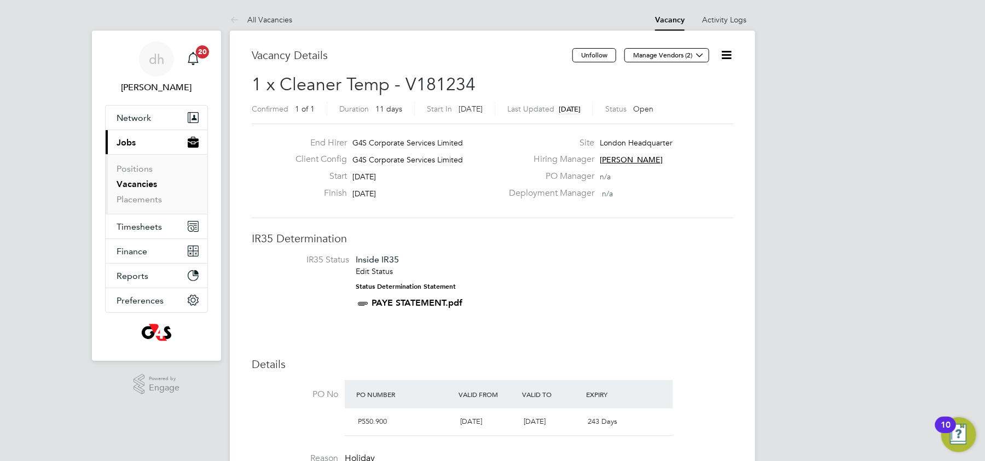
click at [730, 50] on icon at bounding box center [726, 55] width 14 height 14
click at [648, 236] on h3 "IR35 Determination" at bounding box center [492, 238] width 481 height 14
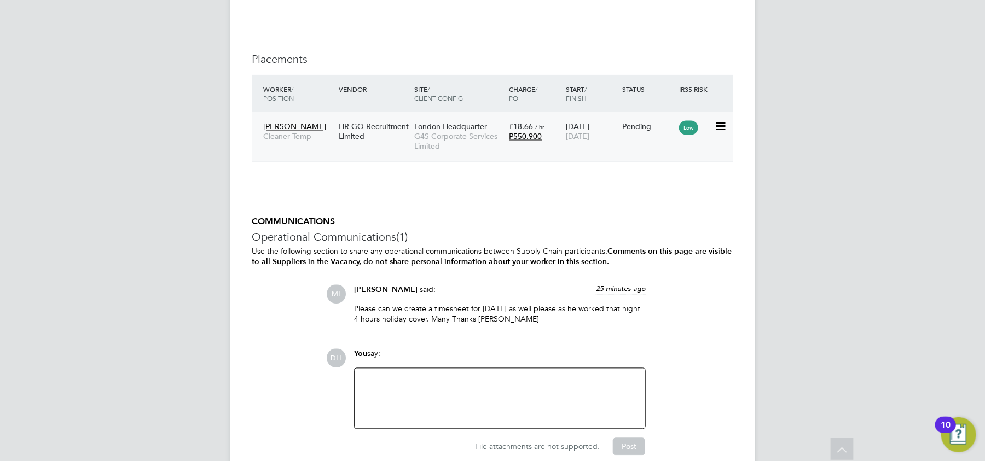
click at [647, 135] on div "Pending" at bounding box center [648, 127] width 57 height 21
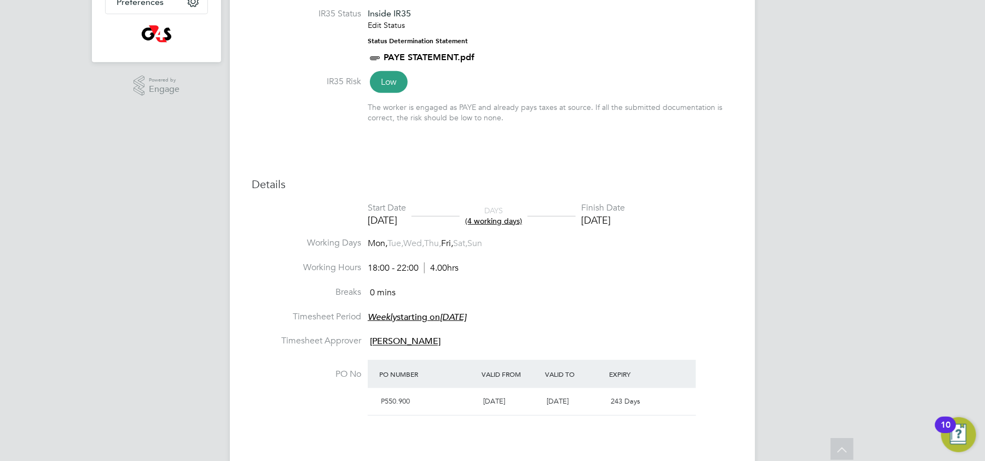
scroll to position [295, 0]
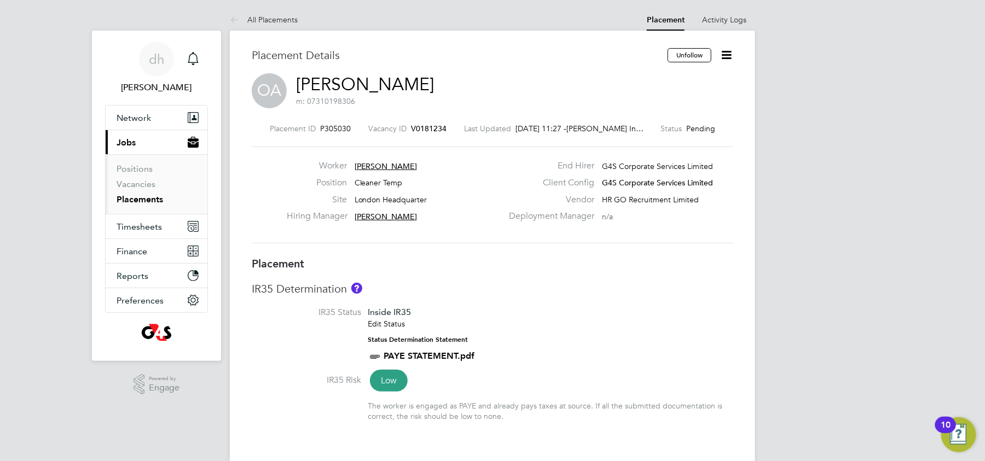
click at [724, 57] on icon at bounding box center [726, 55] width 14 height 14
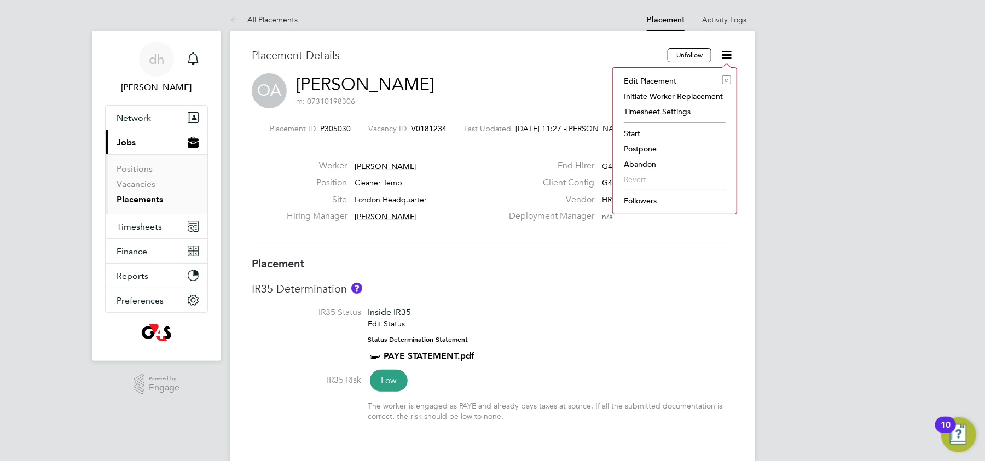
click at [680, 111] on li "Timesheet Settings" at bounding box center [674, 111] width 113 height 15
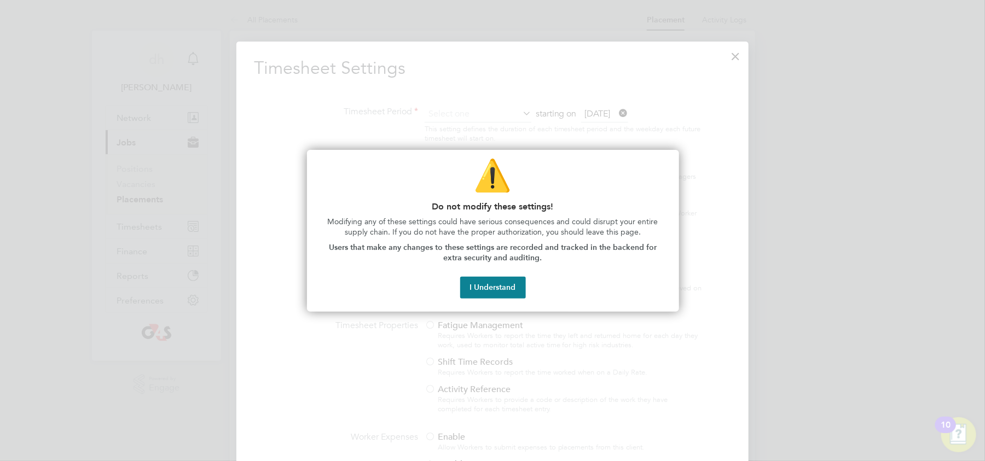
click at [497, 298] on div "I Understand" at bounding box center [493, 288] width 346 height 22
click at [499, 285] on button "I Understand" at bounding box center [493, 288] width 66 height 22
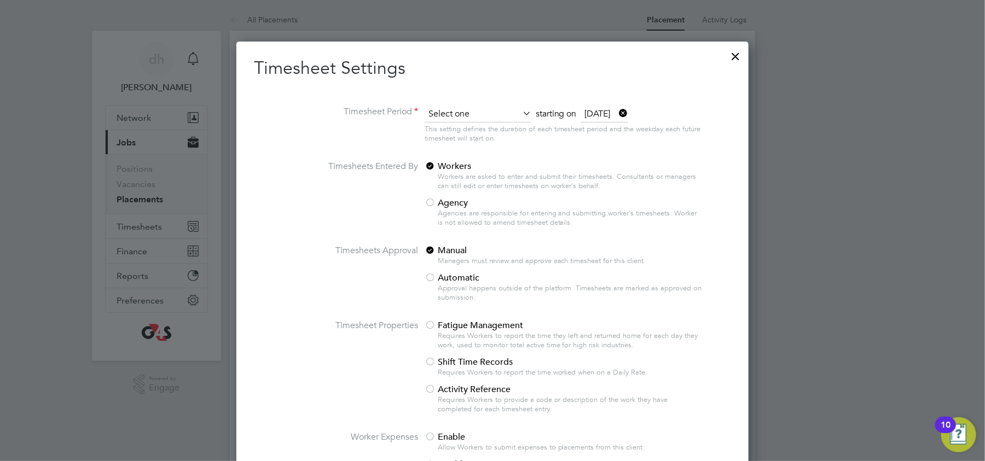
click at [495, 116] on input at bounding box center [477, 114] width 107 height 16
click at [468, 130] on li "Weekly" at bounding box center [475, 130] width 103 height 14
type input "Weekly"
click at [672, 87] on li at bounding box center [492, 95] width 477 height 22
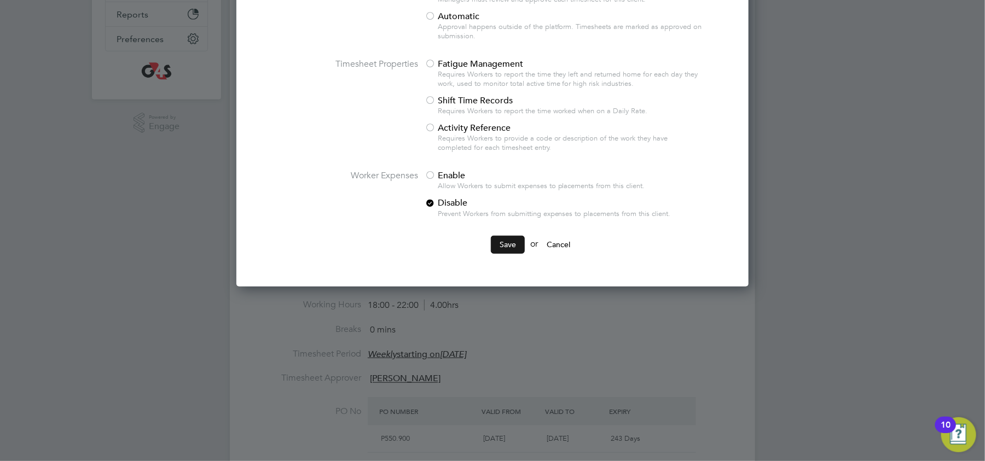
click at [497, 243] on button "Save" at bounding box center [508, 245] width 34 height 18
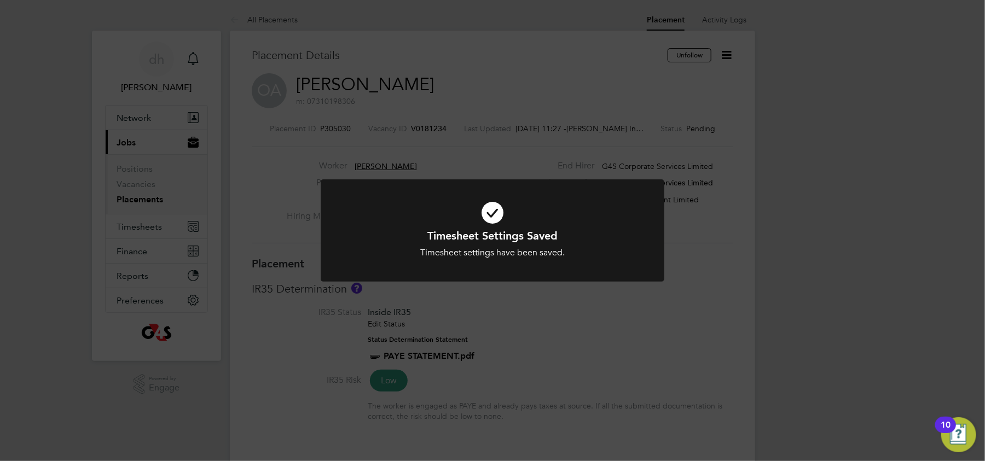
click at [439, 67] on div "Timesheet Settings Saved Timesheet settings have been saved. Cancel Okay" at bounding box center [492, 230] width 985 height 461
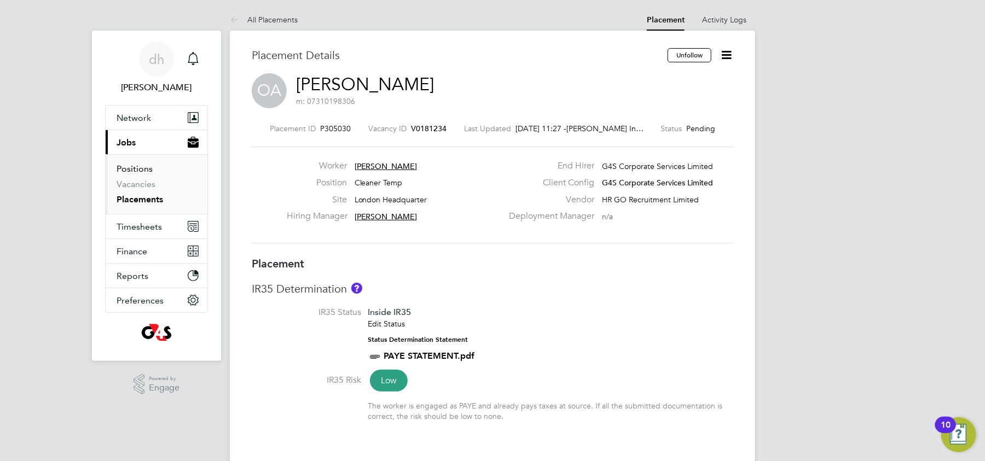
click at [139, 166] on link "Positions" at bounding box center [135, 169] width 36 height 10
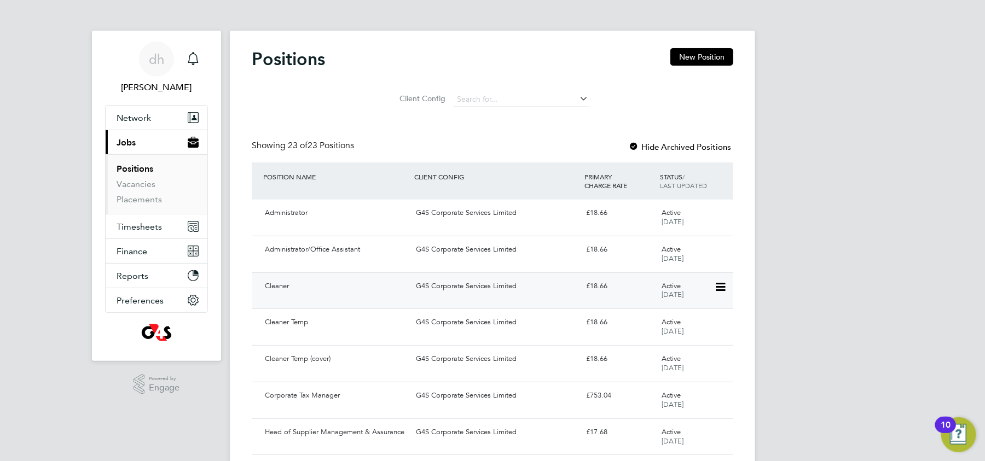
click at [359, 288] on div "Cleaner" at bounding box center [335, 286] width 151 height 18
click at [139, 230] on span "Timesheets" at bounding box center [139, 227] width 45 height 10
click at [129, 198] on link "Placements" at bounding box center [139, 199] width 45 height 10
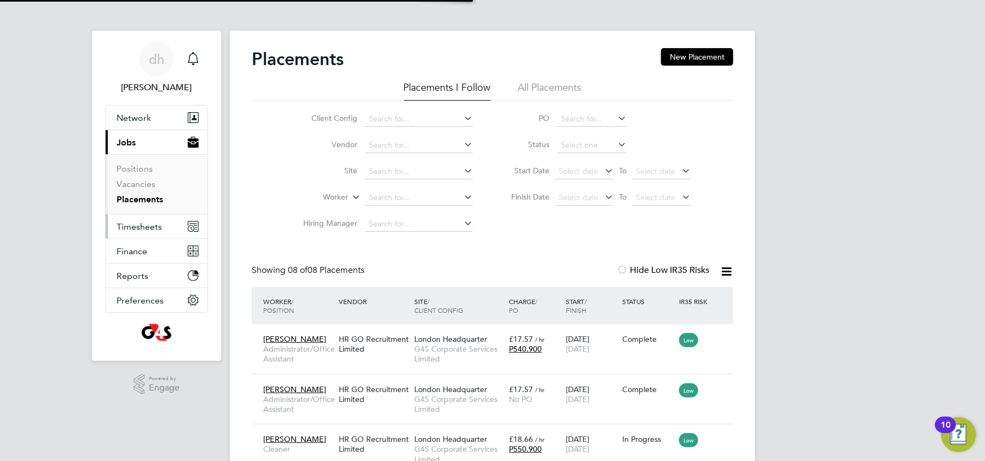
click at [132, 225] on span "Timesheets" at bounding box center [139, 227] width 45 height 10
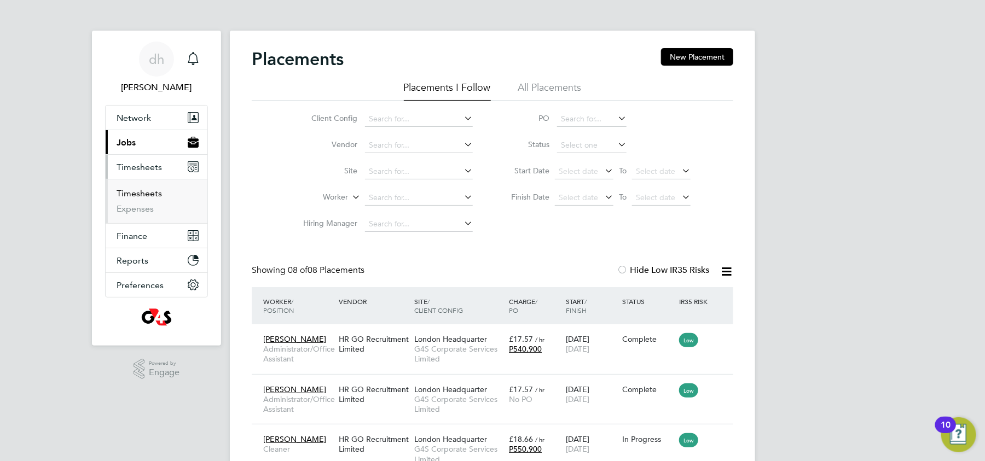
click at [149, 194] on link "Timesheets" at bounding box center [139, 193] width 45 height 10
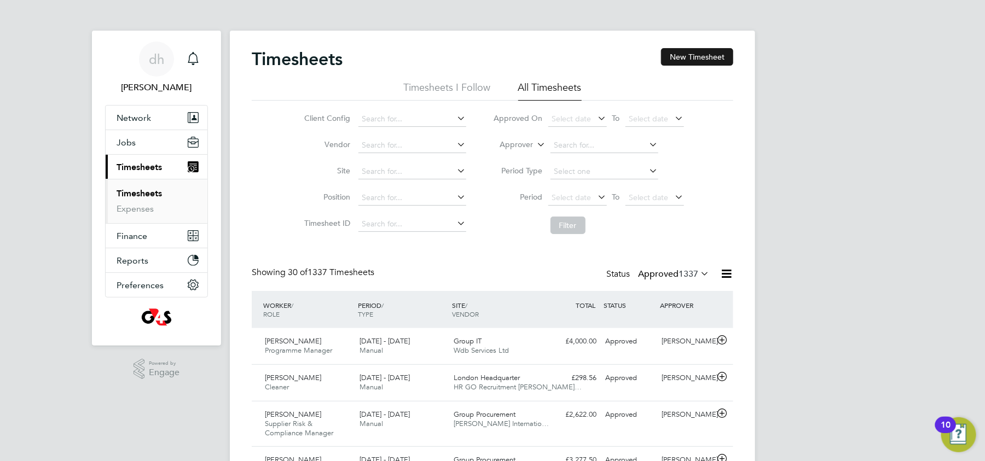
click at [685, 55] on button "New Timesheet" at bounding box center [697, 57] width 72 height 18
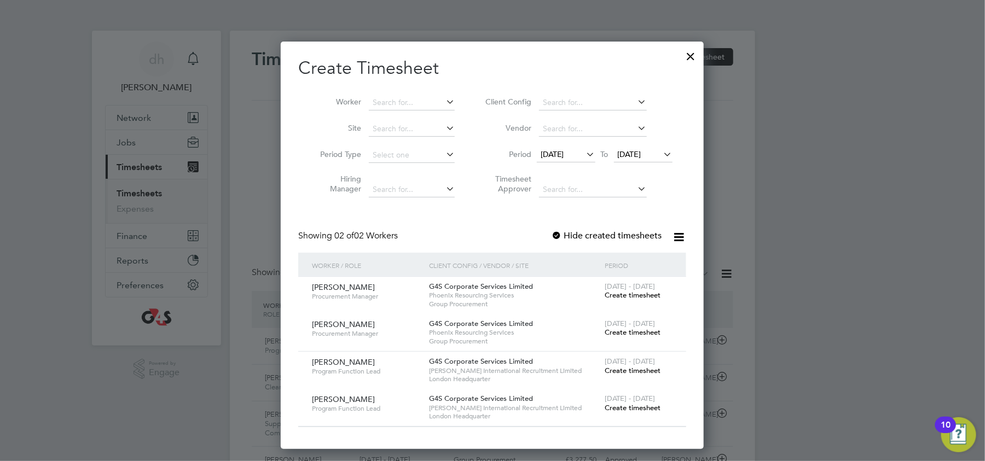
click at [391, 71] on h2 "Create Timesheet" at bounding box center [492, 68] width 388 height 23
click at [393, 98] on input at bounding box center [412, 102] width 86 height 15
click at [397, 118] on li "Ob inna Ahaotu" at bounding box center [412, 117] width 86 height 15
type input "[PERSON_NAME]"
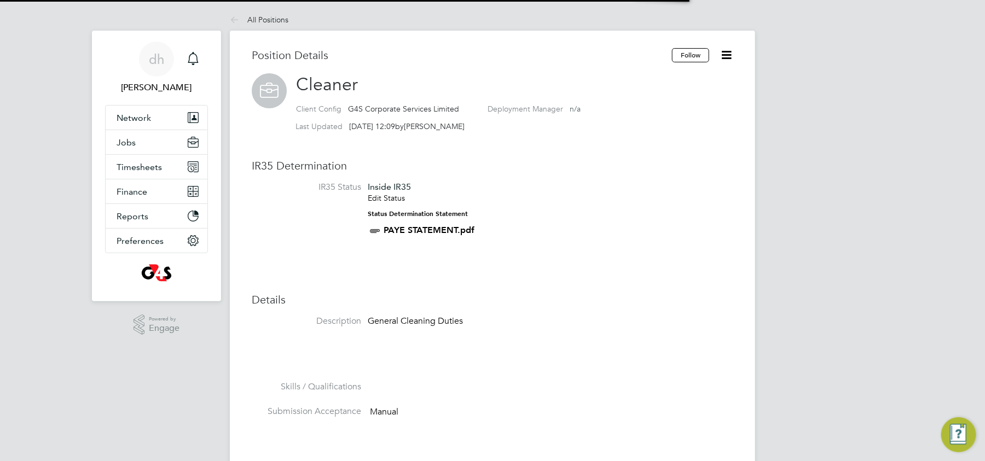
scroll to position [32, 73]
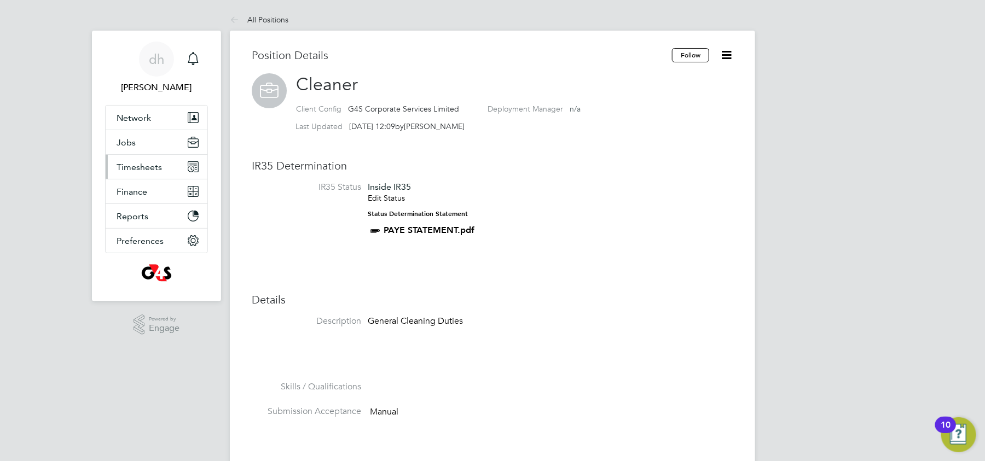
click at [130, 156] on button "Timesheets" at bounding box center [157, 167] width 102 height 24
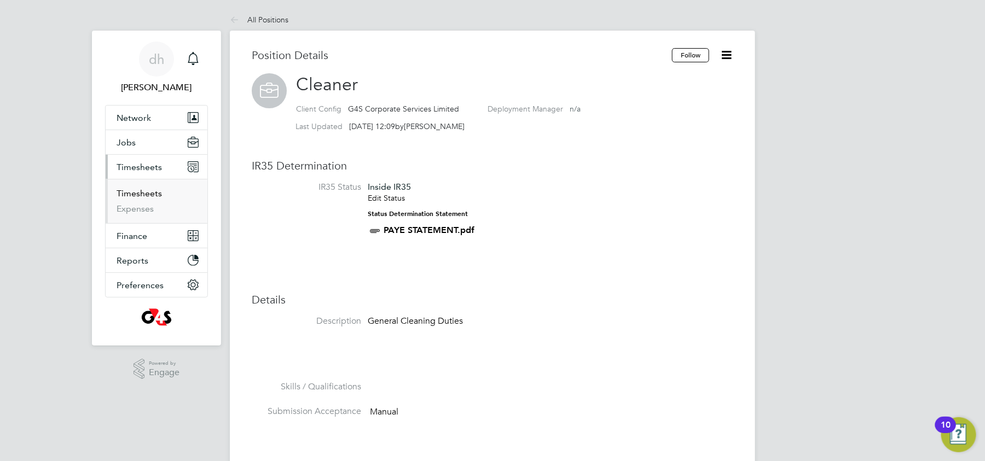
click at [131, 196] on link "Timesheets" at bounding box center [139, 193] width 45 height 10
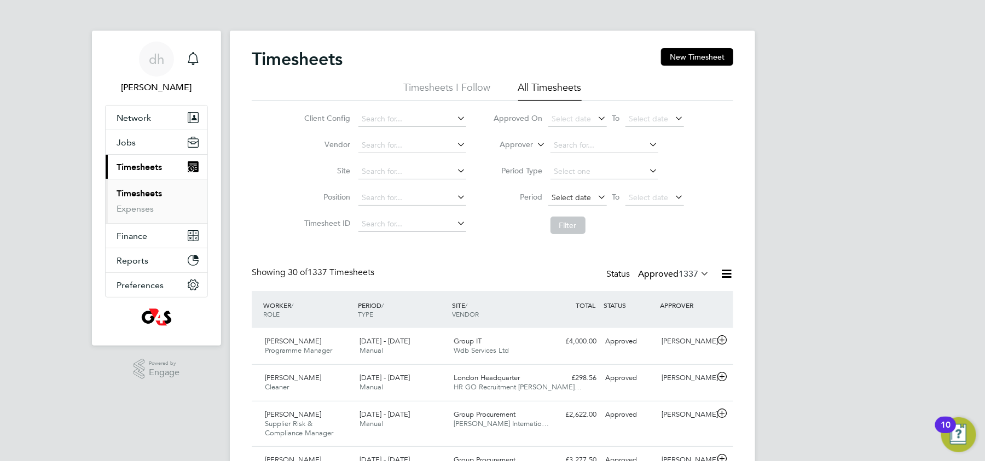
drag, startPoint x: 702, startPoint y: 54, endPoint x: 567, endPoint y: 203, distance: 201.0
click at [460, 85] on li "Timesheets I Follow" at bounding box center [447, 91] width 87 height 20
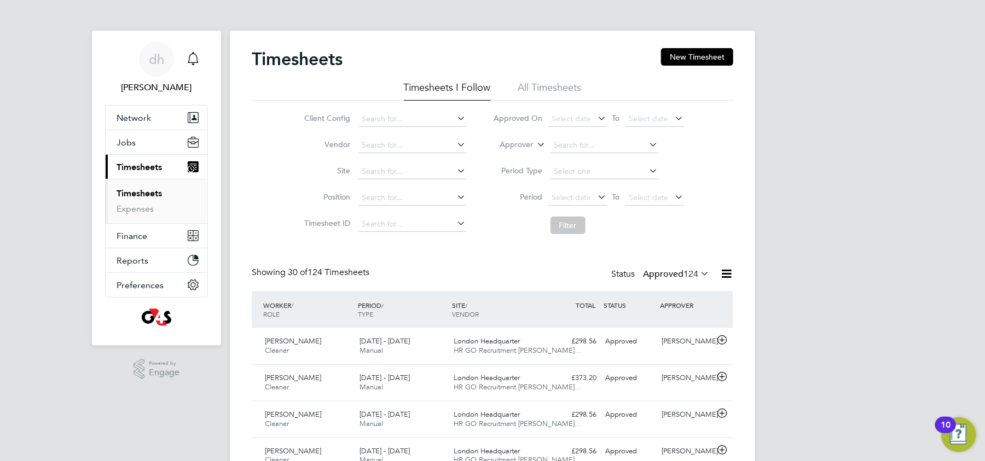
click at [723, 274] on icon at bounding box center [726, 274] width 14 height 14
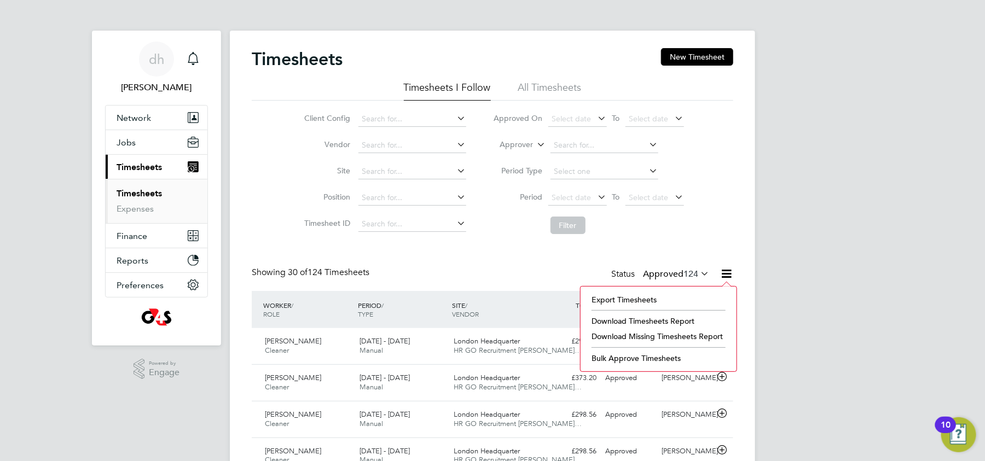
click at [702, 153] on div "Client Config Vendor Site Position Timesheet ID Approved On Select date To Sele…" at bounding box center [492, 170] width 481 height 139
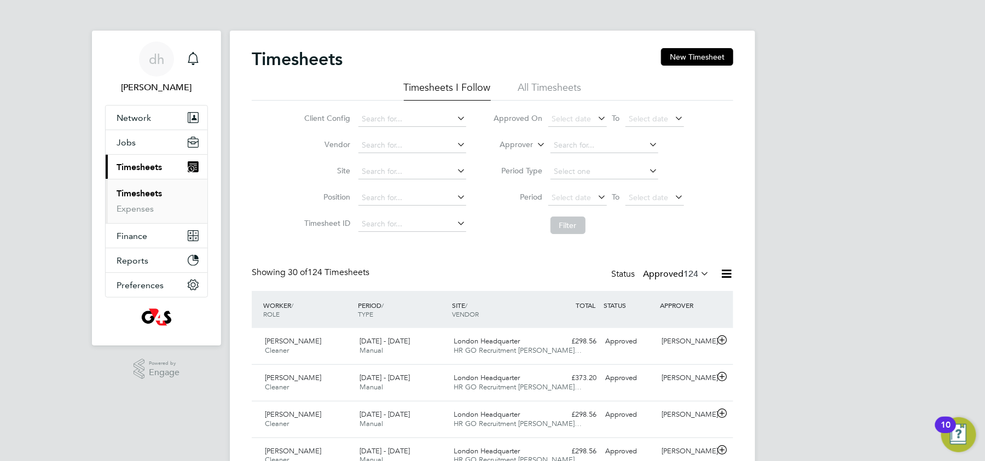
click at [568, 90] on li "All Timesheets" at bounding box center [549, 91] width 63 height 20
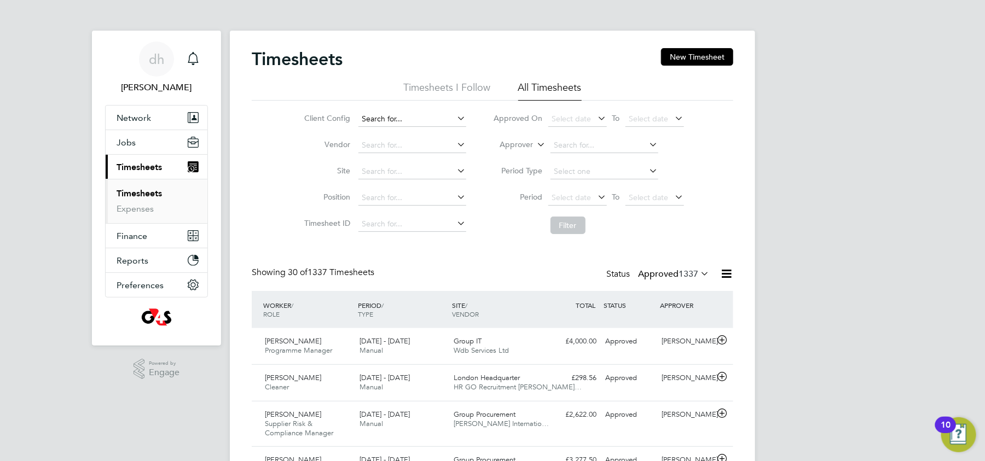
click at [444, 118] on input at bounding box center [412, 119] width 108 height 15
click at [432, 131] on li "G4S Corporate Services Limited" at bounding box center [418, 133] width 120 height 15
type input "G4S Corporate Services Limited"
click at [426, 137] on li "Vendor" at bounding box center [384, 145] width 192 height 26
click at [420, 147] on input at bounding box center [412, 145] width 108 height 15
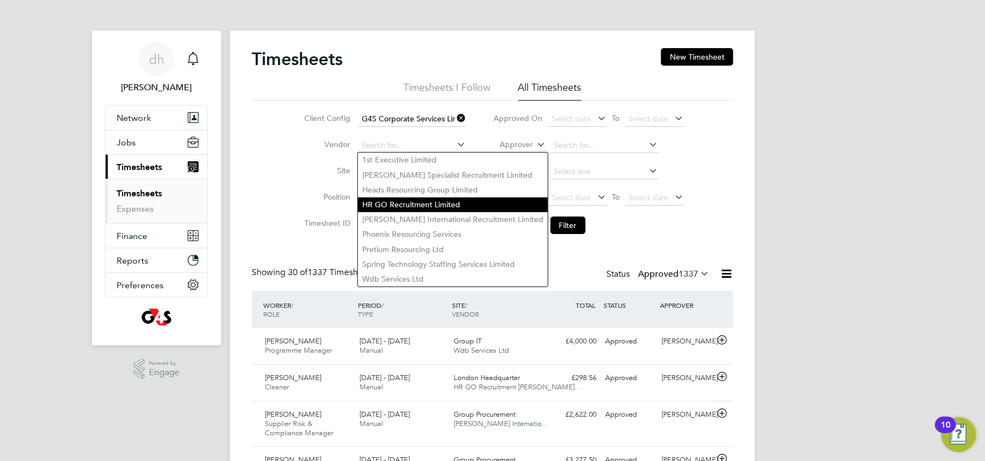
click at [396, 205] on li "HR GO Recruitment Limited" at bounding box center [453, 204] width 190 height 15
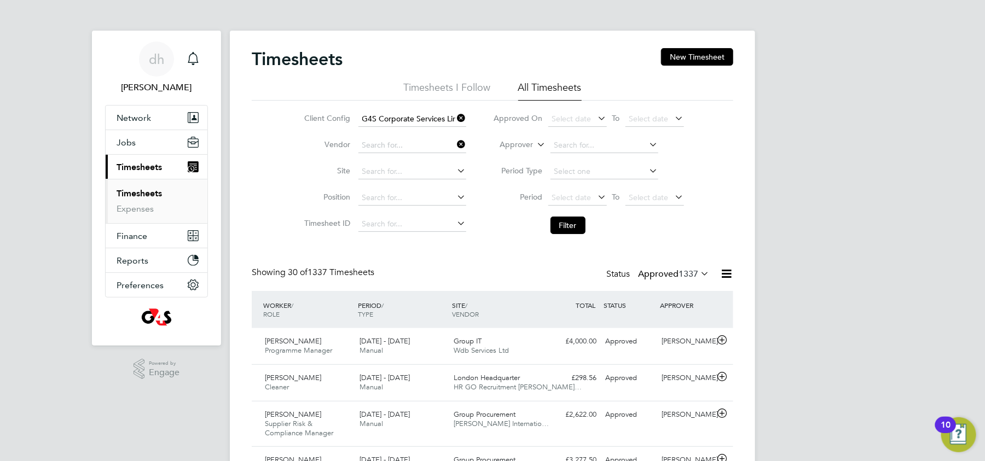
type input "HR GO Recruitment Limited"
click at [564, 117] on span "Select date" at bounding box center [571, 119] width 39 height 10
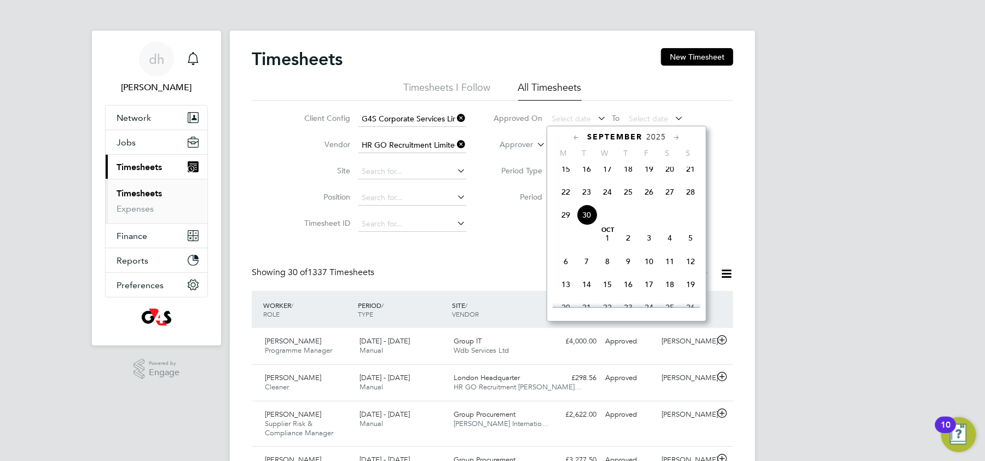
click at [485, 106] on li "Approved On Select date To Select date" at bounding box center [589, 119] width 218 height 26
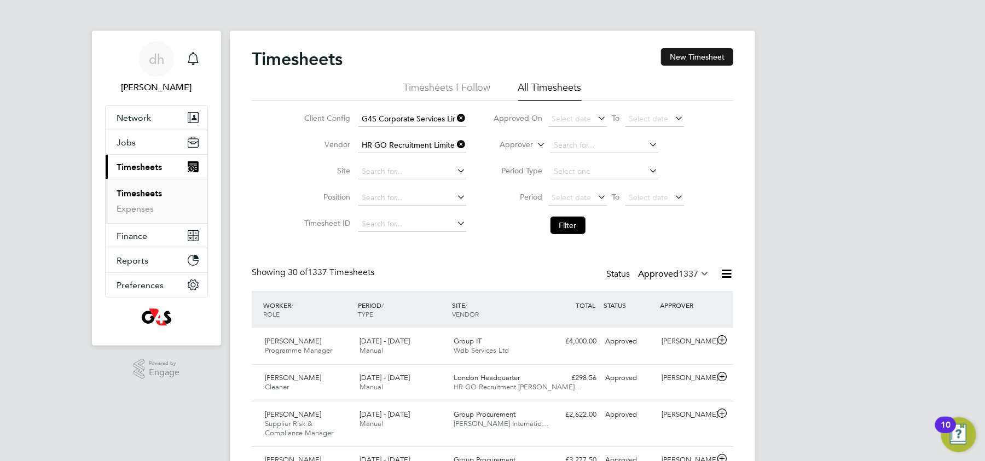
click at [720, 60] on button "New Timesheet" at bounding box center [697, 57] width 72 height 18
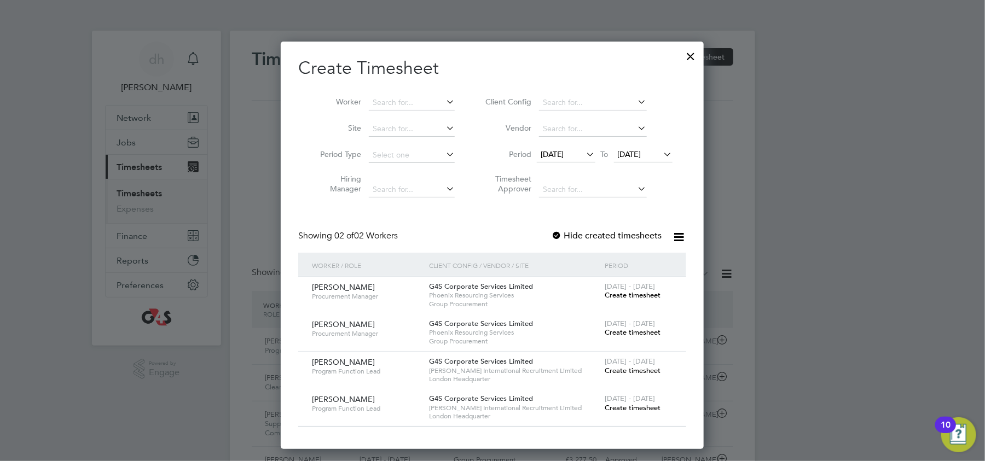
click at [692, 54] on div at bounding box center [691, 54] width 20 height 20
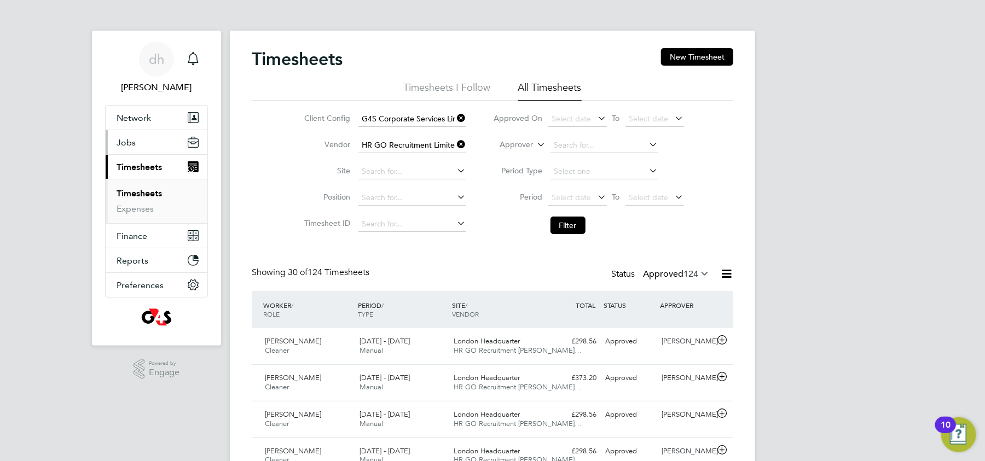
click at [130, 138] on span "Jobs" at bounding box center [126, 142] width 19 height 10
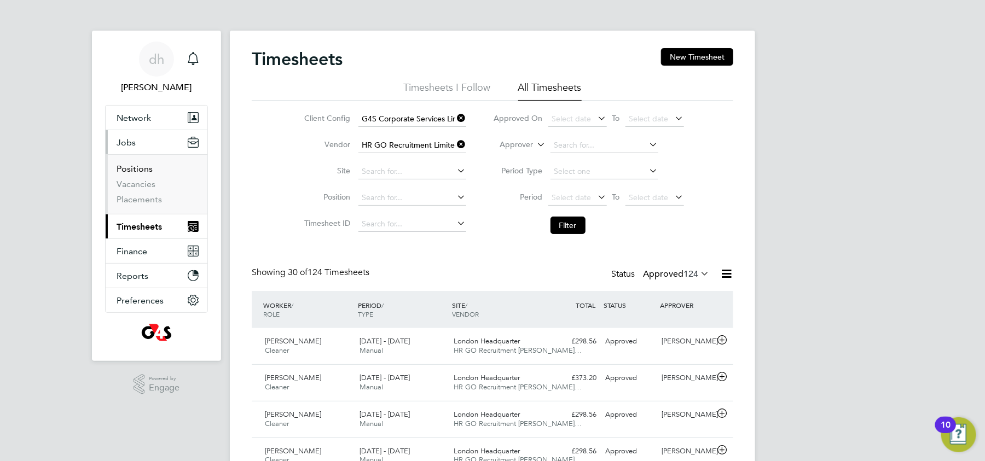
click at [141, 166] on link "Positions" at bounding box center [135, 169] width 36 height 10
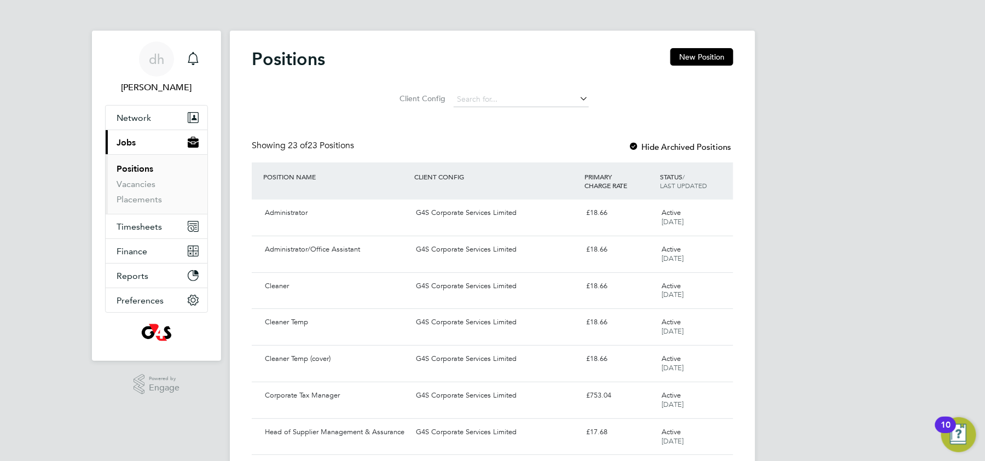
click at [569, 294] on div "G4S Corporate Services Limited" at bounding box center [496, 286] width 170 height 18
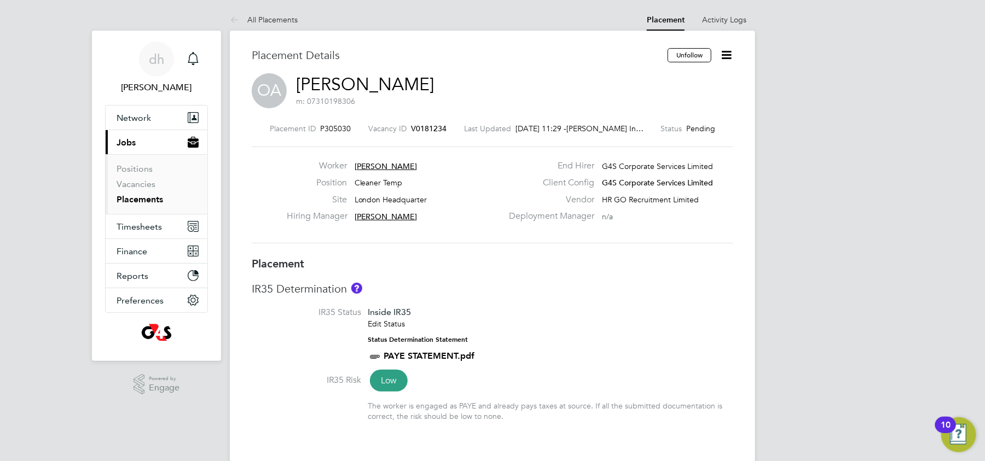
click at [546, 345] on li "IR35 Status Inside IR35 Edit Status Status Determination Statement PAYE STATEME…" at bounding box center [492, 340] width 481 height 67
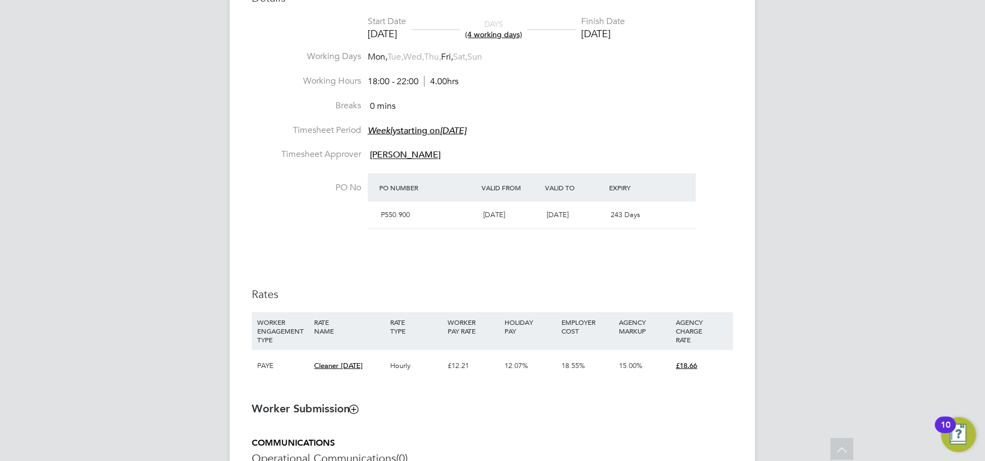
scroll to position [486, 0]
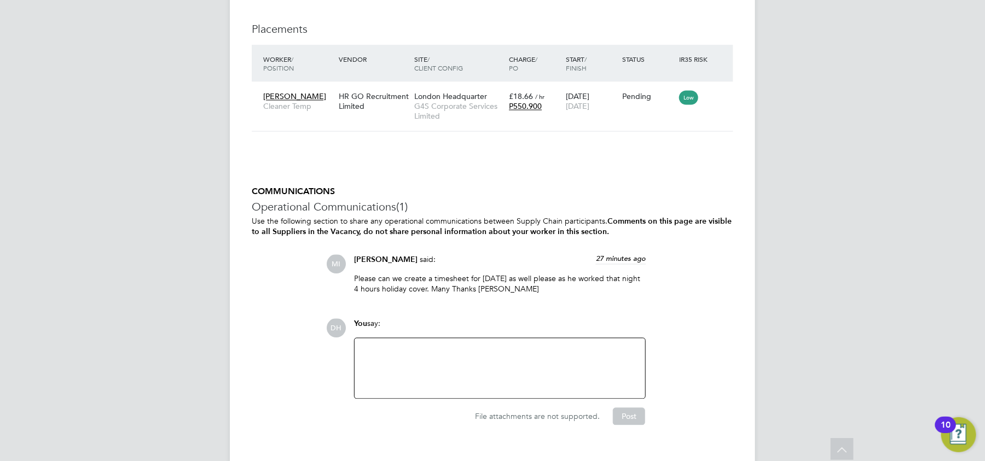
scroll to position [992, 0]
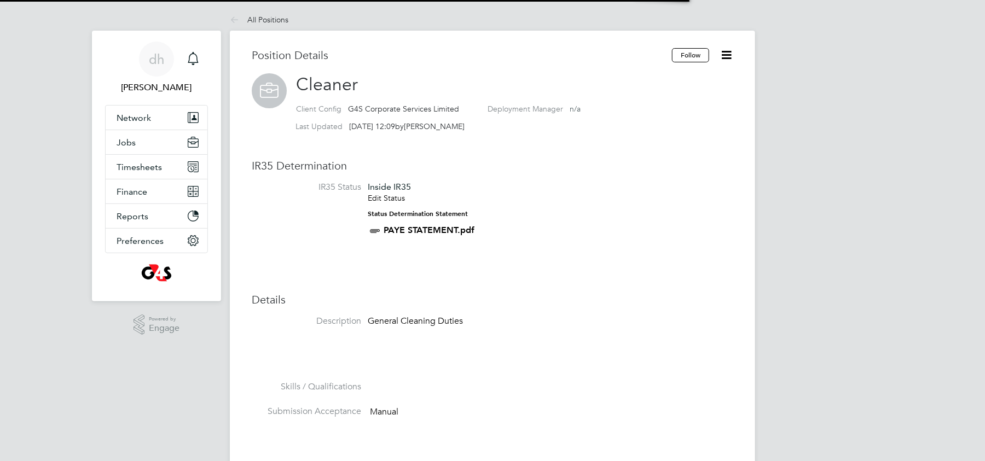
scroll to position [32, 73]
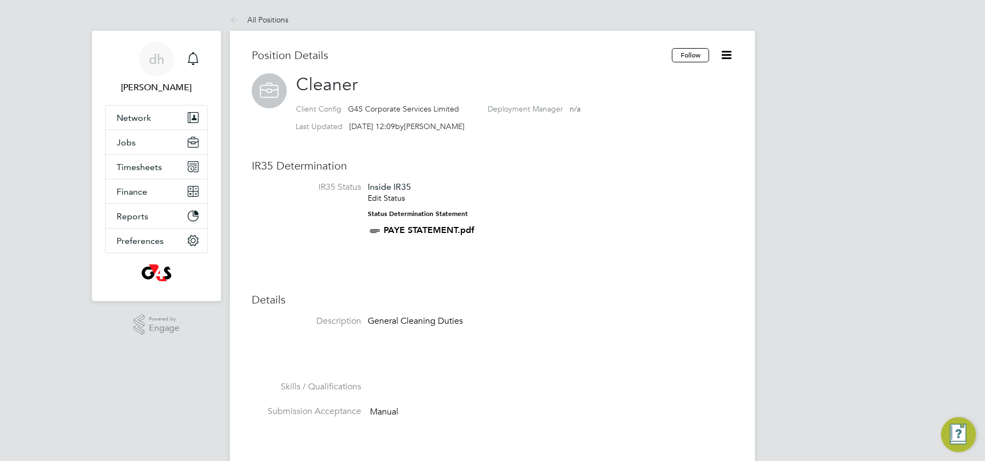
click at [729, 54] on icon at bounding box center [726, 55] width 14 height 14
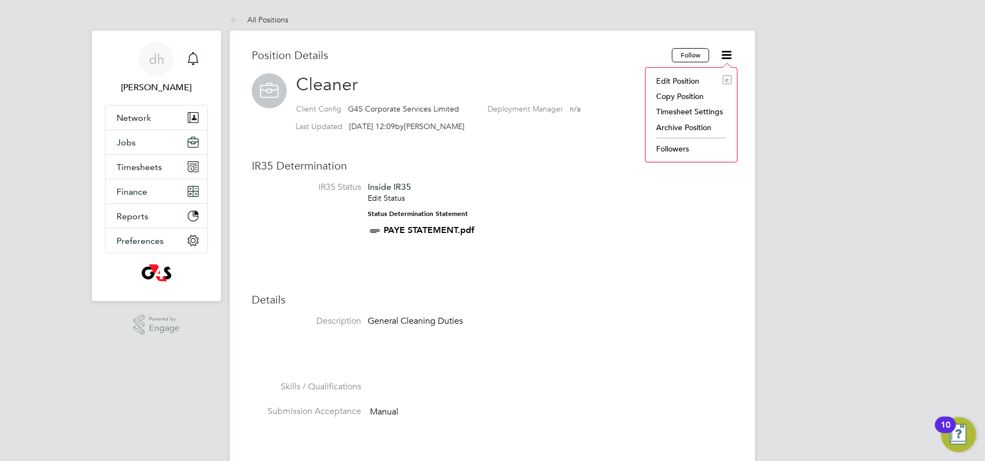
click at [683, 83] on li "Edit Position e" at bounding box center [691, 80] width 80 height 15
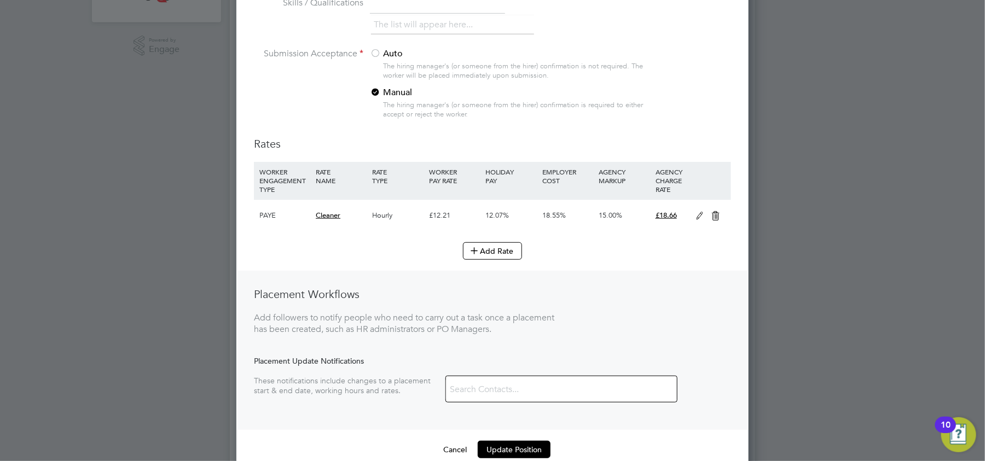
scroll to position [283, 0]
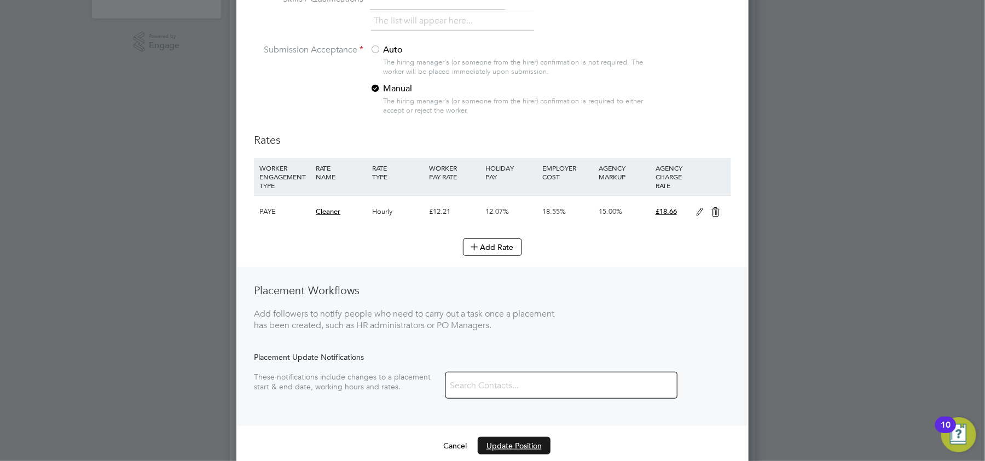
click at [510, 446] on button "Update Position" at bounding box center [514, 446] width 73 height 18
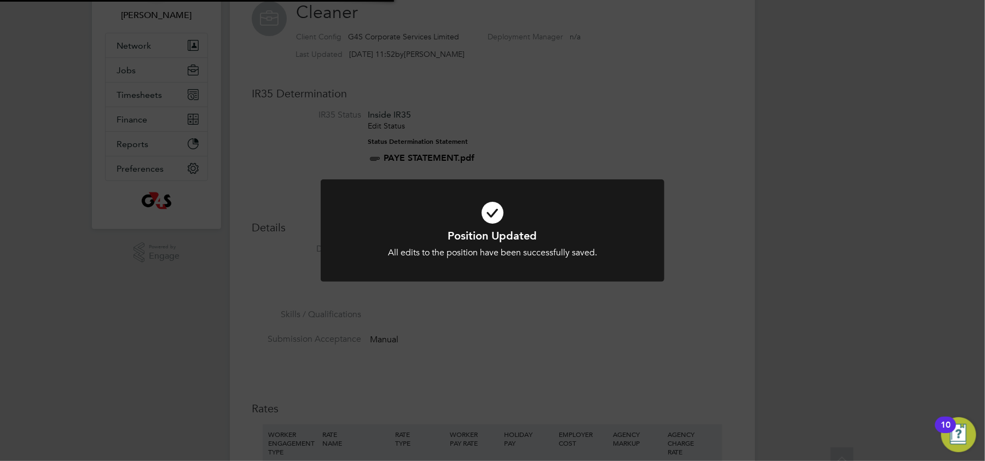
scroll to position [0, 0]
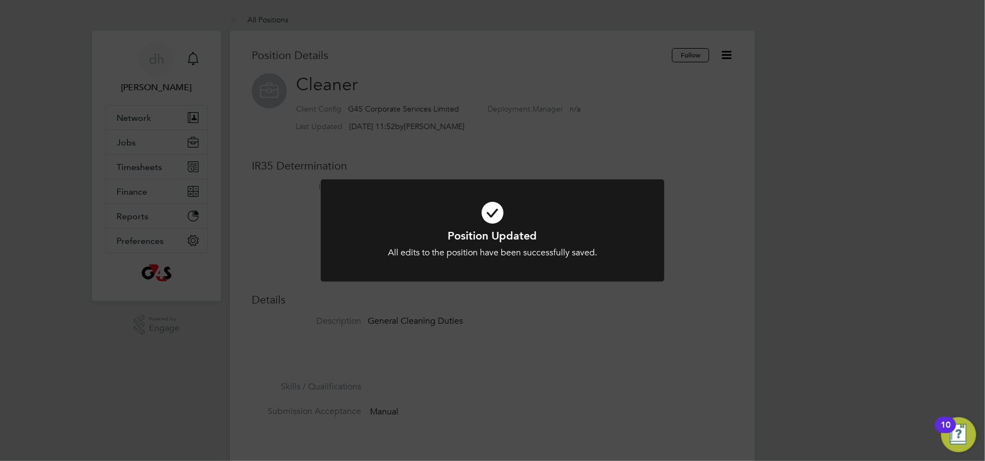
click at [600, 166] on div "Position Updated All edits to the position have been successfully saved. Cancel…" at bounding box center [492, 230] width 985 height 461
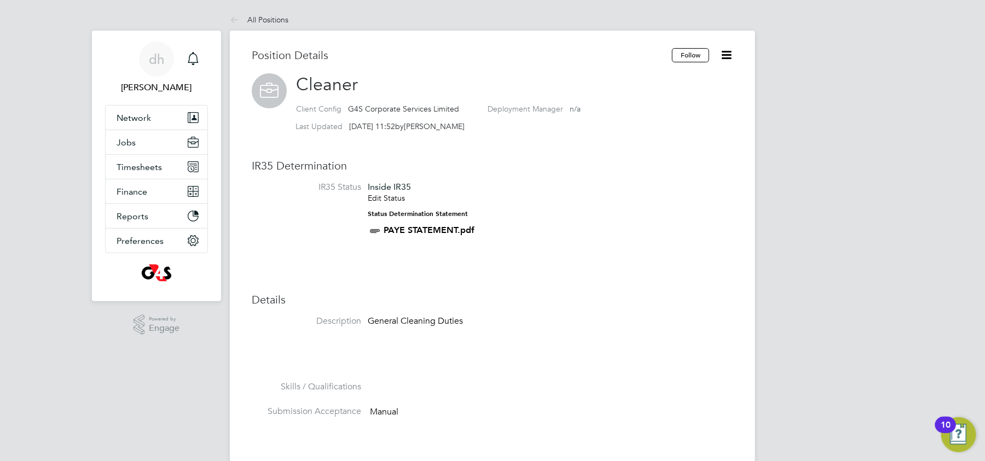
click at [725, 51] on icon at bounding box center [726, 55] width 14 height 14
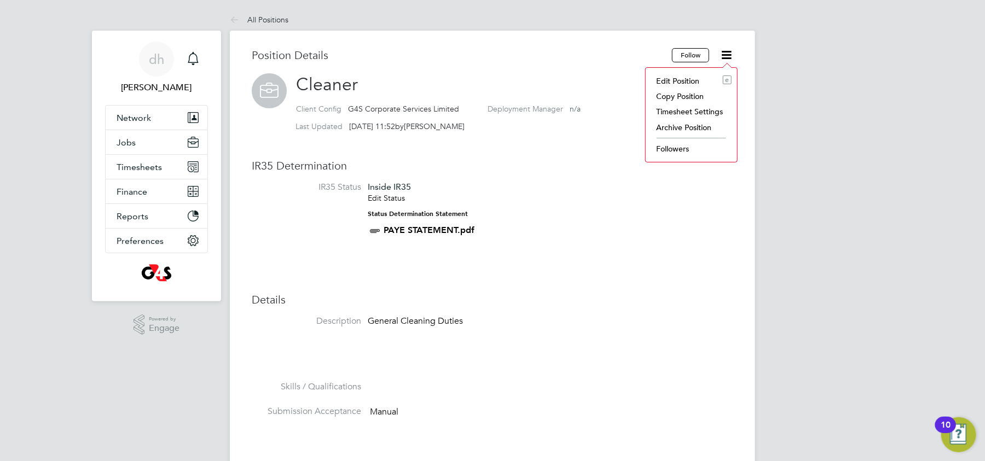
click at [684, 79] on li "Edit Position e" at bounding box center [691, 80] width 80 height 15
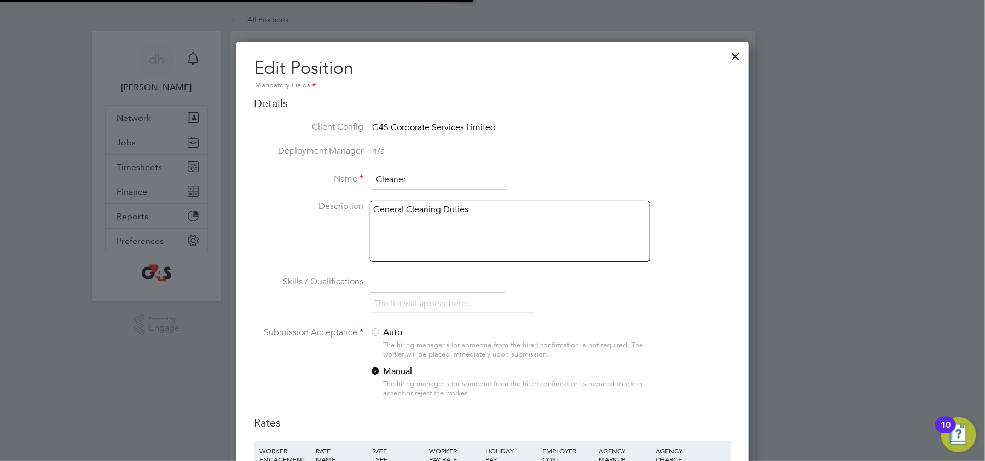
scroll to position [718, 513]
click at [526, 301] on ul "The list will appear here..." at bounding box center [452, 304] width 163 height 20
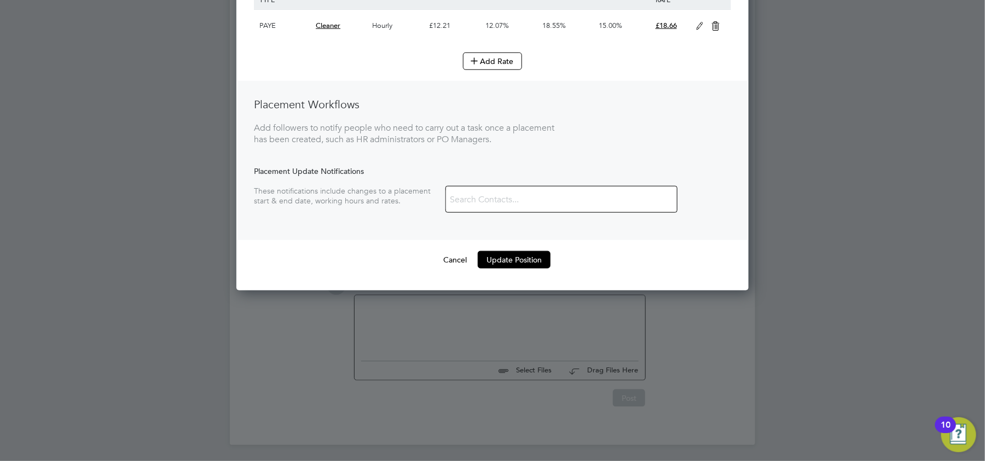
scroll to position [0, 0]
click at [450, 256] on button "Cancel" at bounding box center [454, 260] width 41 height 18
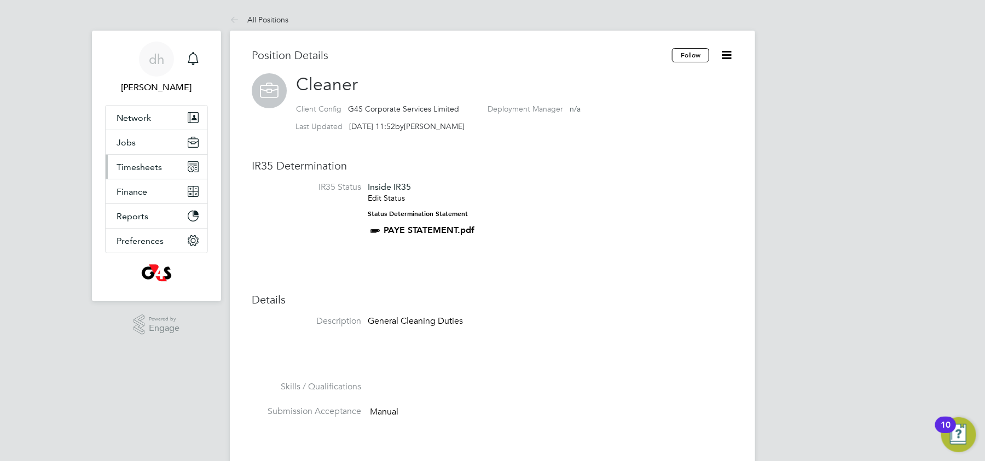
click at [135, 167] on span "Timesheets" at bounding box center [139, 167] width 45 height 10
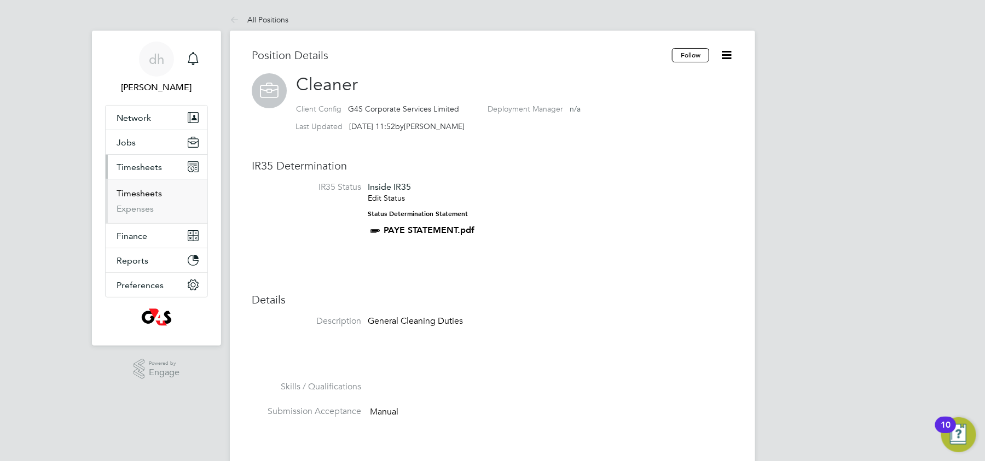
click at [147, 194] on link "Timesheets" at bounding box center [139, 193] width 45 height 10
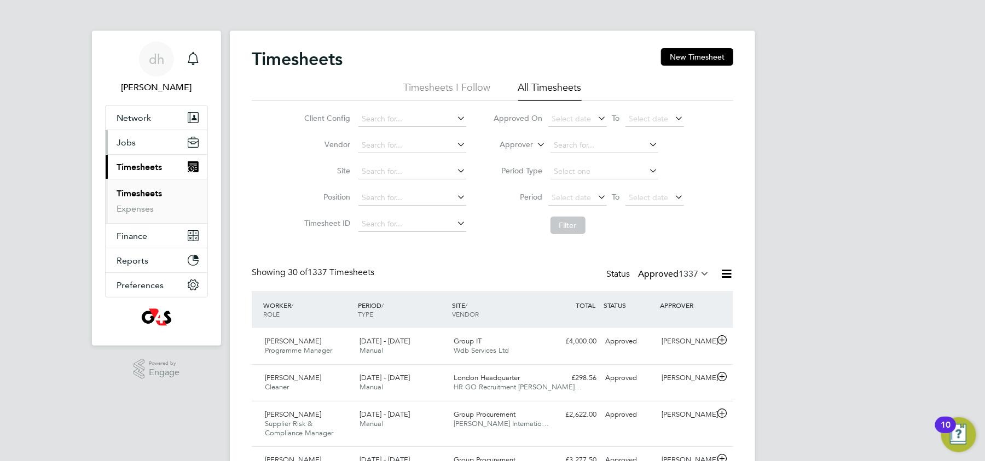
click at [130, 146] on span "Jobs" at bounding box center [126, 142] width 19 height 10
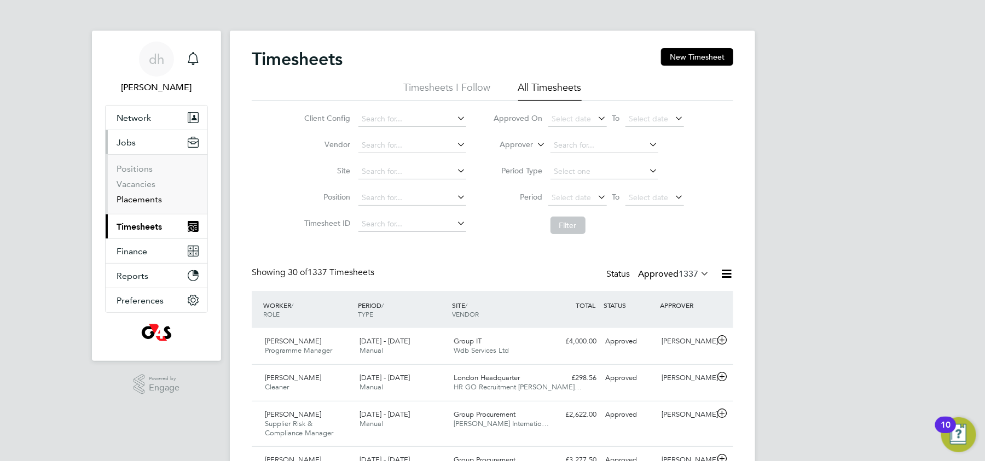
click at [133, 200] on link "Placements" at bounding box center [139, 199] width 45 height 10
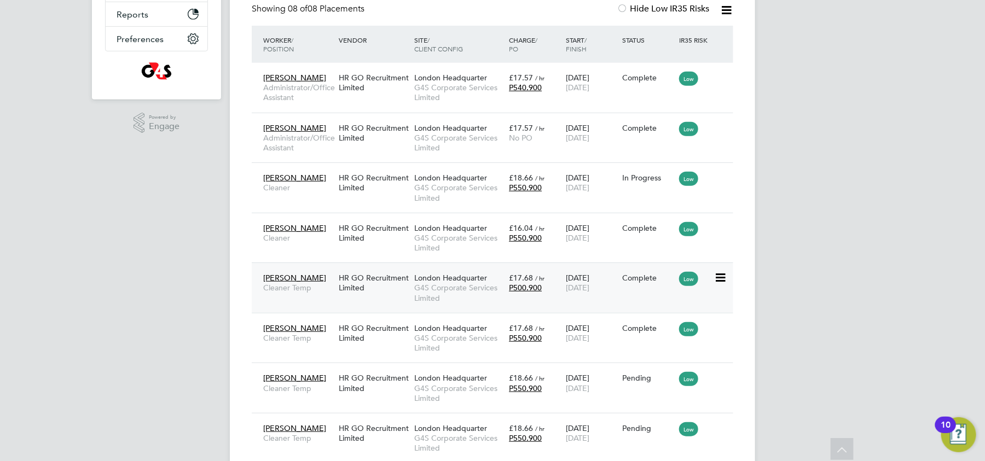
click at [716, 275] on icon at bounding box center [719, 277] width 11 height 13
click at [778, 194] on div "dh danielle harris Notifications Applications: Network Sites Workers Current pa…" at bounding box center [492, 127] width 985 height 776
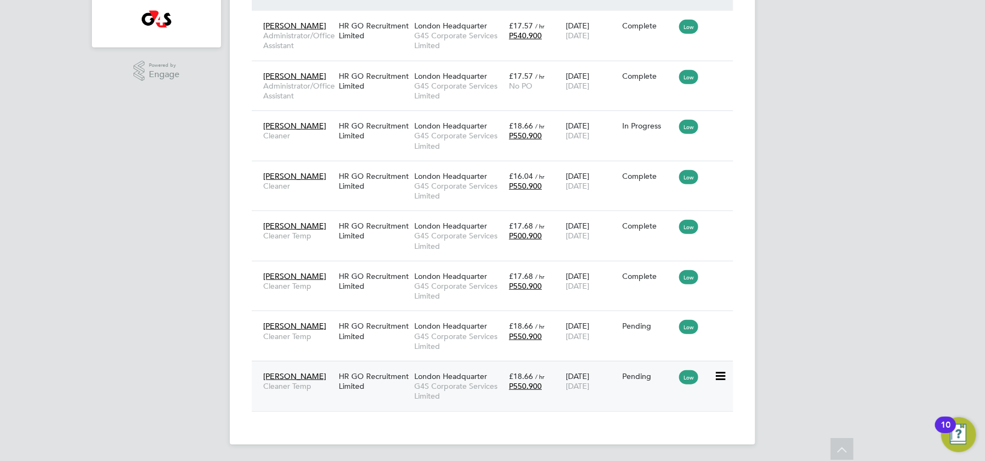
click at [719, 375] on icon at bounding box center [719, 376] width 11 height 13
click at [639, 446] on li "Start" at bounding box center [668, 444] width 113 height 15
type input "[PERSON_NAME]"
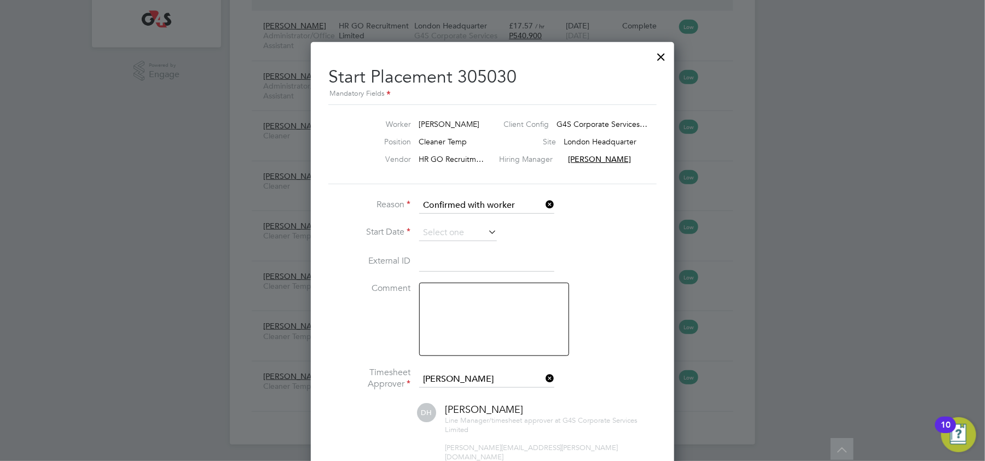
click at [586, 260] on li "External ID" at bounding box center [492, 267] width 328 height 31
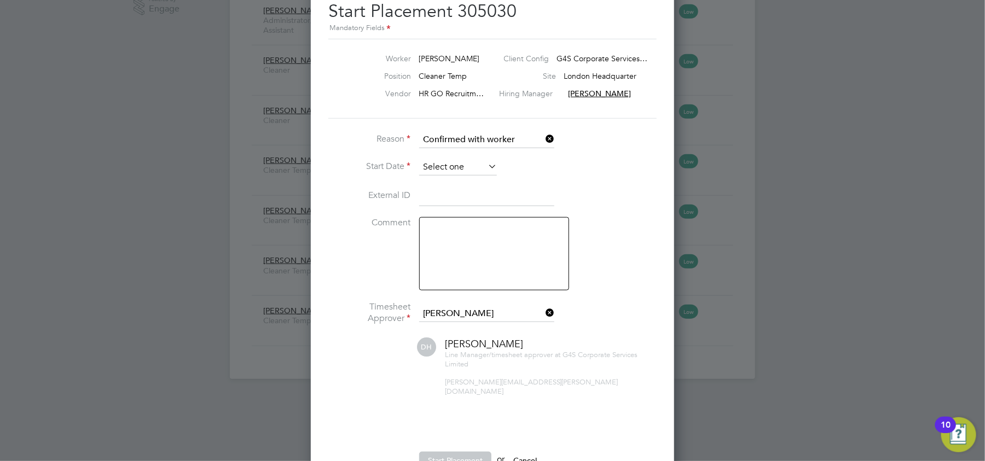
click at [458, 168] on input at bounding box center [458, 167] width 78 height 16
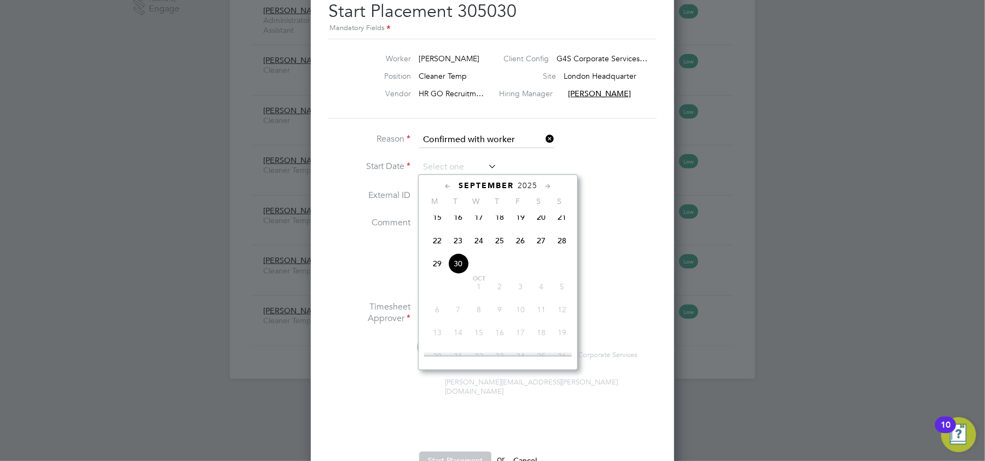
click at [523, 246] on span "26" at bounding box center [520, 240] width 21 height 21
type input "[DATE]"
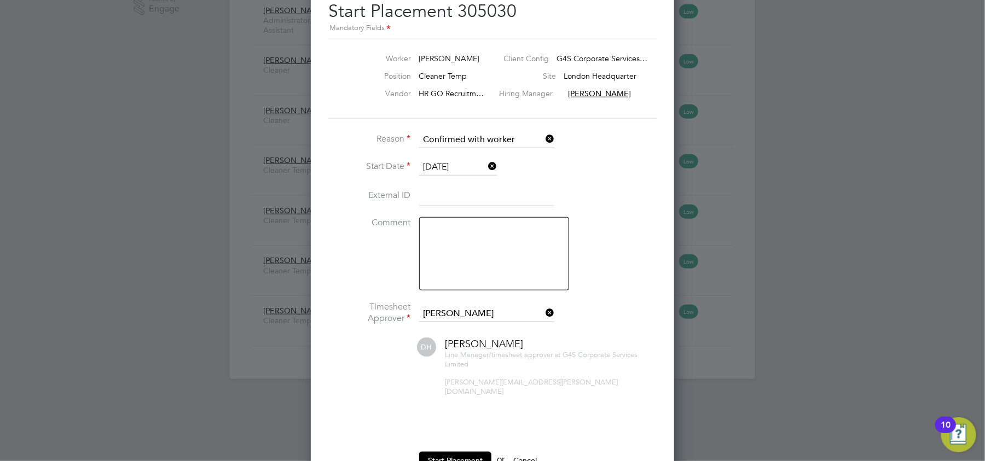
click at [641, 298] on li "Comment" at bounding box center [492, 259] width 328 height 84
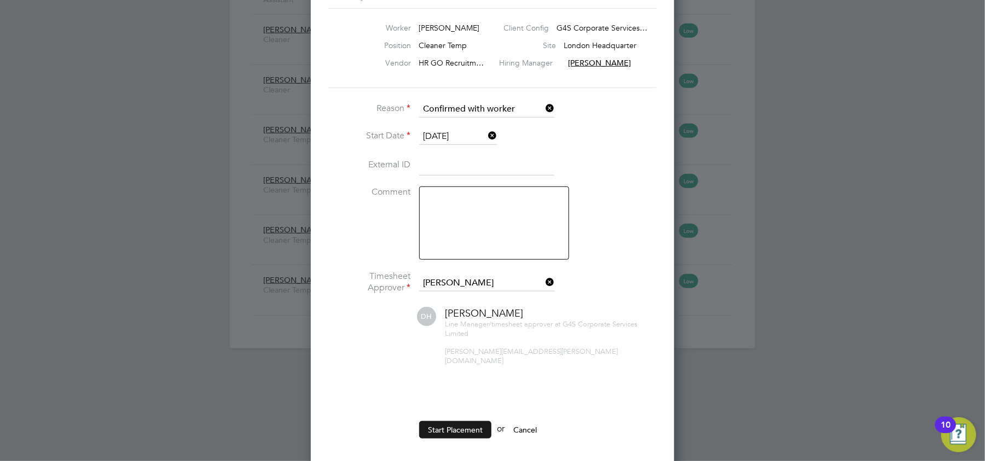
click at [454, 424] on button "Start Placement" at bounding box center [455, 430] width 72 height 18
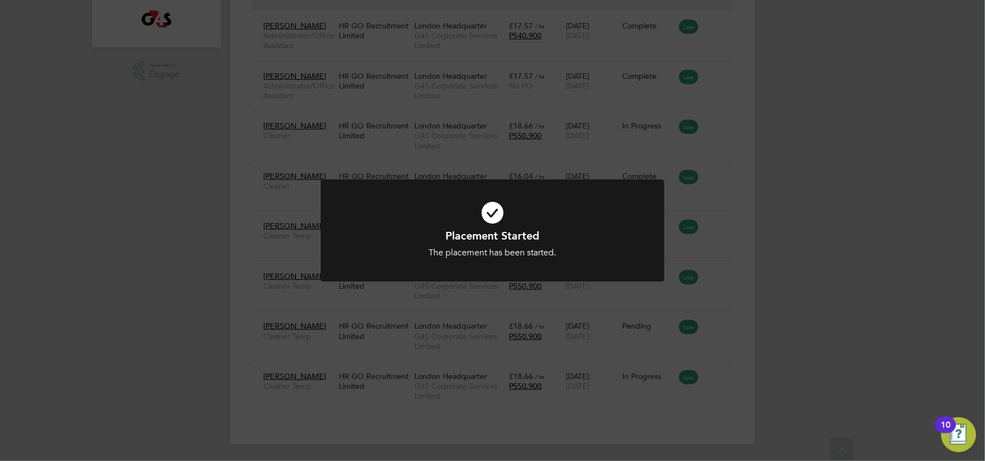
click at [85, 234] on div "Placement Started The placement has been started. Cancel Okay" at bounding box center [492, 230] width 985 height 461
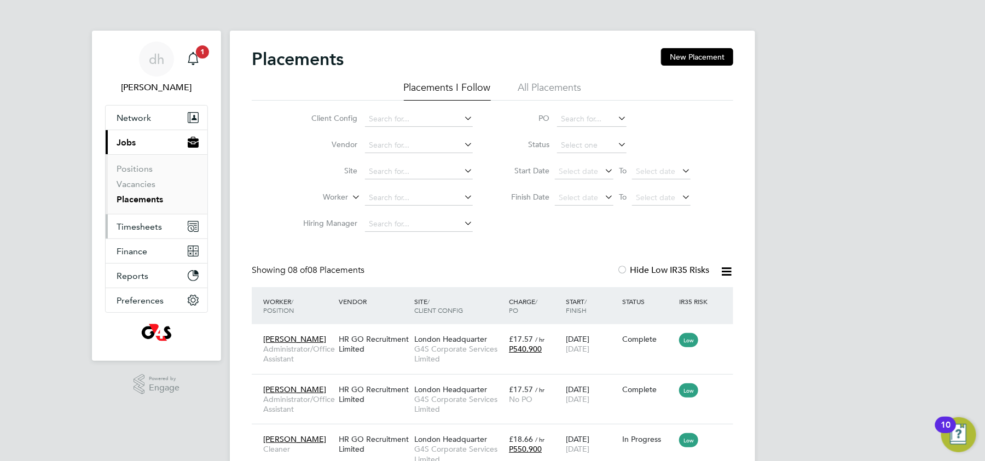
click at [144, 224] on span "Timesheets" at bounding box center [139, 227] width 45 height 10
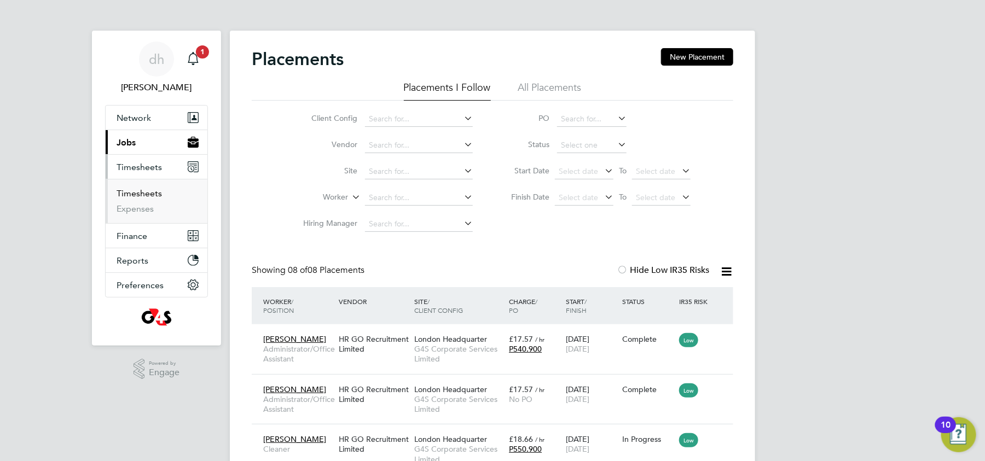
click at [145, 192] on link "Timesheets" at bounding box center [139, 193] width 45 height 10
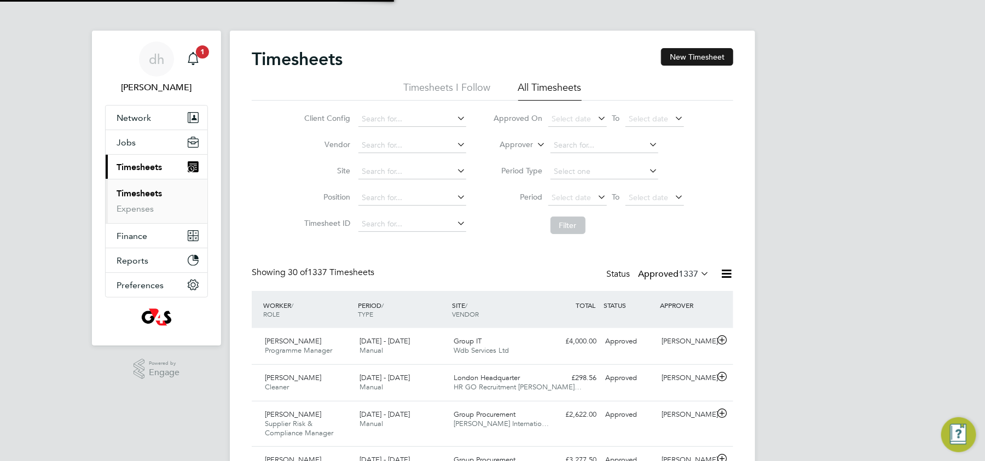
click at [698, 52] on button "New Timesheet" at bounding box center [697, 57] width 72 height 18
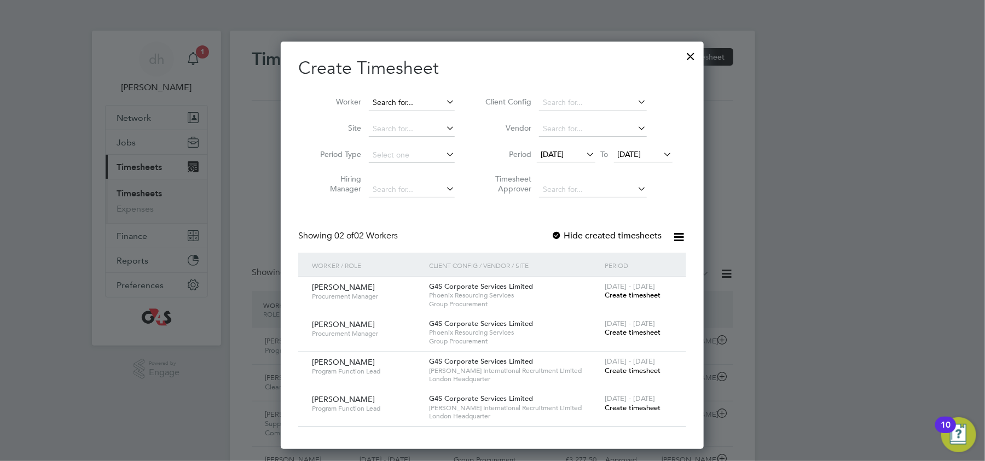
click at [407, 96] on input at bounding box center [412, 102] width 86 height 15
click at [412, 115] on li "Ob [PERSON_NAME]" at bounding box center [412, 117] width 86 height 15
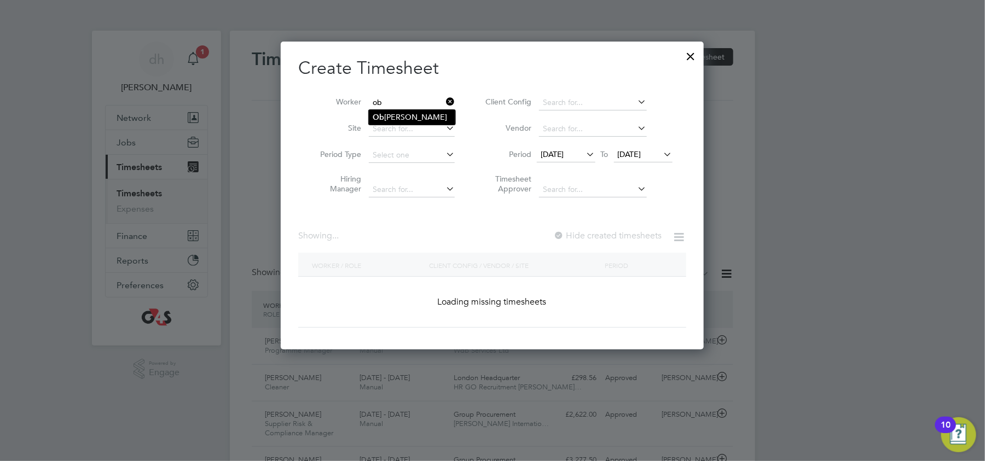
type input "[PERSON_NAME]"
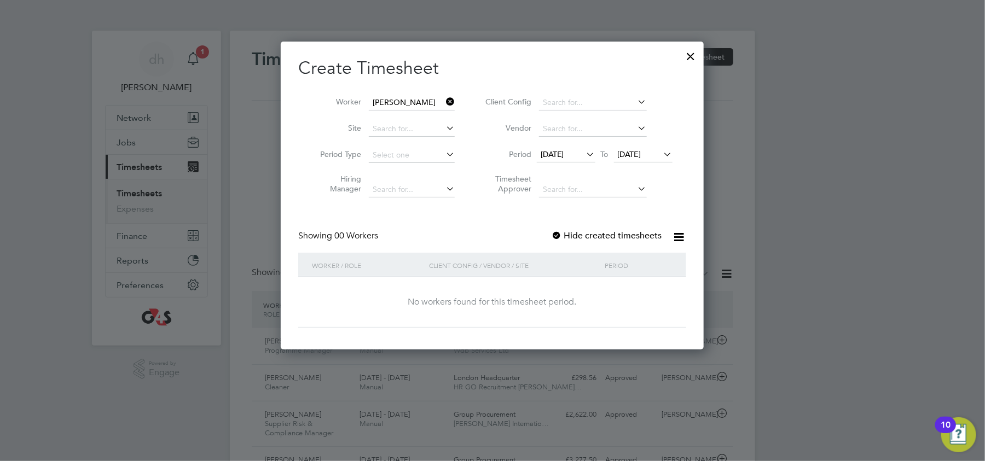
click at [686, 58] on div at bounding box center [691, 54] width 20 height 20
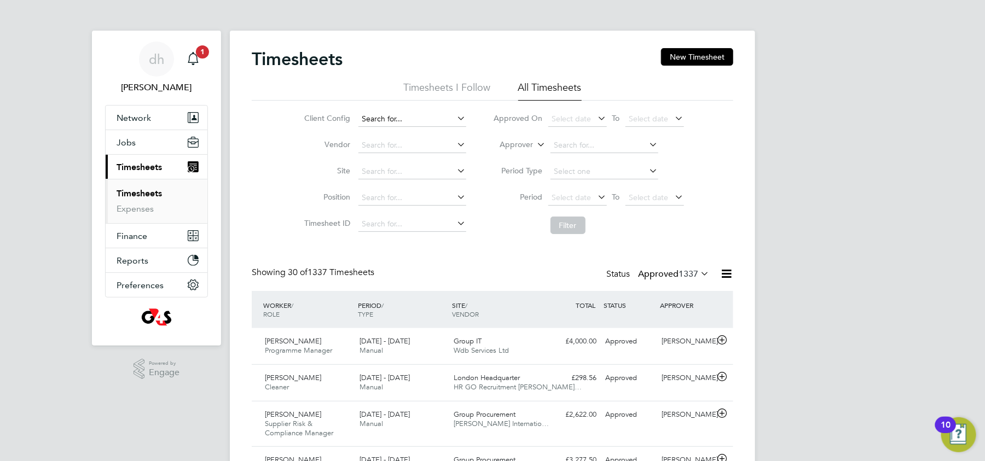
click at [437, 120] on input at bounding box center [412, 119] width 108 height 15
click at [426, 131] on li "G4S Corporate Services Limited" at bounding box center [418, 133] width 120 height 15
type input "G4S Corporate Services Limited"
click at [416, 142] on input at bounding box center [412, 145] width 108 height 15
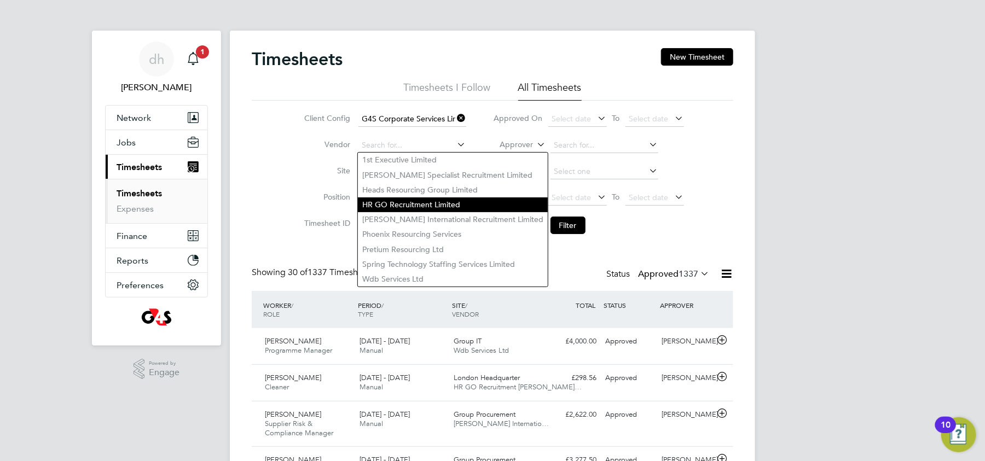
click at [384, 202] on li "HR GO Recruitment Limited" at bounding box center [453, 204] width 190 height 15
type input "HR GO Recruitment Limited"
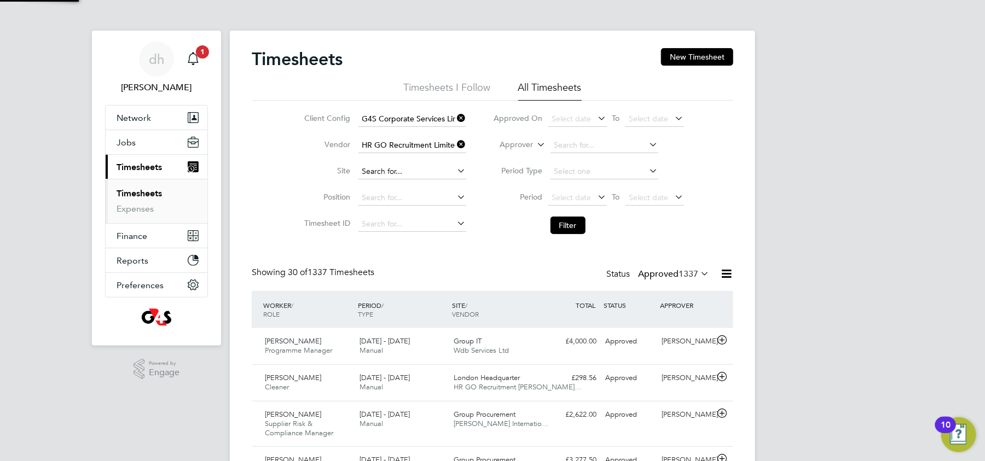
click at [405, 174] on input at bounding box center [412, 171] width 108 height 15
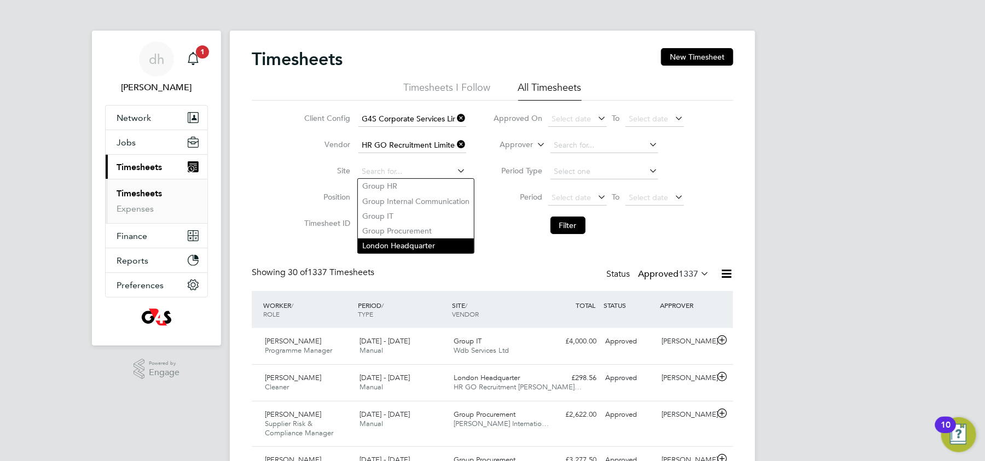
click at [392, 243] on li "London Headquarter" at bounding box center [416, 245] width 116 height 15
type input "London Headquarter"
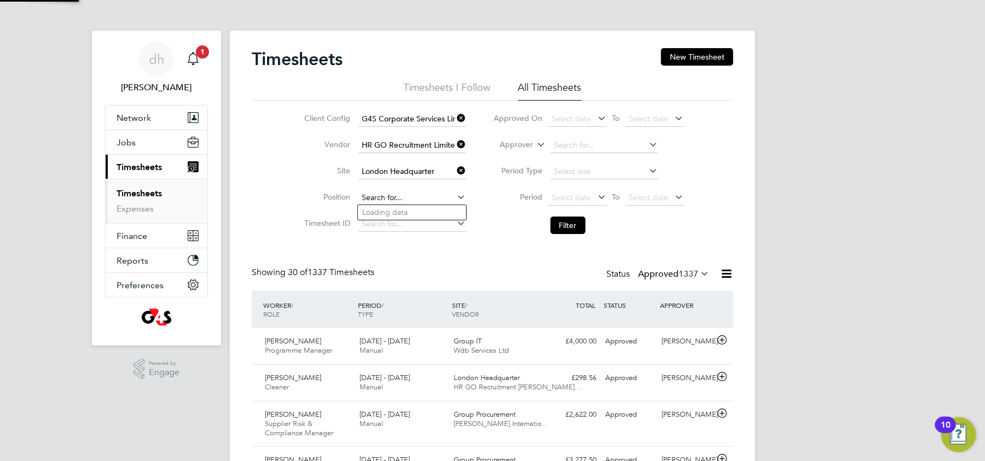
click at [396, 190] on input at bounding box center [412, 197] width 108 height 15
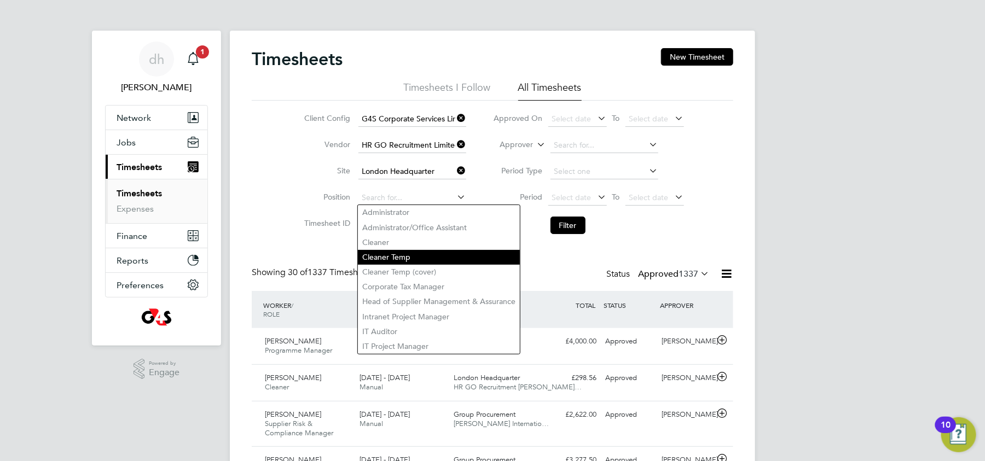
click at [387, 252] on li "Cleaner Temp" at bounding box center [439, 257] width 162 height 15
type input "Cleaner Temp"
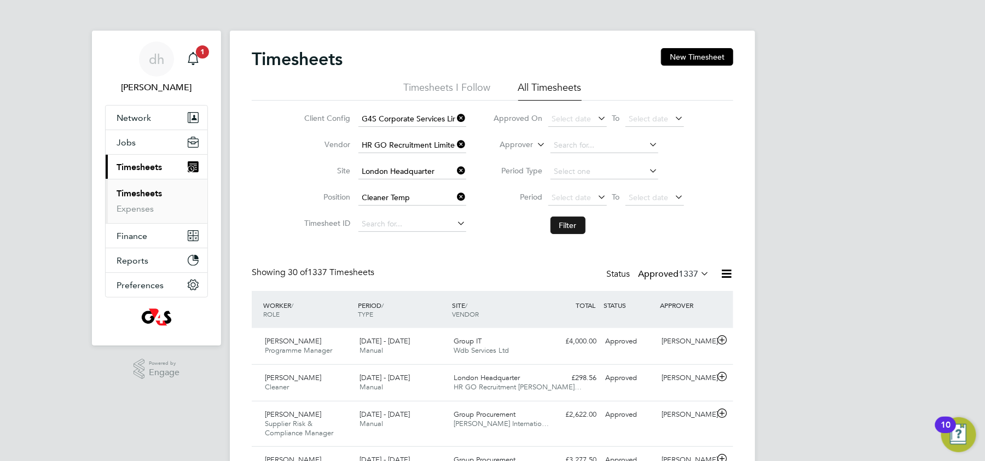
click at [562, 226] on button "Filter" at bounding box center [567, 226] width 35 height 18
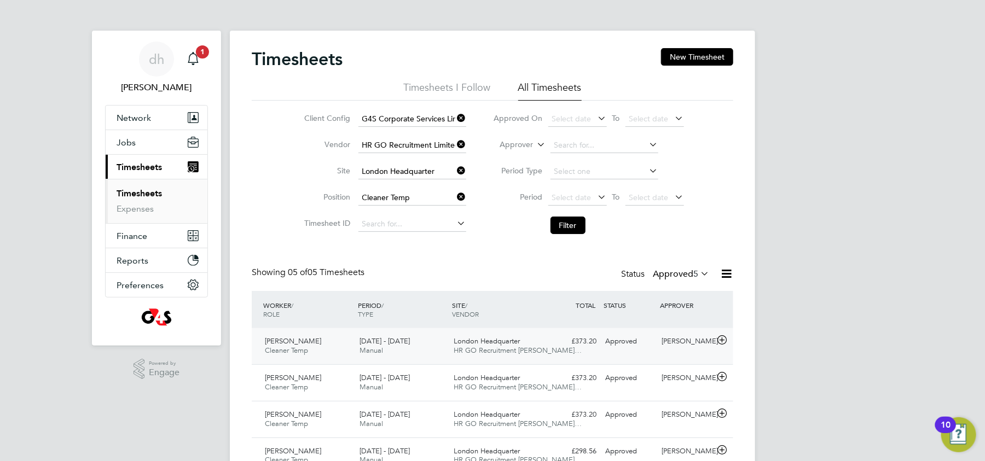
click at [500, 342] on span "London Headquarter" at bounding box center [487, 340] width 66 height 9
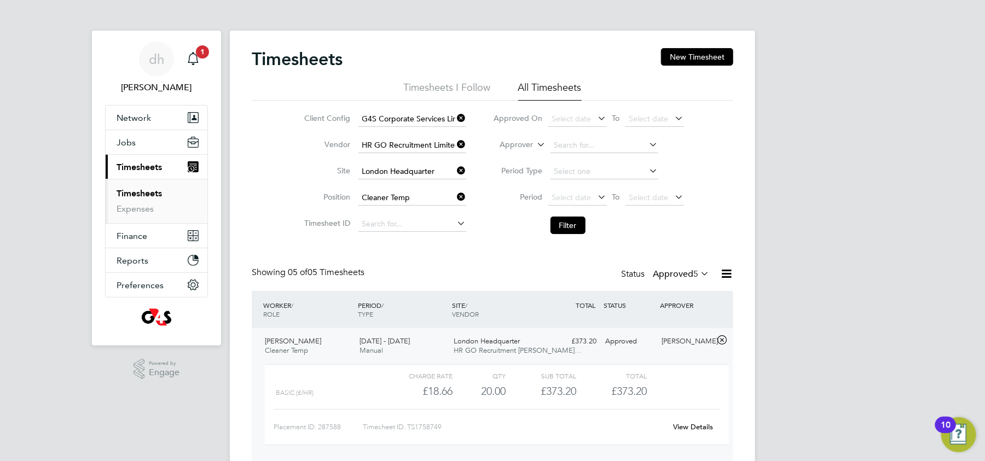
click at [685, 430] on link "View Details" at bounding box center [693, 426] width 40 height 9
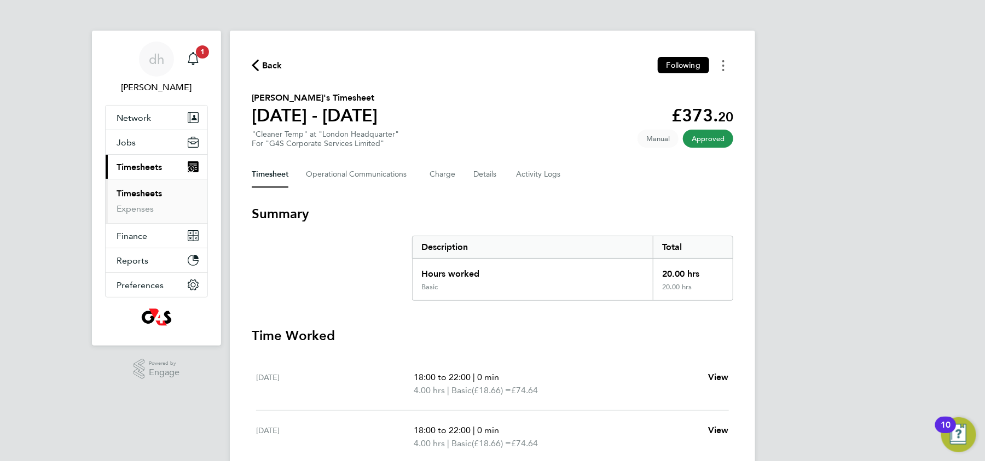
click at [720, 71] on button "Timesheets Menu" at bounding box center [723, 65] width 20 height 17
click at [544, 188] on div "Back Following Download timesheet [PERSON_NAME]'s Timesheet [DATE] - [DATE] £37…" at bounding box center [492, 380] width 525 height 699
click at [130, 147] on span "Jobs" at bounding box center [126, 142] width 19 height 10
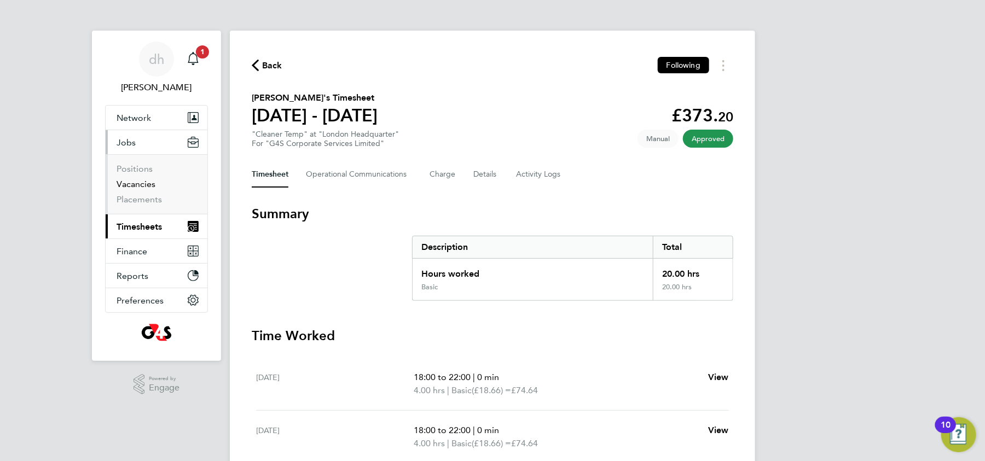
click at [131, 185] on link "Vacancies" at bounding box center [136, 184] width 39 height 10
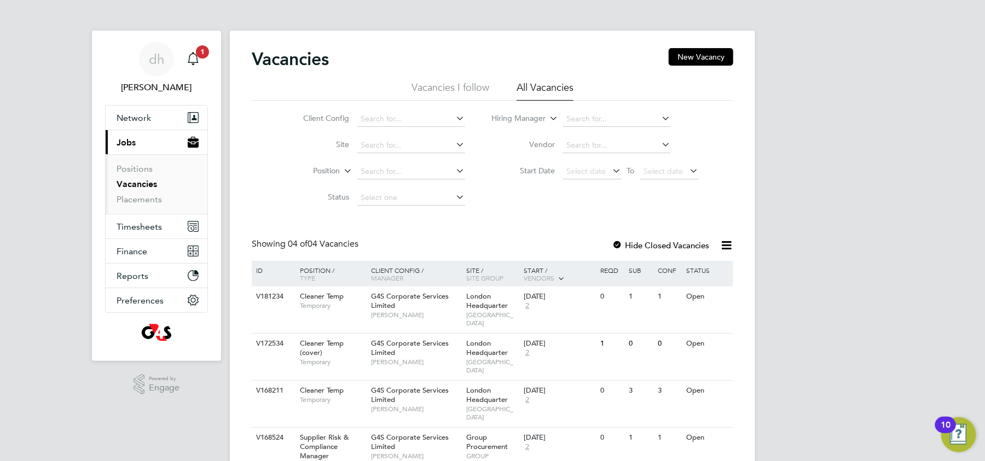
click at [465, 230] on div "Vacancies New Vacancy Vacancies I follow All Vacancies Client Config Site Posit…" at bounding box center [492, 261] width 481 height 427
click at [723, 295] on icon at bounding box center [717, 296] width 11 height 13
click at [691, 320] on li "View Details" at bounding box center [690, 322] width 63 height 15
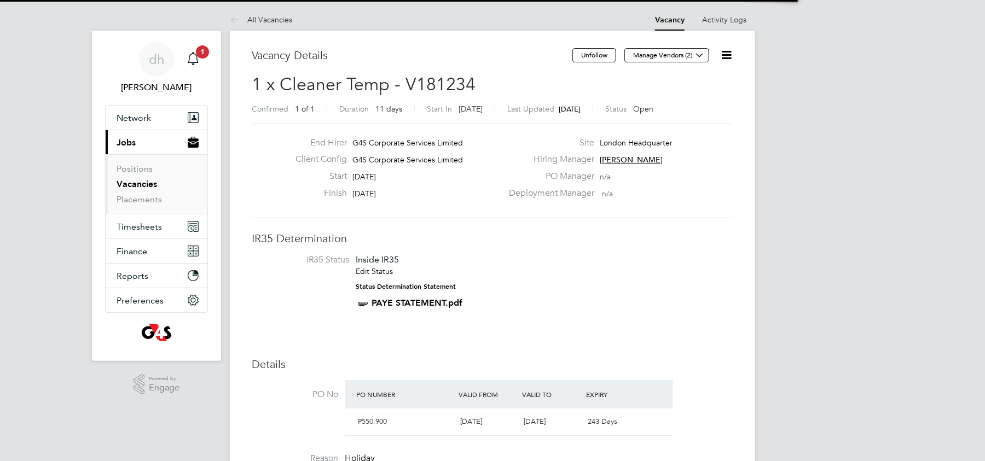
click at [483, 267] on li "IR35 Status Inside IR35 Edit Status Status Determination Statement PAYE STATEME…" at bounding box center [492, 283] width 459 height 59
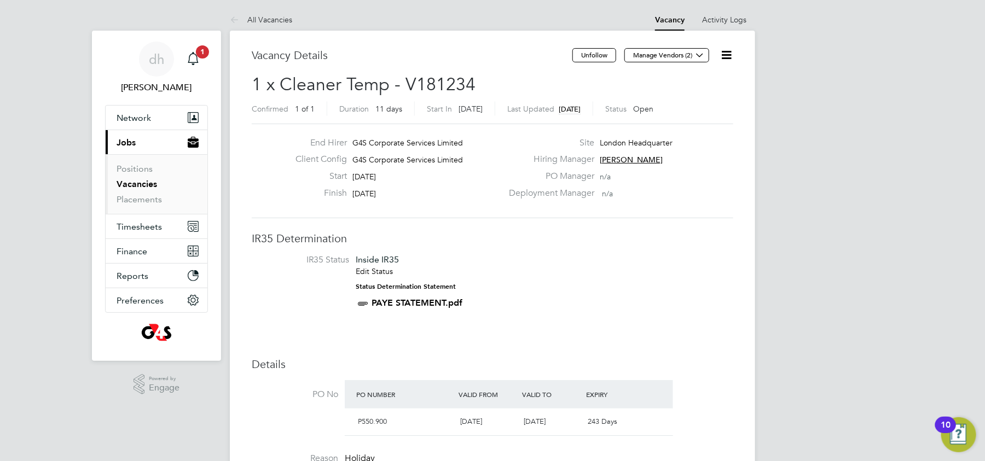
click at [573, 309] on li "IR35 Status Inside IR35 Edit Status Status Determination Statement PAYE STATEME…" at bounding box center [492, 283] width 459 height 59
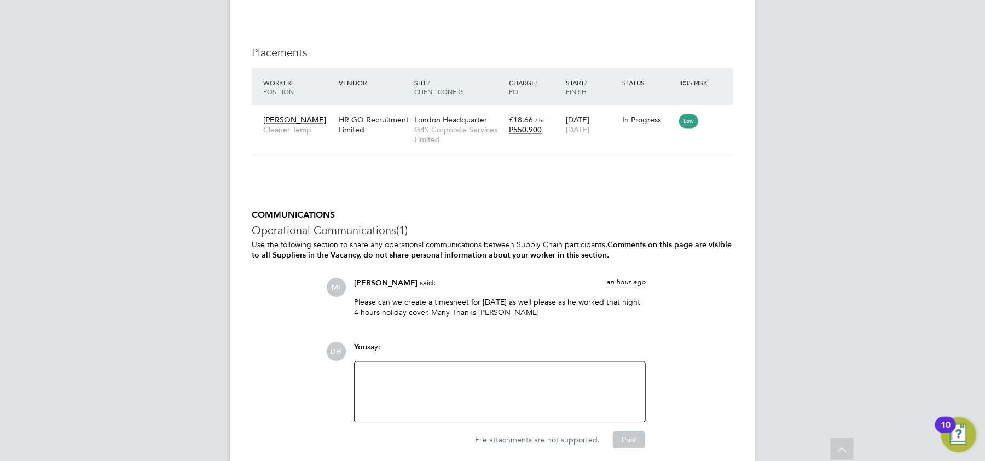
scroll to position [992, 0]
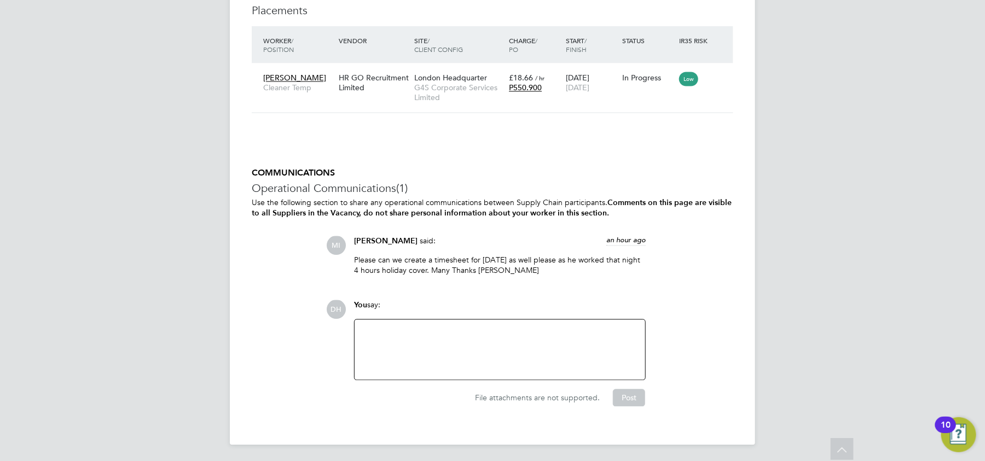
click at [451, 347] on div at bounding box center [499, 350] width 277 height 47
click at [572, 330] on div "Hi Michelle, It is not allowing me to add the timesheet. Will it llow you to ad…" at bounding box center [499, 350] width 277 height 47
click at [587, 350] on div "Hi Michelle, It is not allowing me to add the timesheet. Will it allow you to a…" at bounding box center [499, 350] width 277 height 47
click at [535, 328] on div "Hi Michelle, It is not allowing me to add the timesheet. Will it allow you to a…" at bounding box center [499, 350] width 277 height 47
click at [529, 330] on div "Hi Michelle, It is not allowing me to add the timesheet. Will it allow you to a…" at bounding box center [499, 350] width 277 height 47
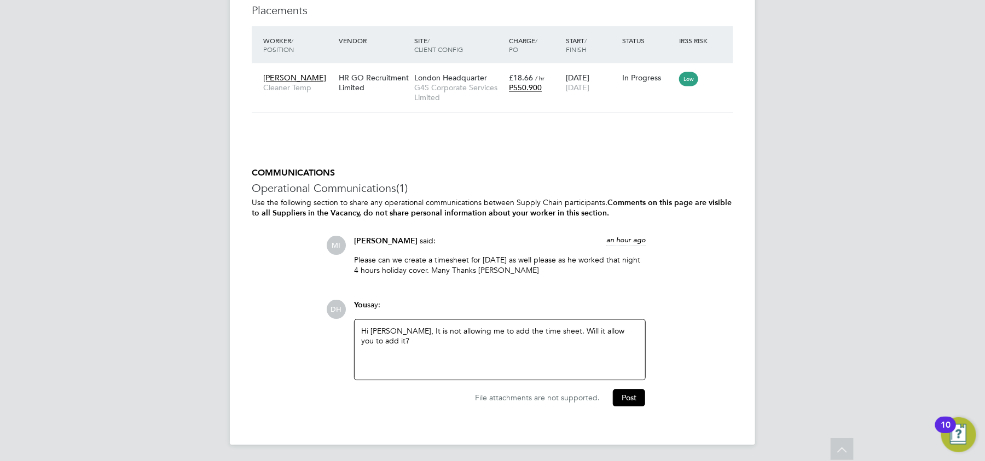
click at [547, 346] on div "Hi Michelle, It is not allowing me to add the time sheet. Will it allow you to …" at bounding box center [499, 350] width 277 height 47
click at [637, 395] on button "Post" at bounding box center [629, 398] width 32 height 18
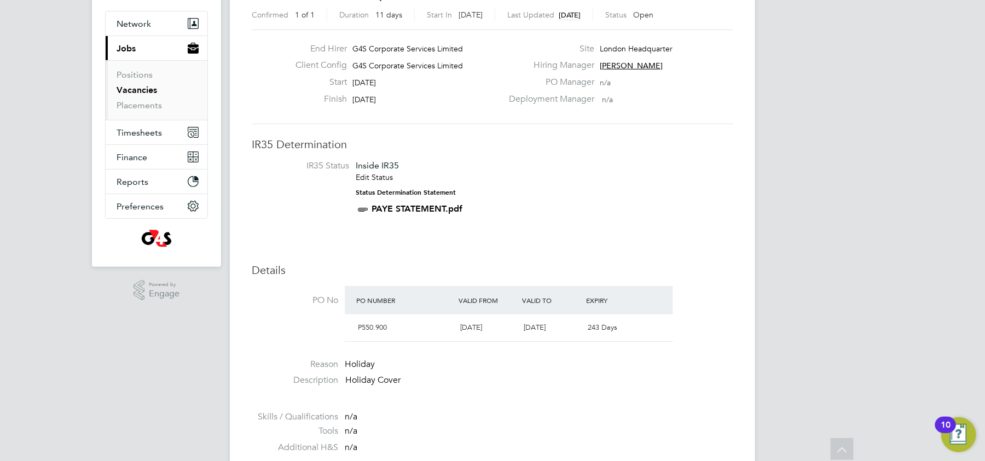
scroll to position [0, 0]
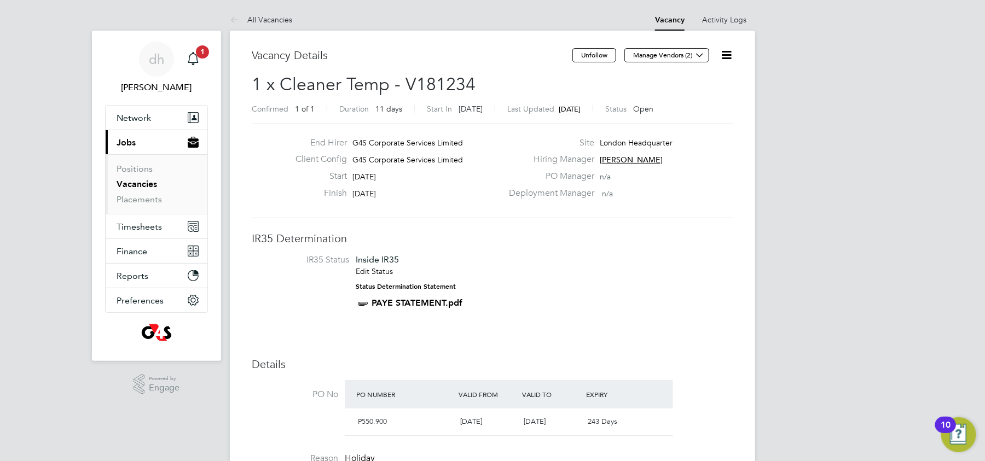
click at [733, 48] on icon at bounding box center [726, 55] width 14 height 14
click at [701, 95] on li "Update Status" at bounding box center [699, 96] width 63 height 15
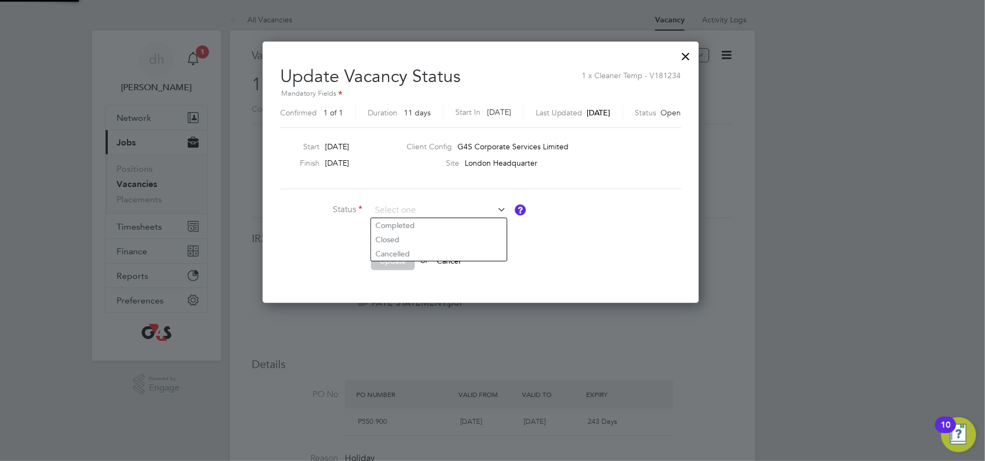
scroll to position [260, 459]
click at [696, 53] on div at bounding box center [686, 54] width 20 height 20
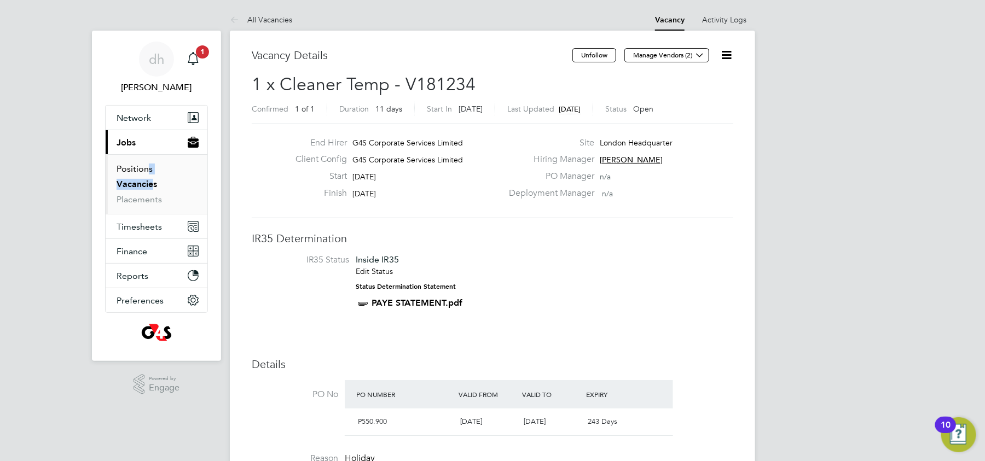
drag, startPoint x: 147, startPoint y: 194, endPoint x: 144, endPoint y: 173, distance: 21.0
click at [144, 173] on ul "Positions Vacancies Placements" at bounding box center [157, 184] width 102 height 60
click at [135, 170] on link "Positions" at bounding box center [135, 169] width 36 height 10
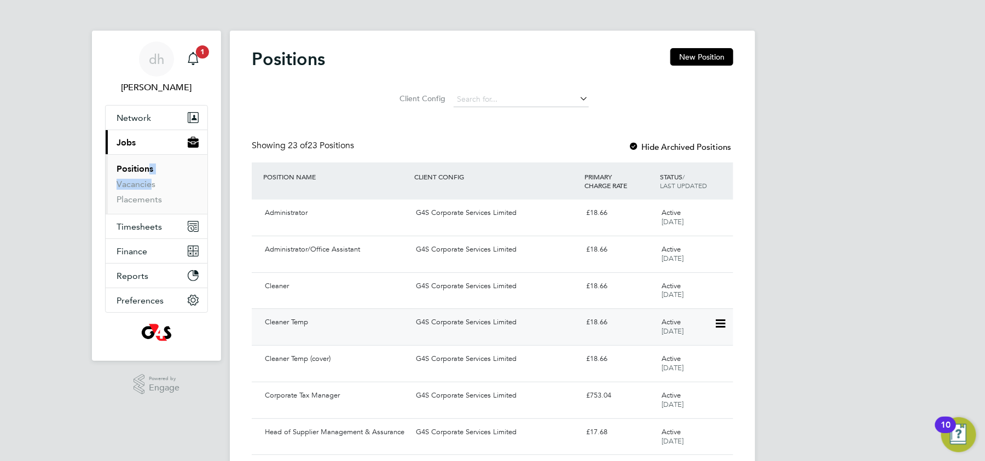
click at [346, 333] on div "Cleaner Temp G4S Corporate Services Limited £18.66 Active 24 Sep 2025" at bounding box center [492, 327] width 481 height 37
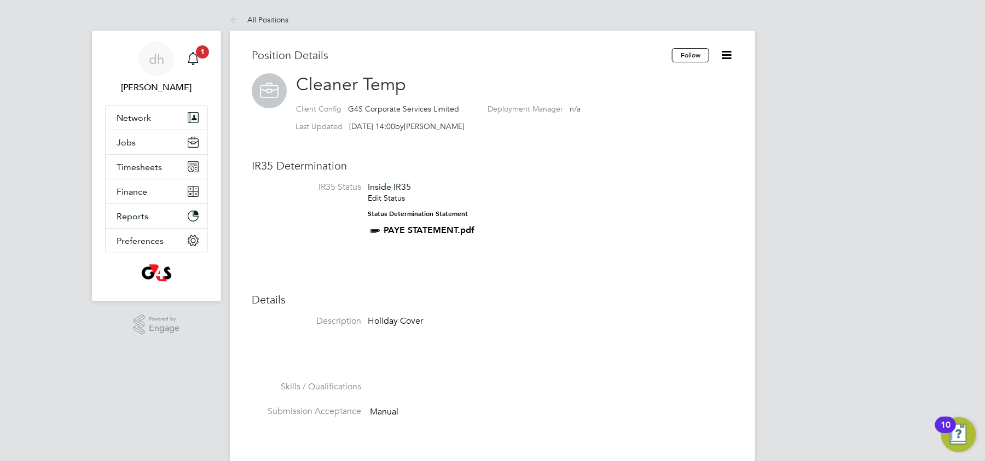
click at [733, 49] on icon at bounding box center [726, 55] width 14 height 14
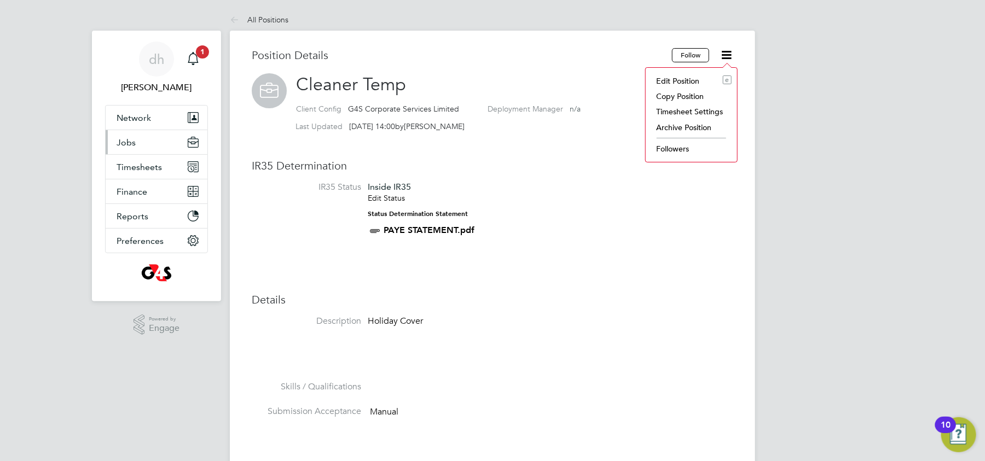
click at [131, 143] on span "Jobs" at bounding box center [126, 142] width 19 height 10
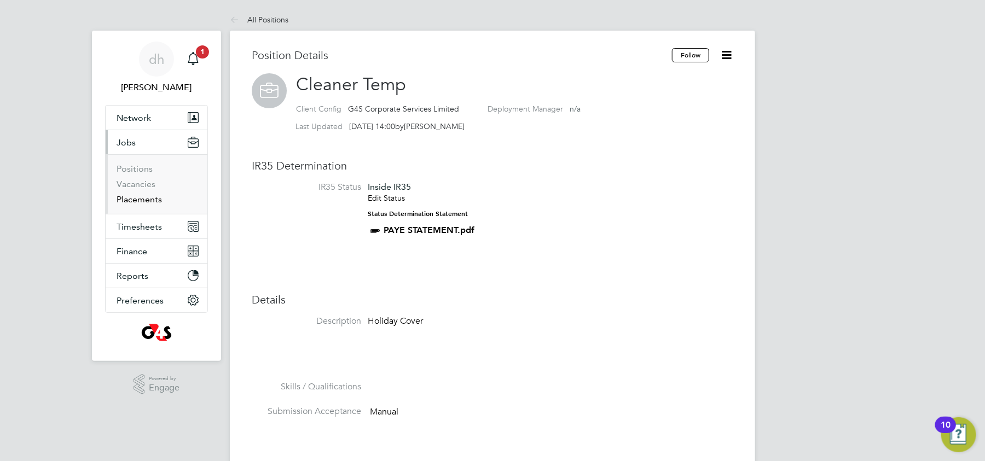
click at [133, 199] on link "Placements" at bounding box center [139, 199] width 45 height 10
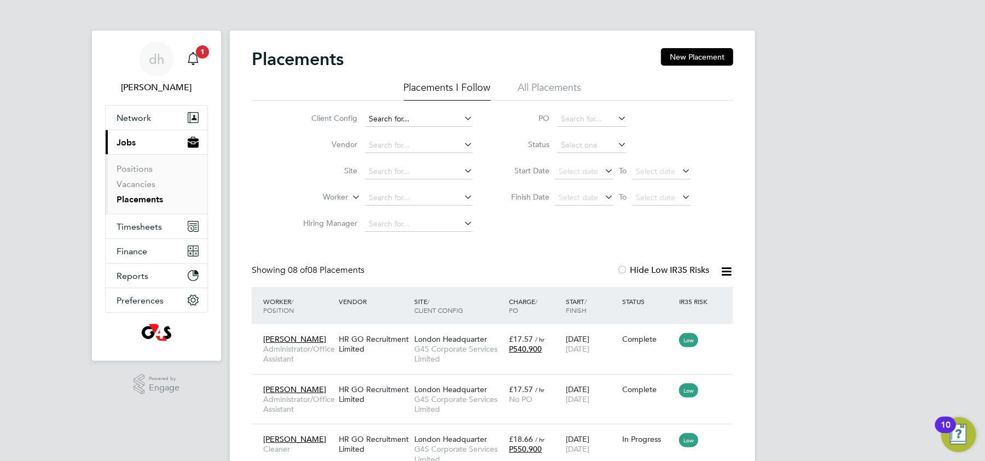
click at [443, 119] on input at bounding box center [419, 119] width 108 height 15
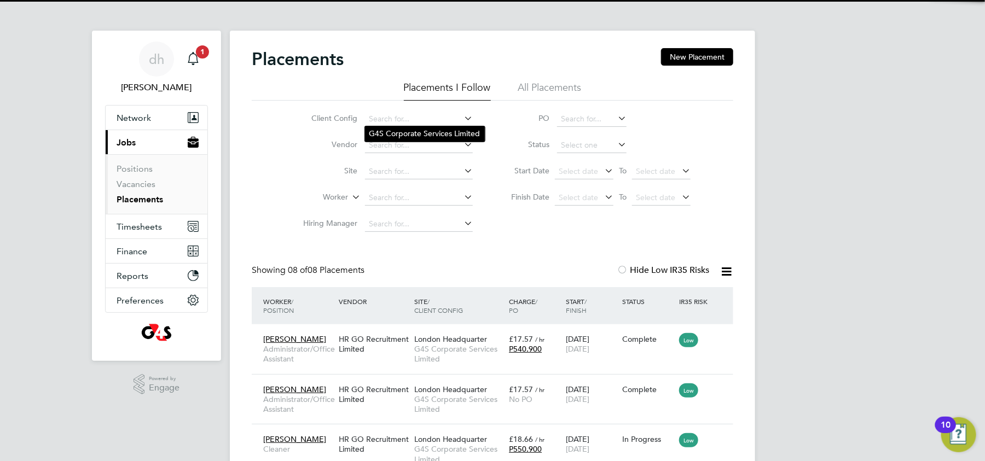
click at [419, 138] on li "G4S Corporate Services Limited" at bounding box center [425, 133] width 120 height 15
type input "G4S Corporate Services Limited"
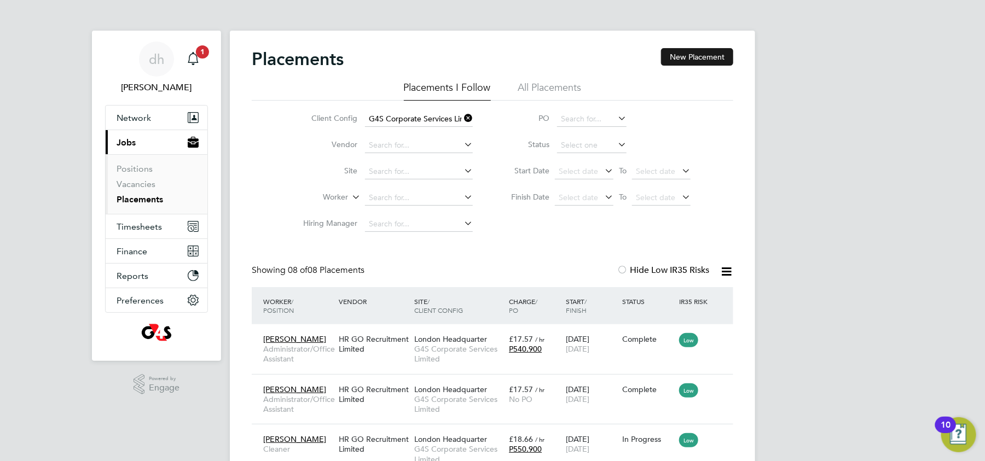
click at [680, 64] on button "New Placement" at bounding box center [697, 57] width 72 height 18
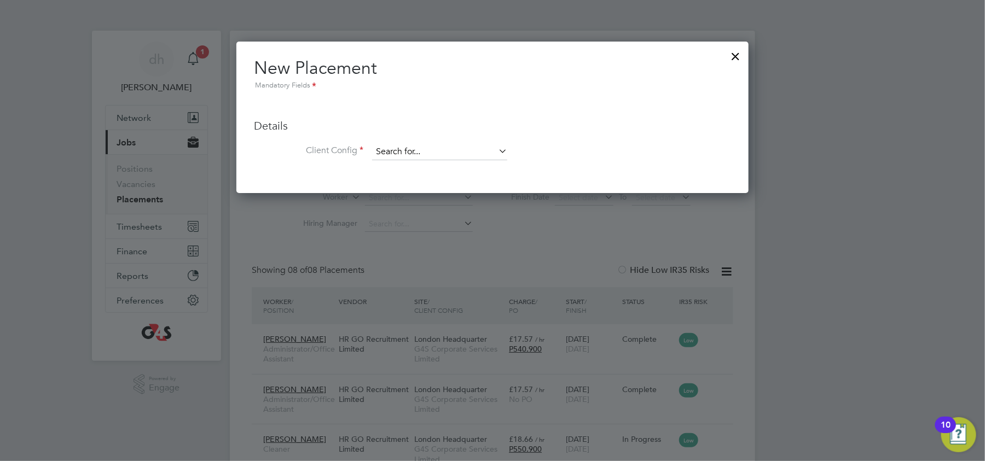
click at [397, 149] on input at bounding box center [439, 152] width 135 height 16
click at [404, 163] on li "G4S Corporate Services Limited" at bounding box center [440, 167] width 136 height 15
type input "G4S Corporate Services Limited"
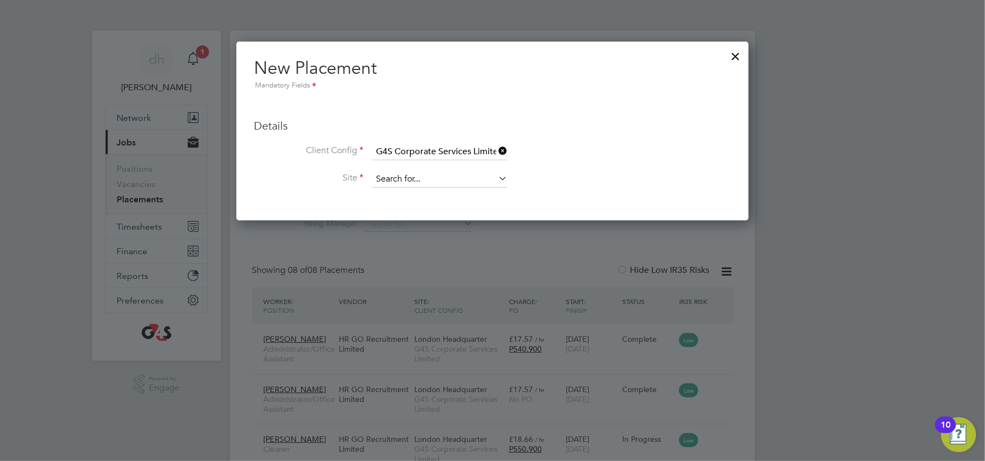
click at [399, 176] on input at bounding box center [439, 179] width 135 height 16
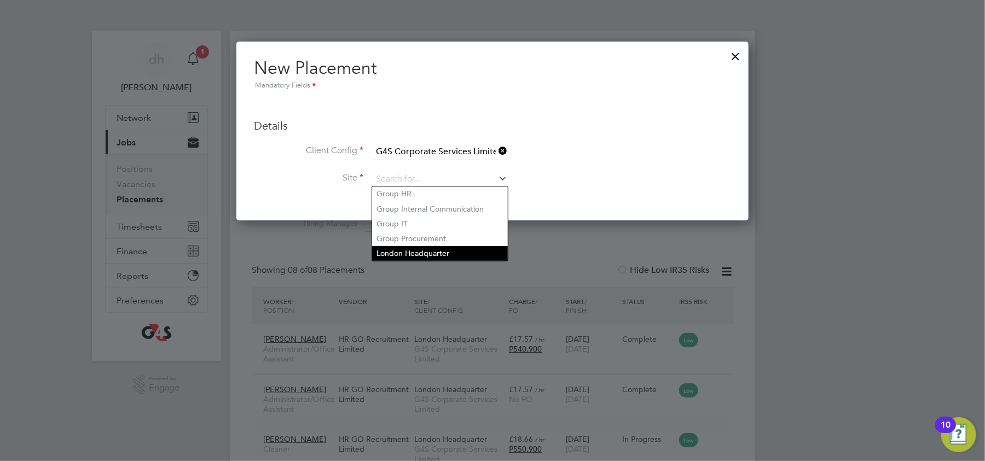
click at [401, 248] on li "London Headquarter" at bounding box center [440, 253] width 136 height 15
type input "London Headquarter"
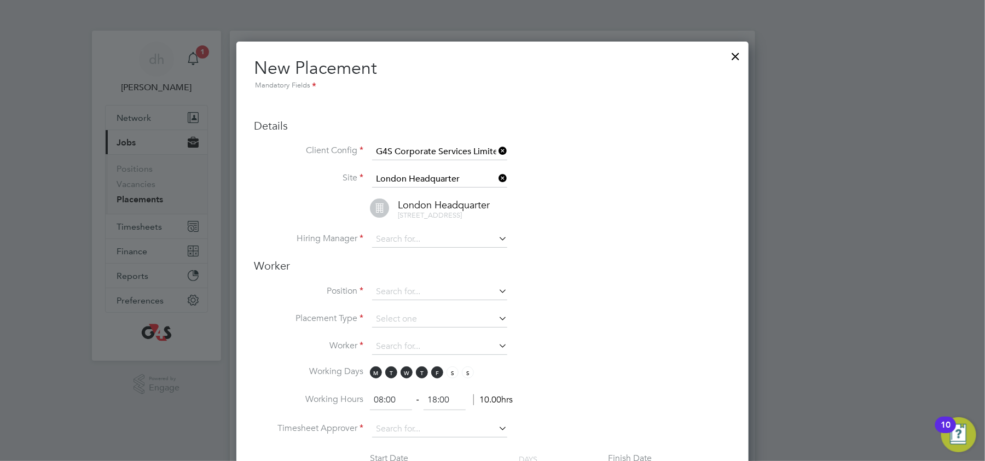
click at [591, 259] on h3 "Worker" at bounding box center [492, 266] width 477 height 14
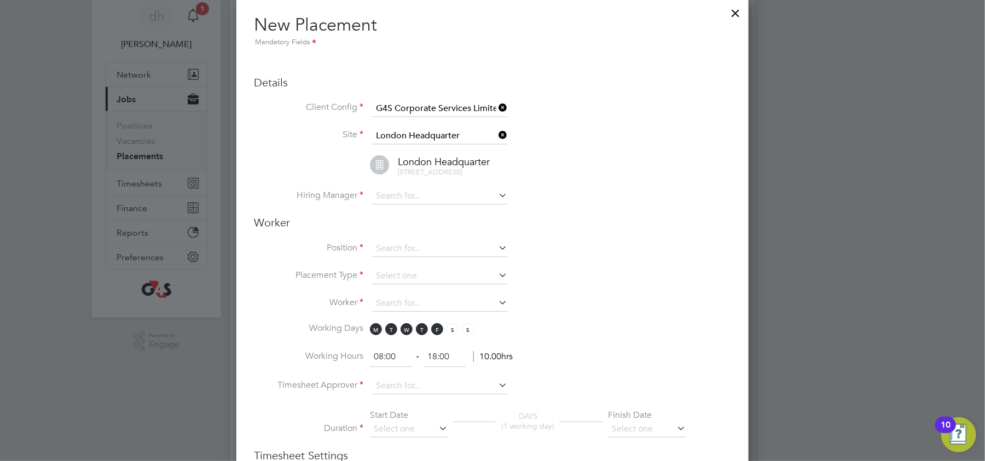
click at [742, 13] on div at bounding box center [736, 11] width 20 height 20
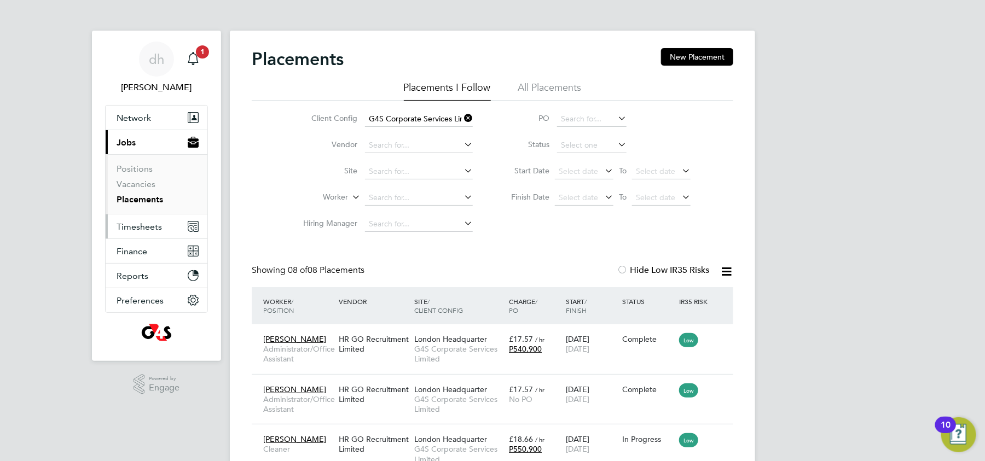
click at [139, 224] on span "Timesheets" at bounding box center [139, 227] width 45 height 10
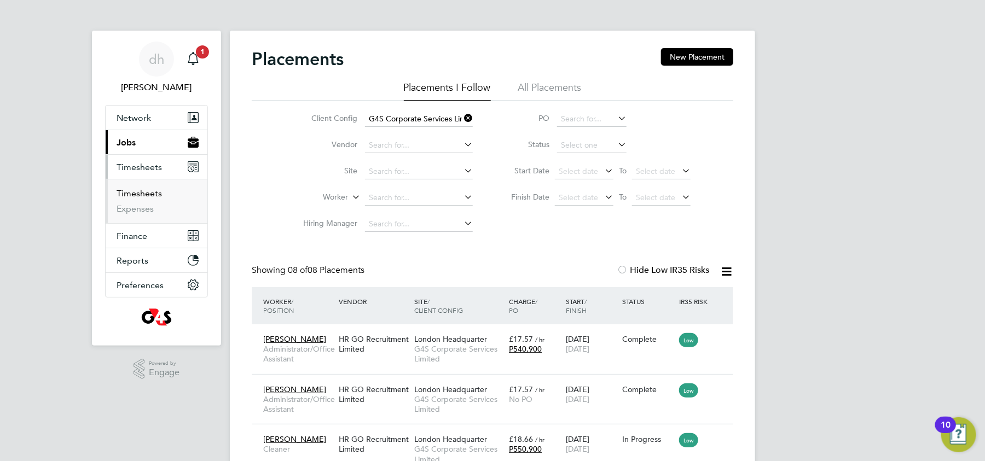
click at [148, 191] on link "Timesheets" at bounding box center [139, 193] width 45 height 10
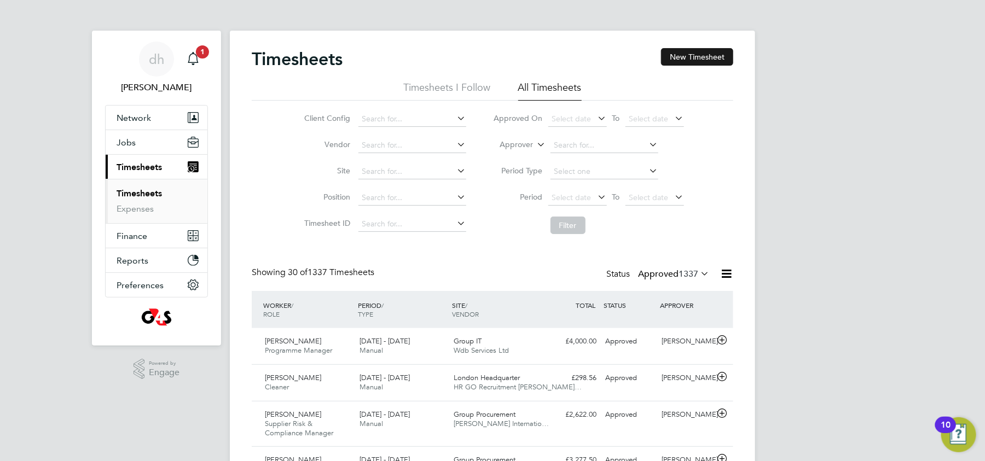
click at [672, 62] on button "New Timesheet" at bounding box center [697, 57] width 72 height 18
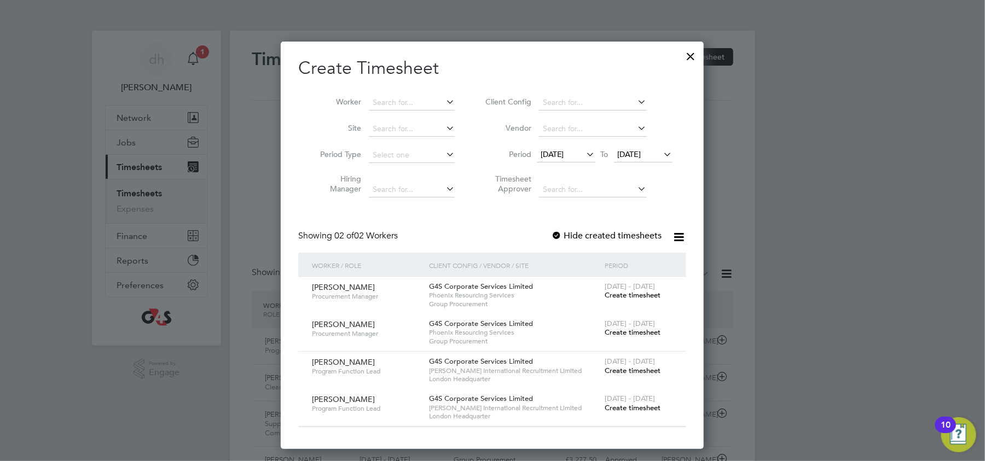
click at [688, 47] on div at bounding box center [691, 54] width 20 height 20
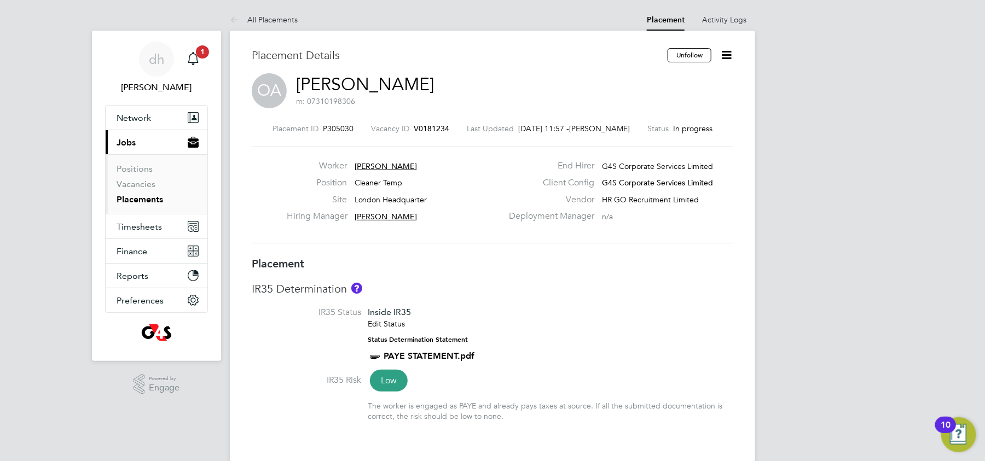
click at [724, 54] on icon at bounding box center [726, 55] width 14 height 14
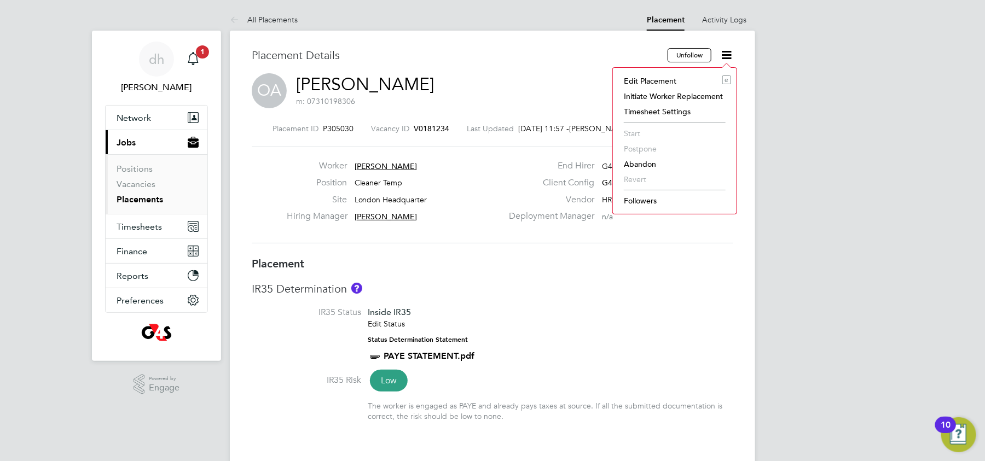
click at [297, 166] on label "Worker" at bounding box center [317, 165] width 60 height 11
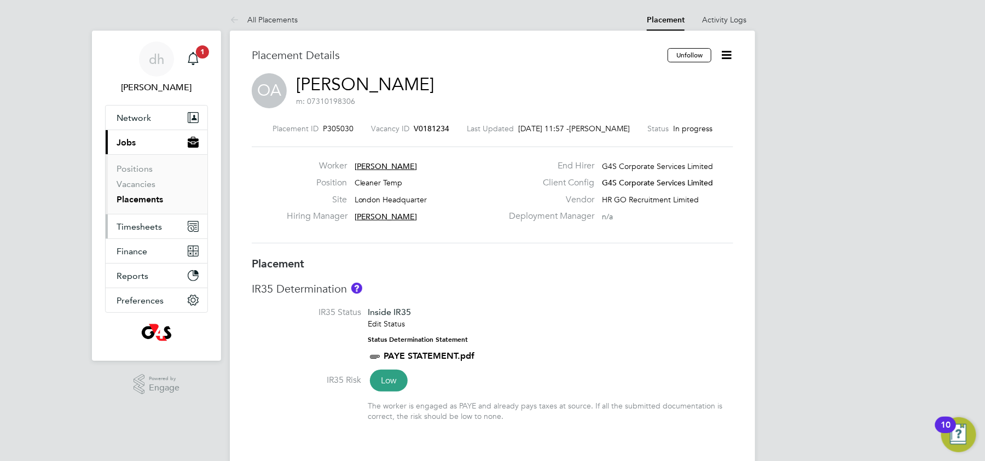
click at [141, 228] on span "Timesheets" at bounding box center [139, 227] width 45 height 10
click at [142, 228] on span "Timesheets" at bounding box center [139, 227] width 45 height 10
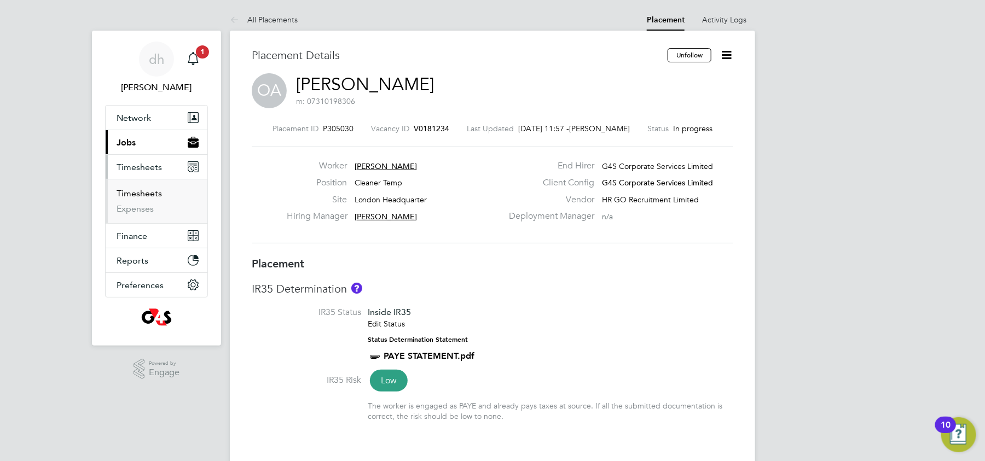
click at [144, 195] on link "Timesheets" at bounding box center [139, 193] width 45 height 10
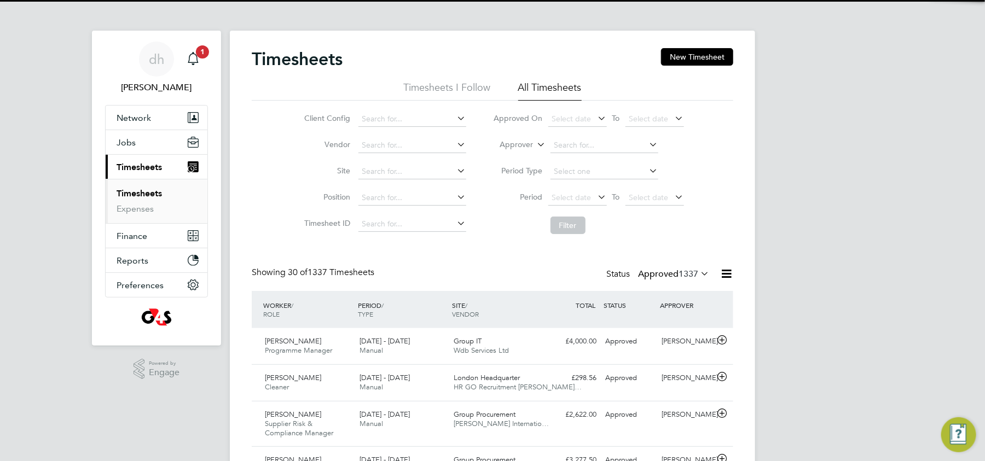
scroll to position [5, 5]
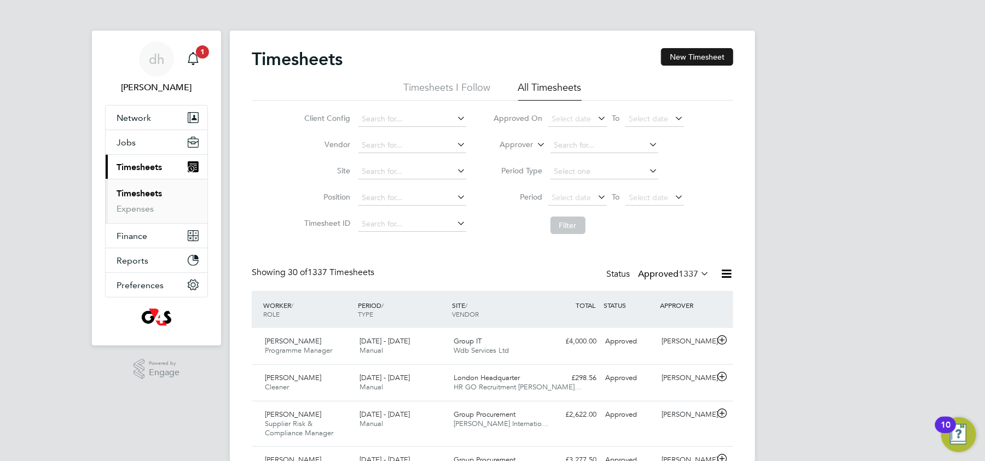
click at [696, 57] on button "New Timesheet" at bounding box center [697, 57] width 72 height 18
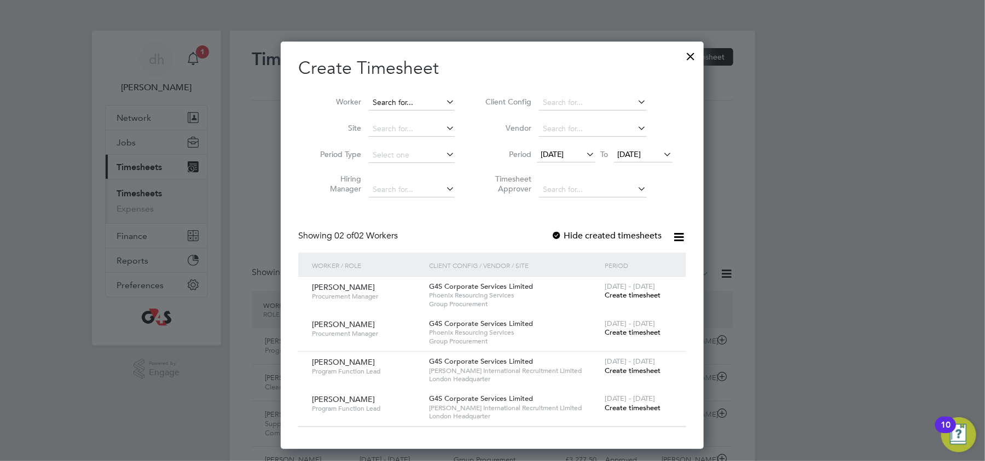
click at [429, 101] on input at bounding box center [412, 102] width 86 height 15
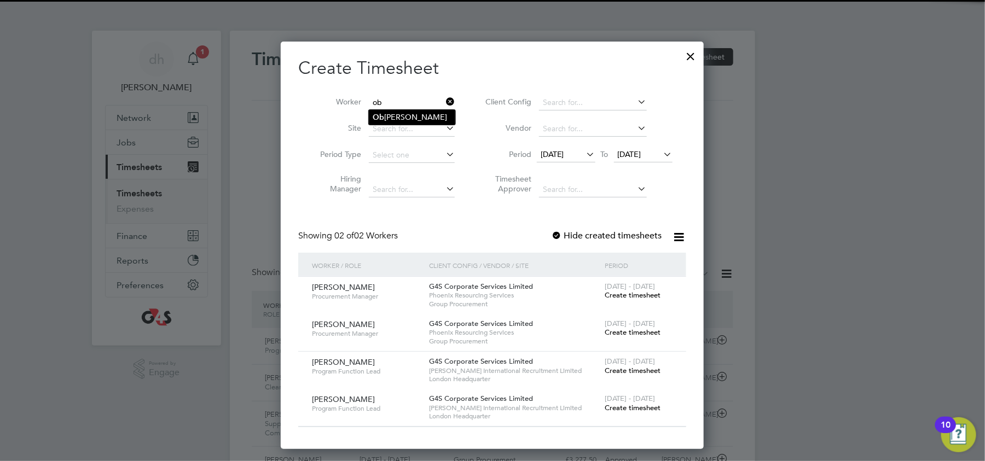
click at [415, 114] on li "Ob inna Ahaotu" at bounding box center [412, 117] width 86 height 15
type input "[PERSON_NAME]"
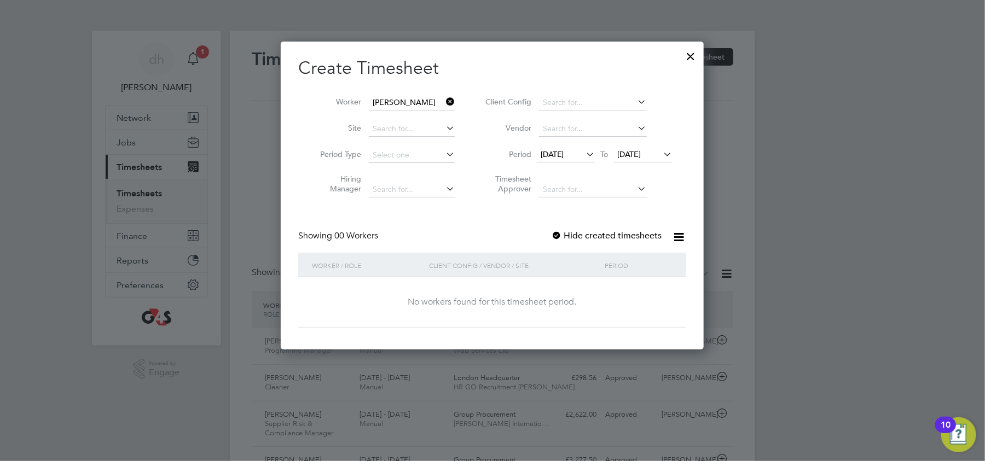
click at [516, 294] on div "No workers found for this timesheet period." at bounding box center [492, 302] width 366 height 51
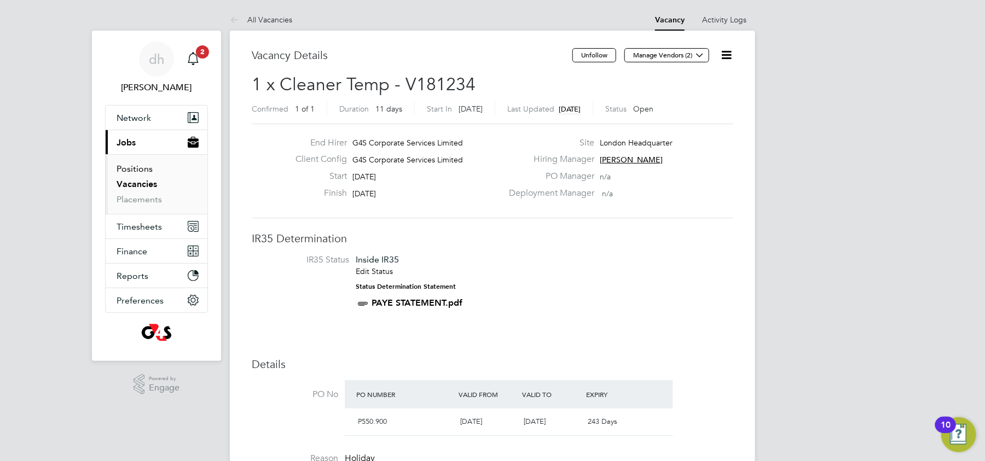
click at [132, 172] on link "Positions" at bounding box center [135, 169] width 36 height 10
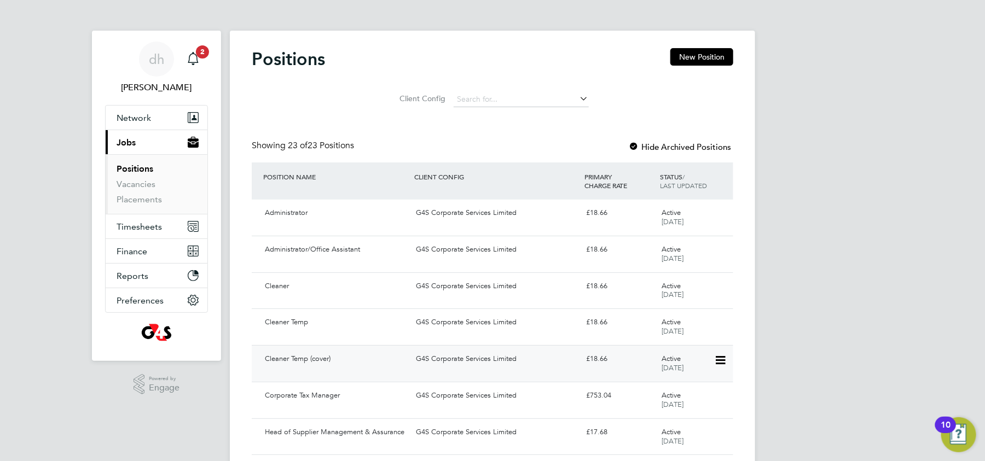
click at [348, 367] on div "Cleaner Temp (cover)" at bounding box center [335, 359] width 151 height 18
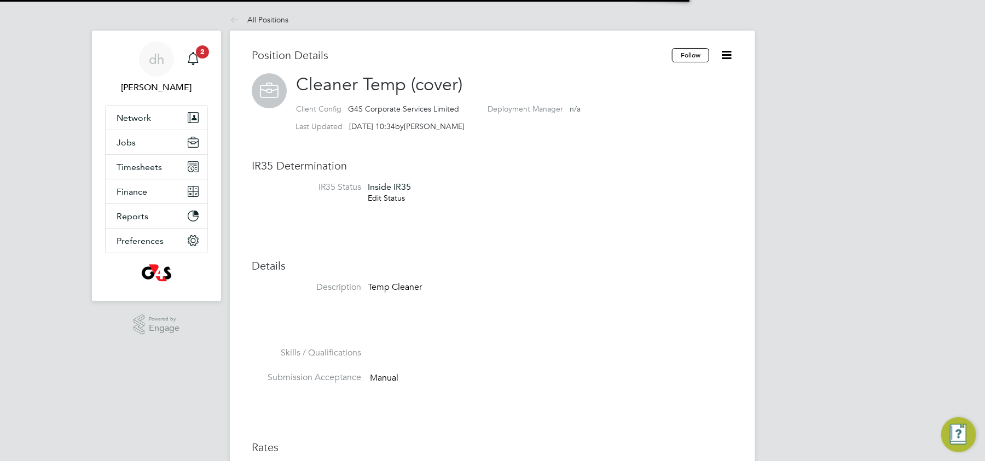
scroll to position [32, 73]
click at [550, 242] on div "Position Details Follow Cleaner Temp (cover) Client Config G4S Corporate Servic…" at bounding box center [492, 453] width 481 height 810
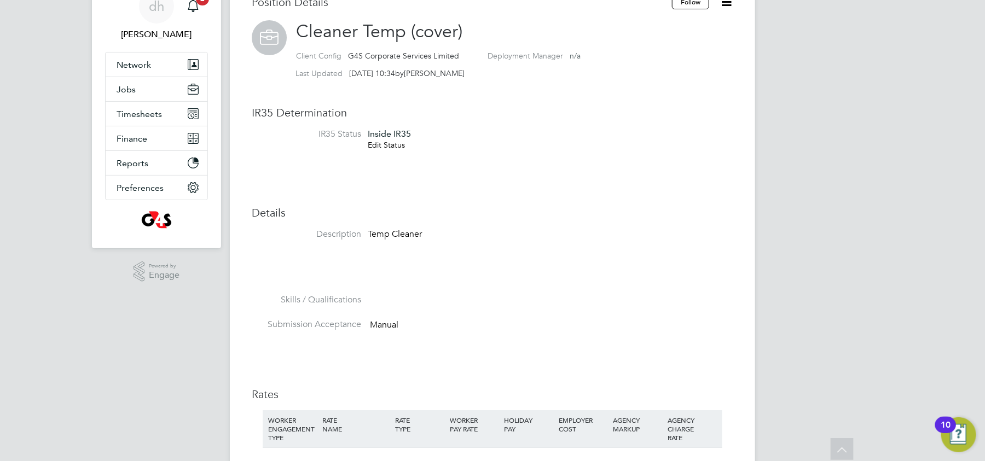
scroll to position [43, 0]
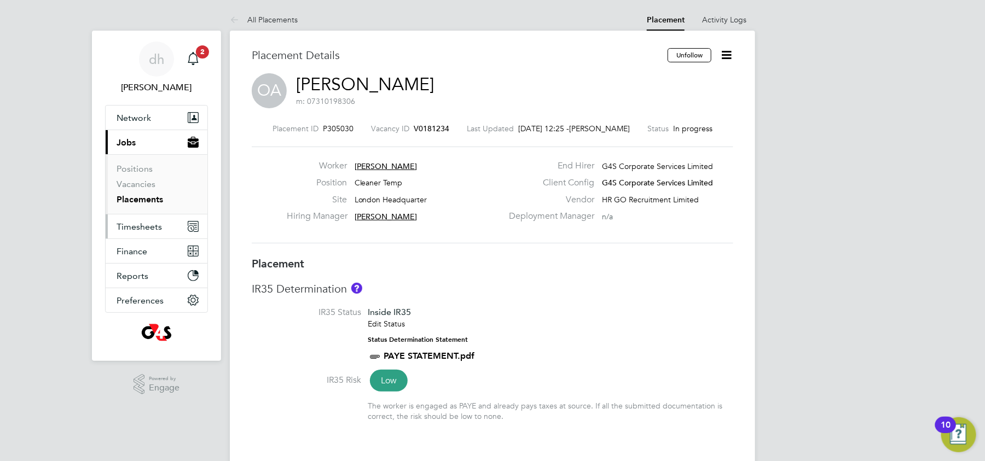
click at [120, 230] on span "Timesheets" at bounding box center [139, 227] width 45 height 10
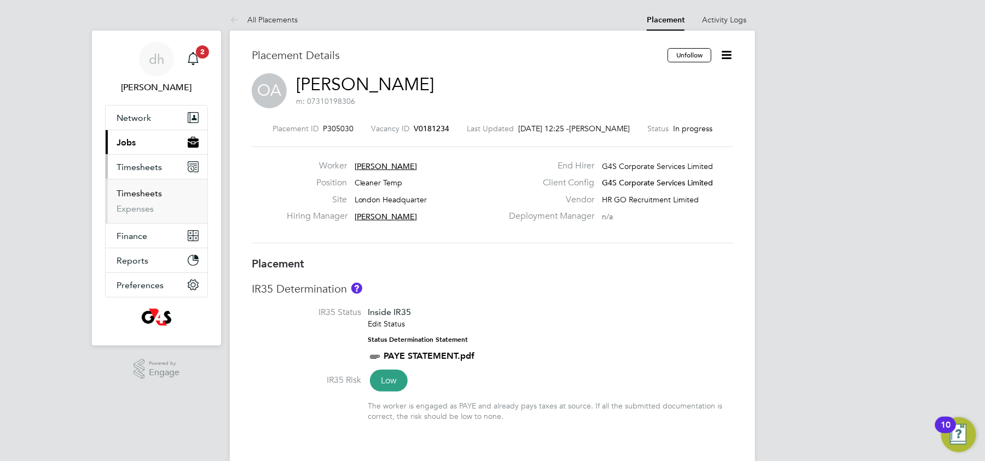
click at [137, 191] on link "Timesheets" at bounding box center [139, 193] width 45 height 10
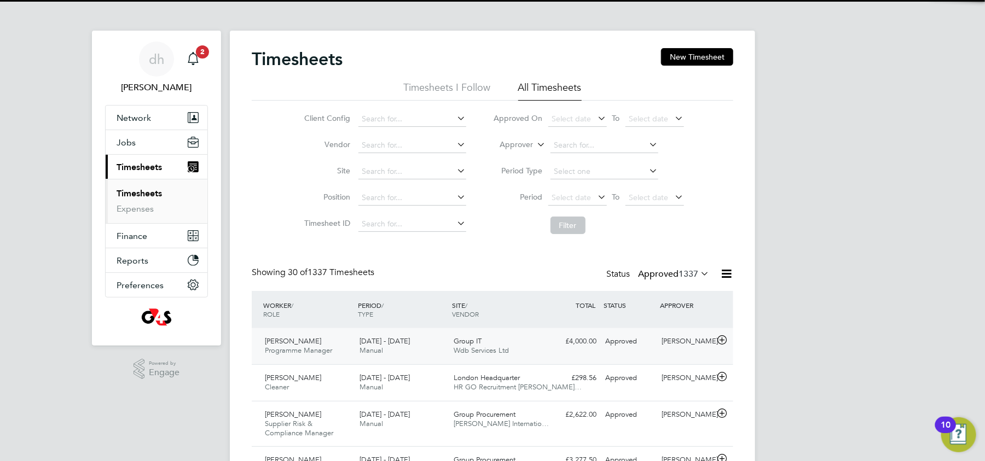
scroll to position [5, 5]
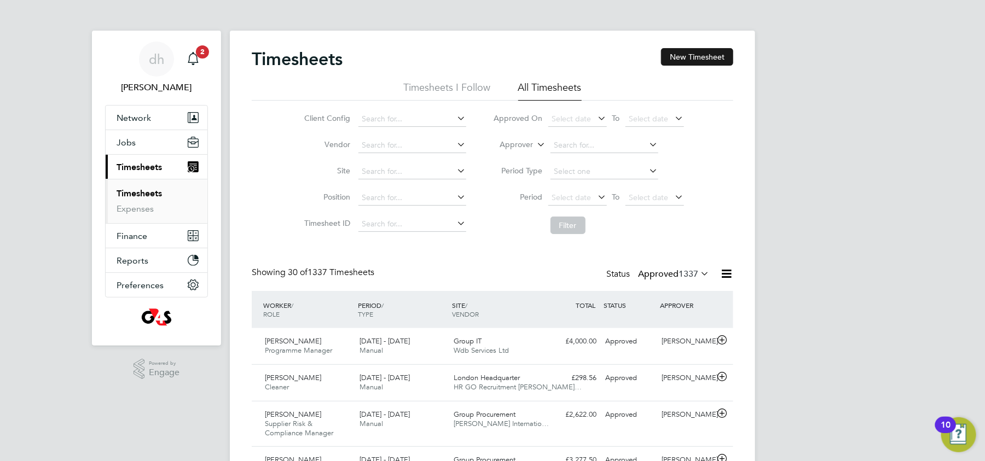
click at [698, 63] on button "New Timesheet" at bounding box center [697, 57] width 72 height 18
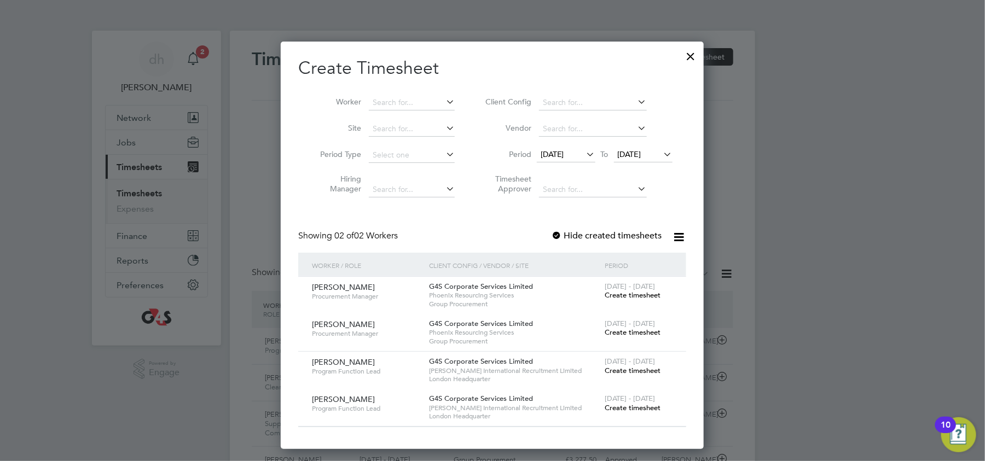
click at [417, 235] on div "Showing 02 of 02 Workers Hide created timesheets" at bounding box center [492, 241] width 388 height 22
click at [688, 59] on div at bounding box center [691, 54] width 20 height 20
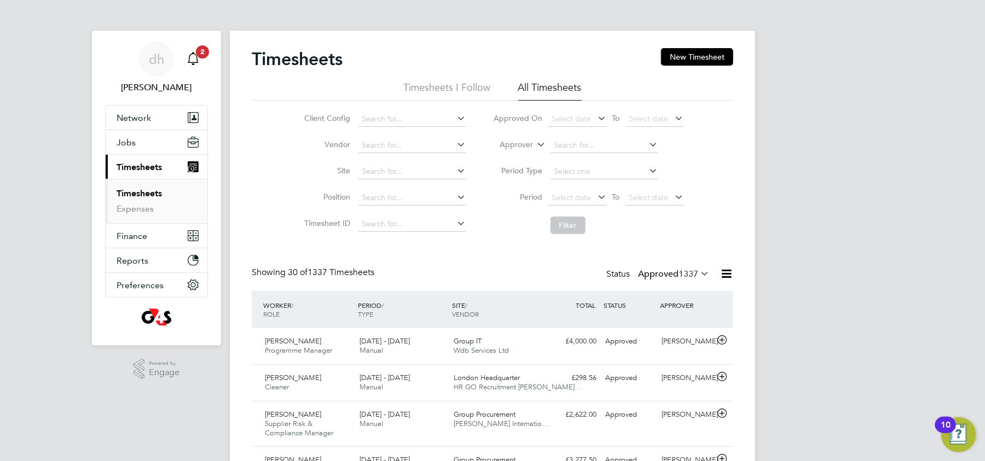
click at [195, 57] on icon "Main navigation" at bounding box center [193, 58] width 13 height 13
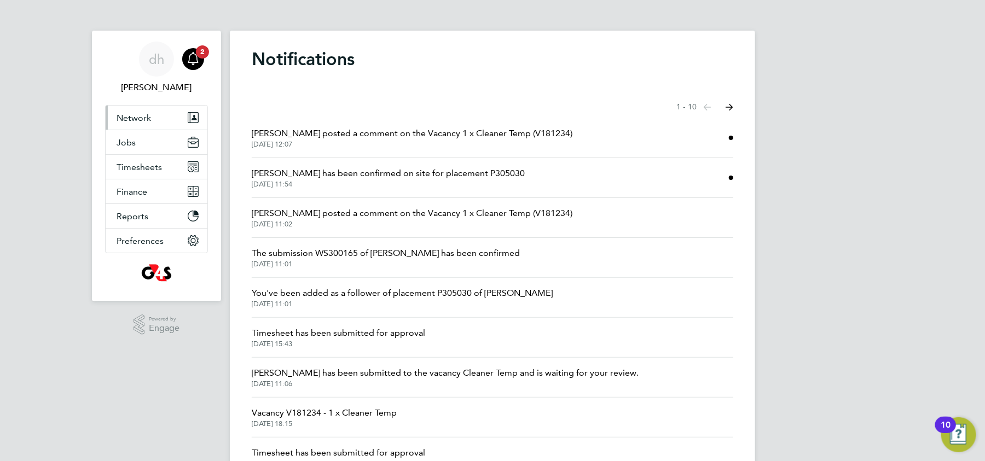
click at [138, 118] on span "Network" at bounding box center [134, 118] width 34 height 10
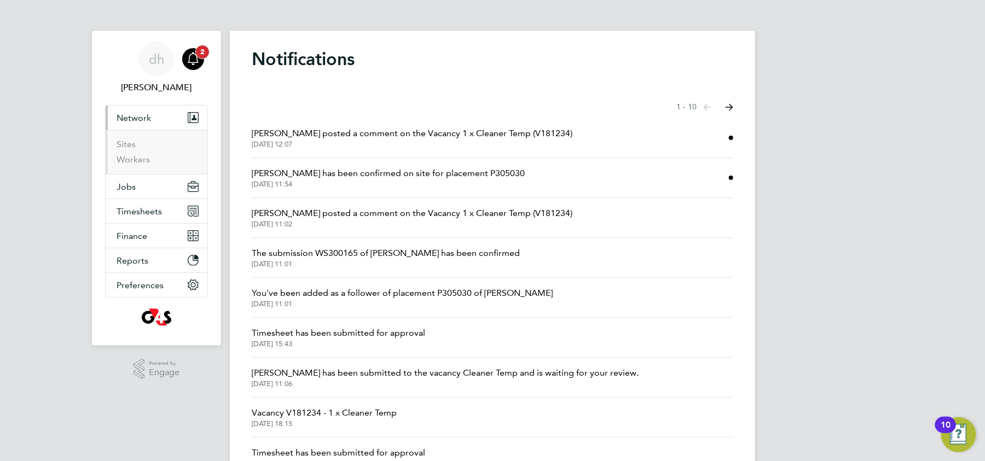
click at [196, 50] on span "2" at bounding box center [202, 51] width 13 height 13
